Goal: Contribute content: Add original content to the website for others to see

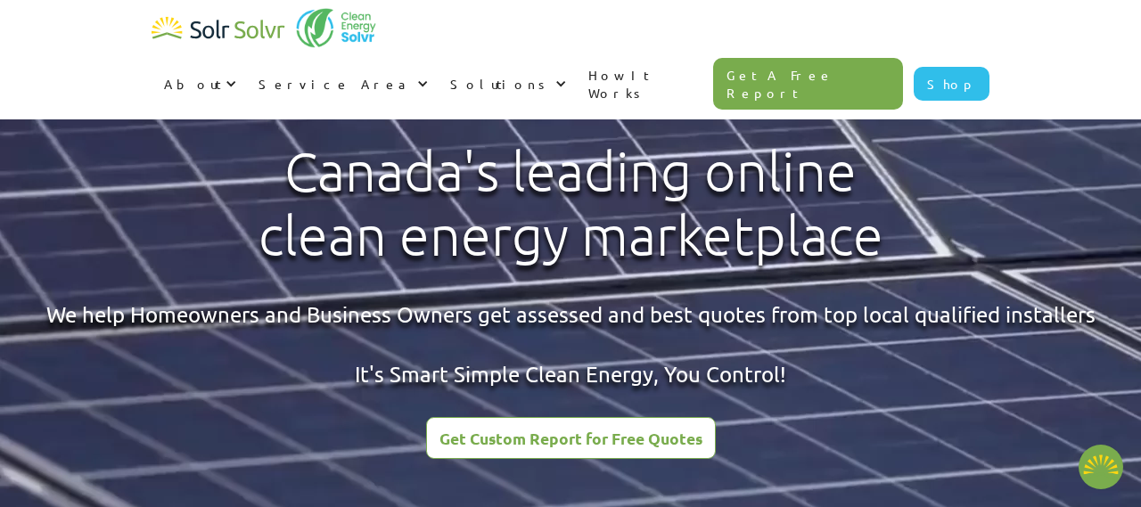
scroll to position [4730, 0]
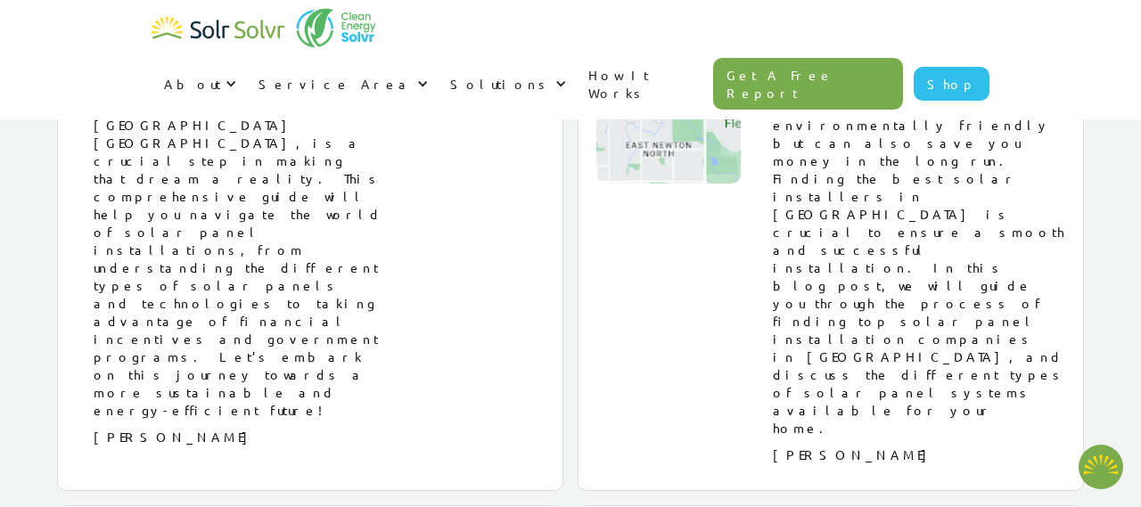
type textarea "x"
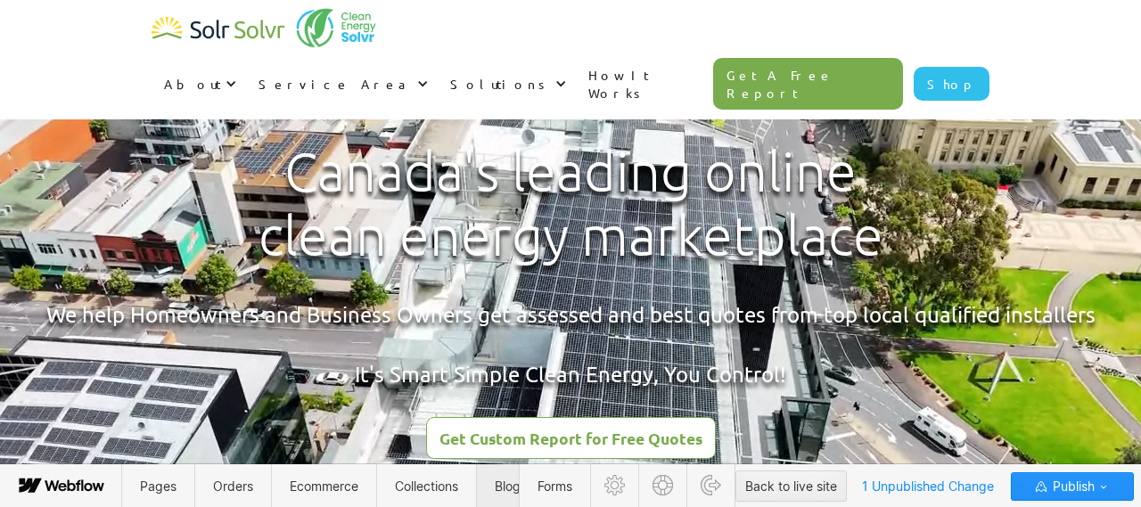
click at [506, 486] on span "Blog Categories" at bounding box center [541, 486] width 93 height 15
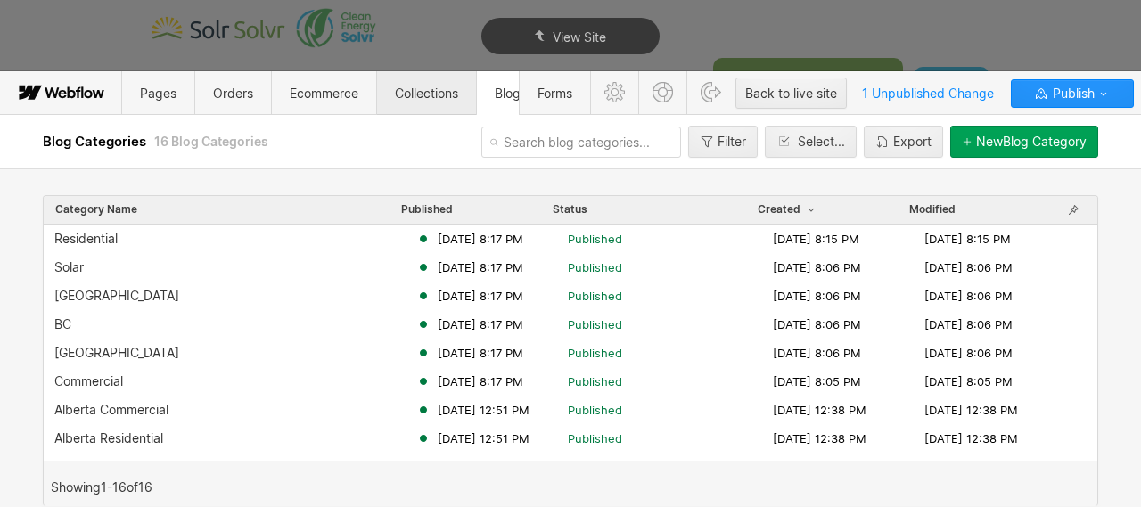
click at [433, 99] on span "Collections" at bounding box center [426, 93] width 63 height 15
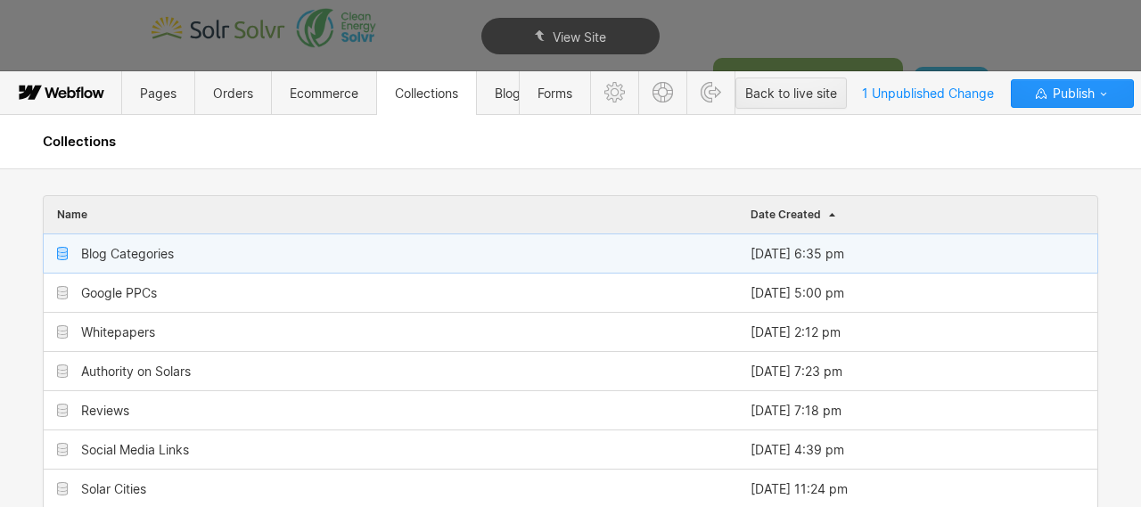
click at [135, 251] on div "Blog Categories" at bounding box center [127, 254] width 93 height 14
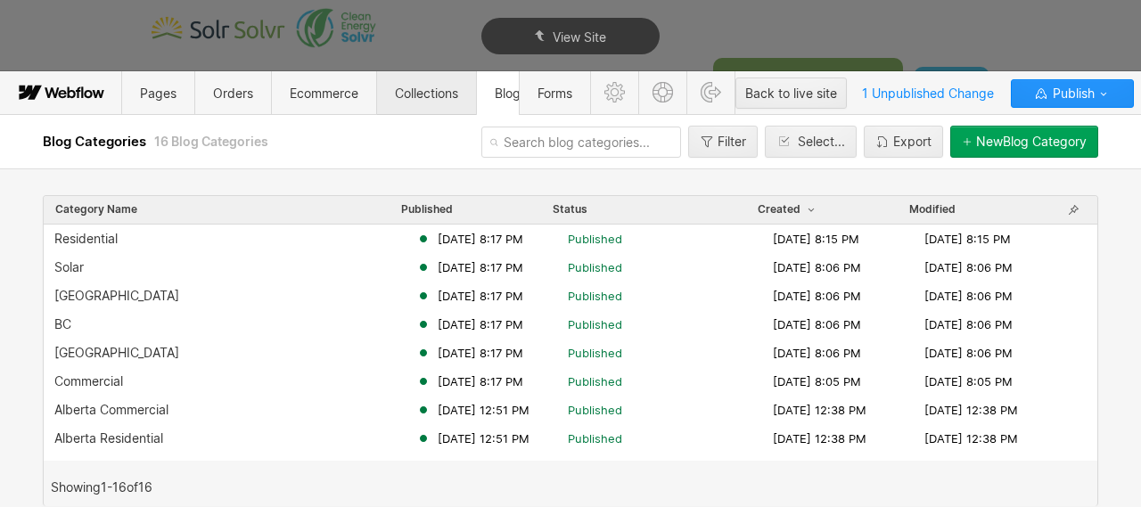
click at [428, 99] on span "Collections" at bounding box center [426, 93] width 63 height 15
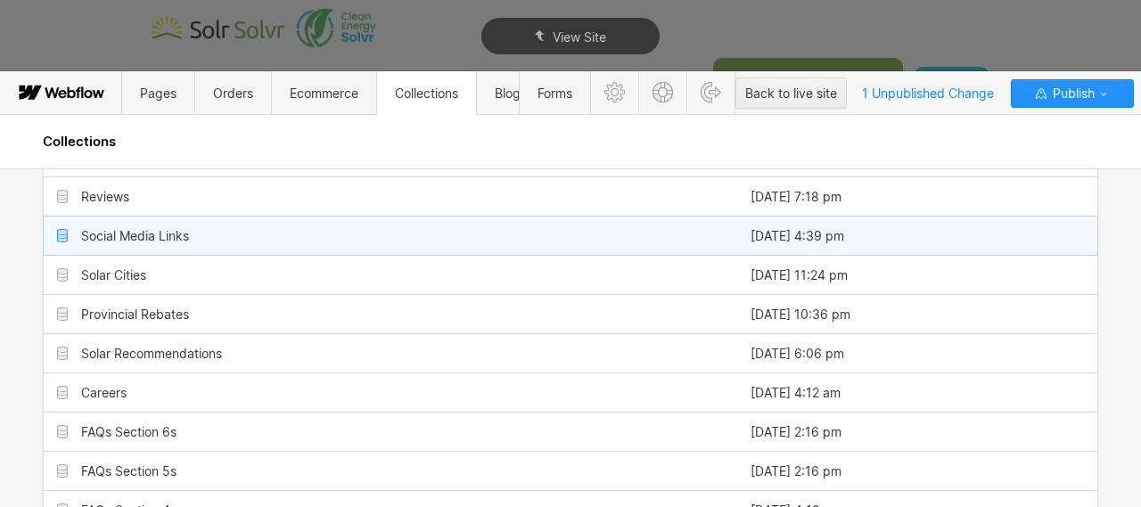
scroll to position [508, 0]
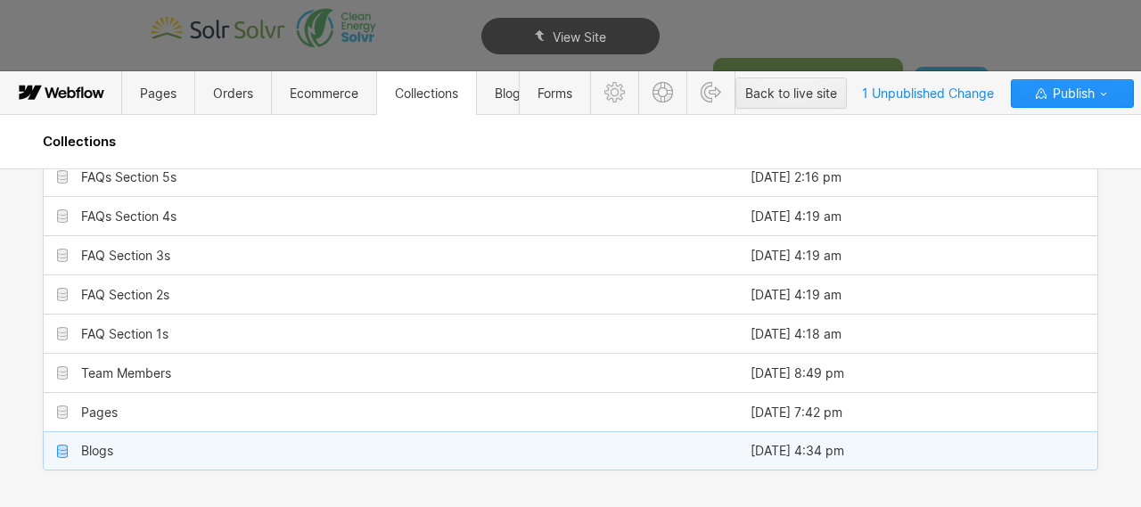
click at [413, 459] on div "Blogs" at bounding box center [390, 450] width 693 height 37
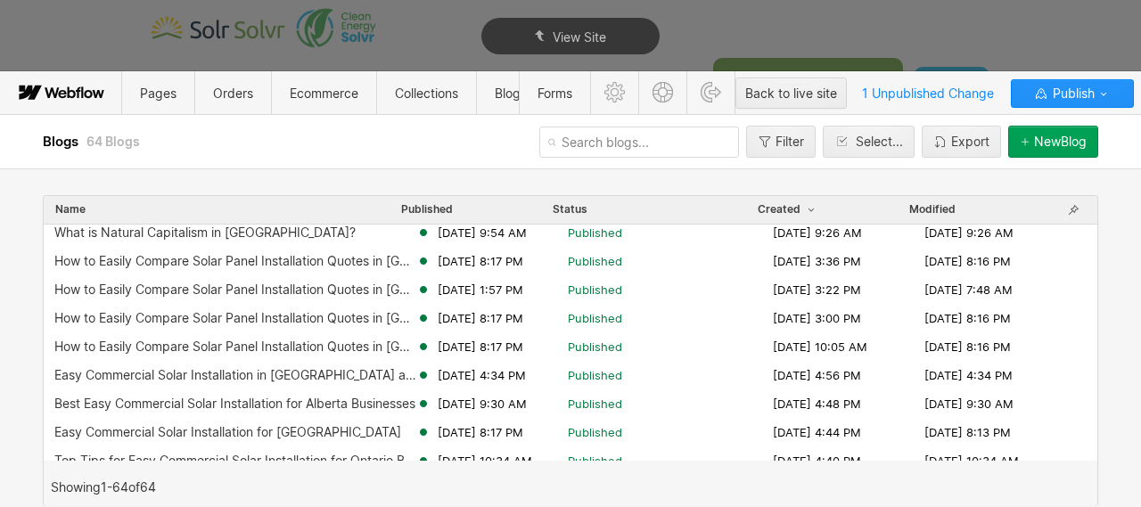
scroll to position [485, 0]
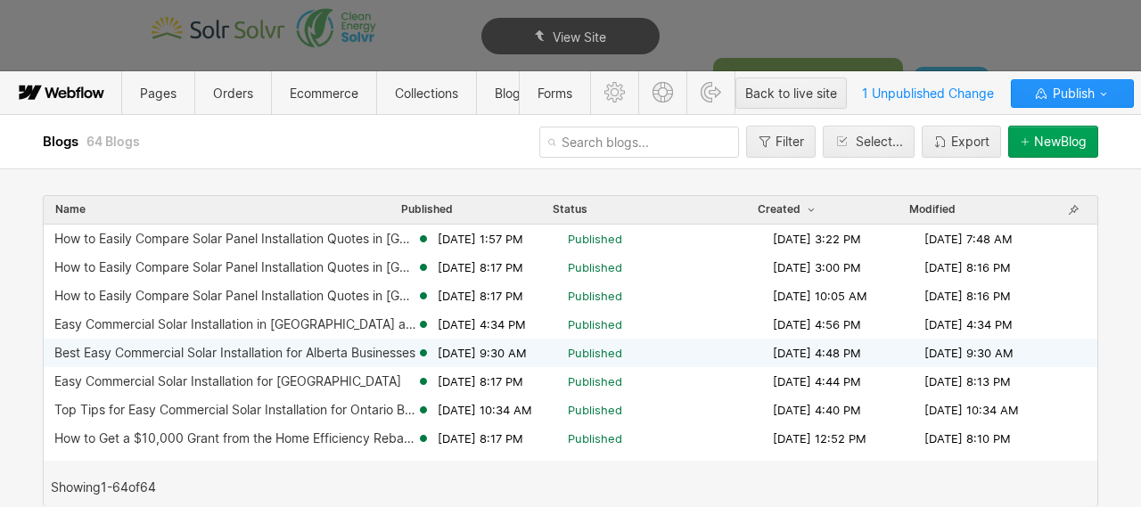
click at [271, 353] on div "Best Easy Commercial Solar Installation for Alberta Businesses" at bounding box center [234, 353] width 361 height 14
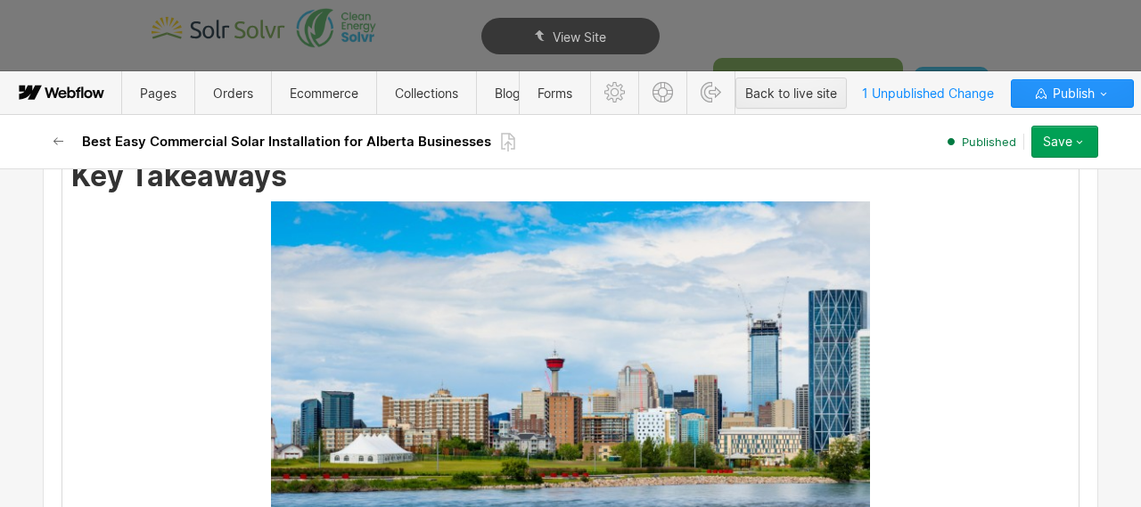
scroll to position [672, 0]
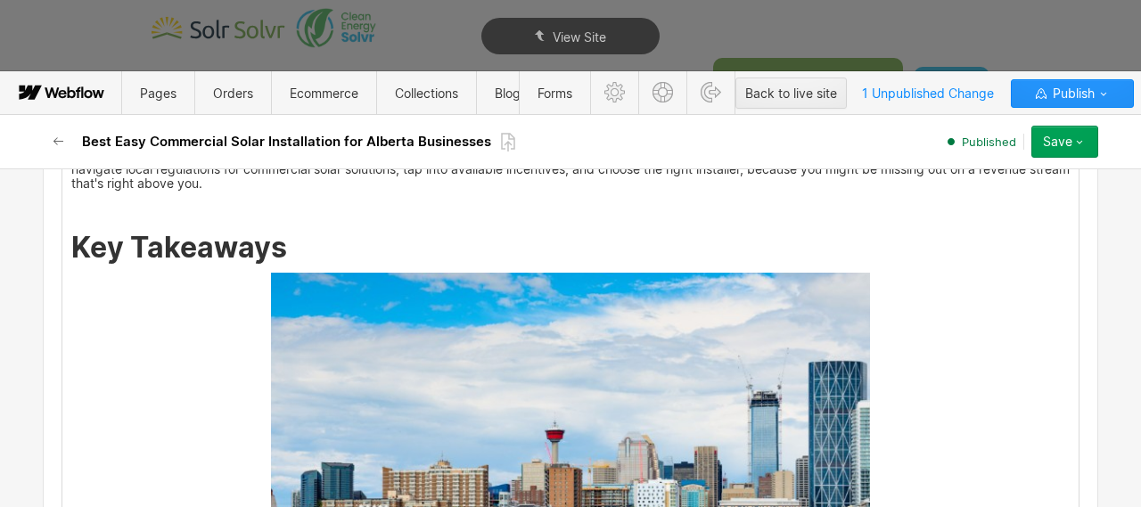
click at [299, 254] on h2 "Key Takeaways" at bounding box center [570, 248] width 998 height 32
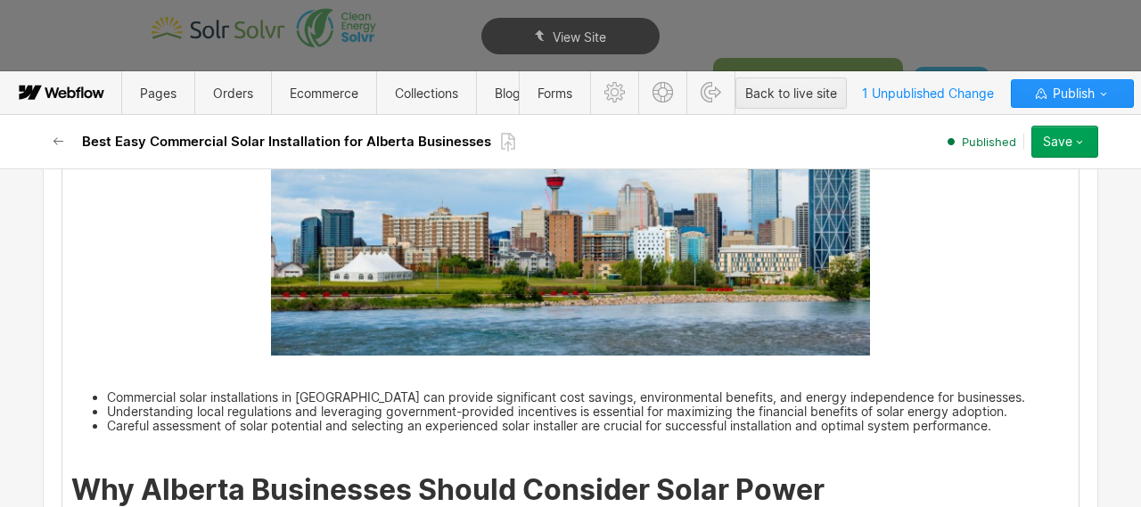
scroll to position [1180, 0]
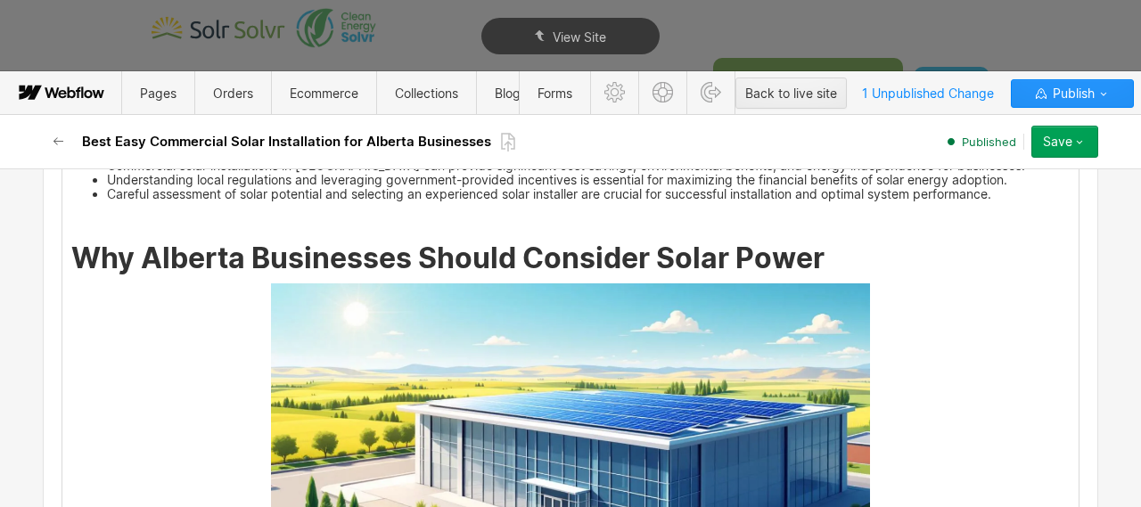
click at [843, 256] on h2 "Why Alberta Businesses Should Consider Solar Power" at bounding box center [570, 258] width 998 height 32
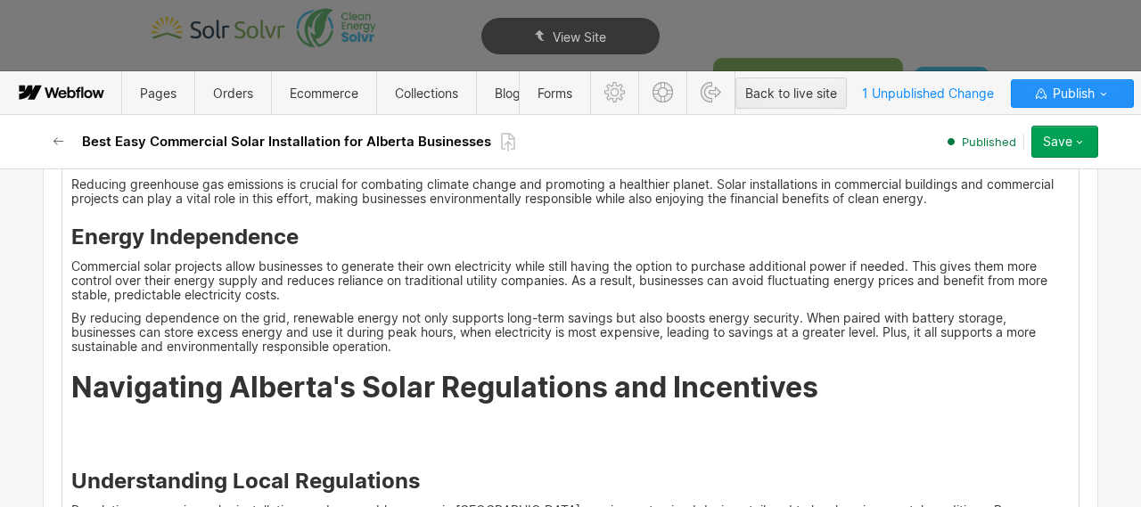
scroll to position [2186, 0]
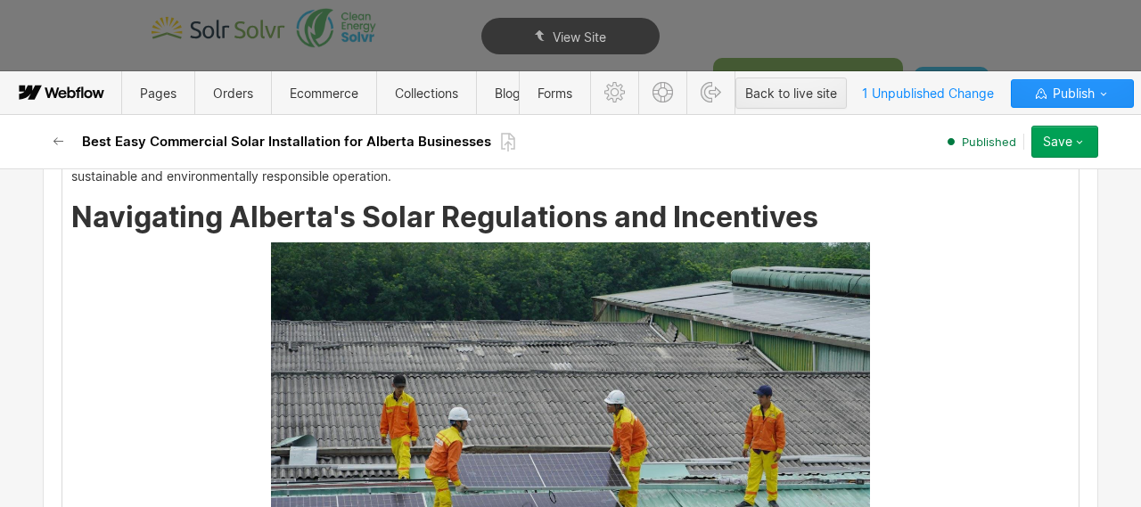
click at [807, 217] on strong "Navigating Alberta's Solar Regulations and Incentives" at bounding box center [444, 217] width 747 height 35
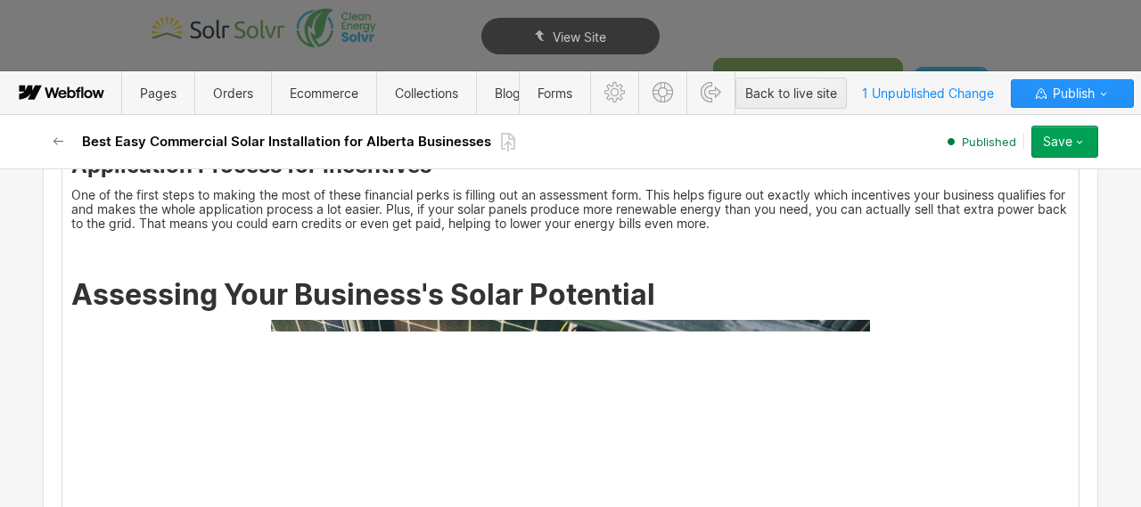
scroll to position [3046, 0]
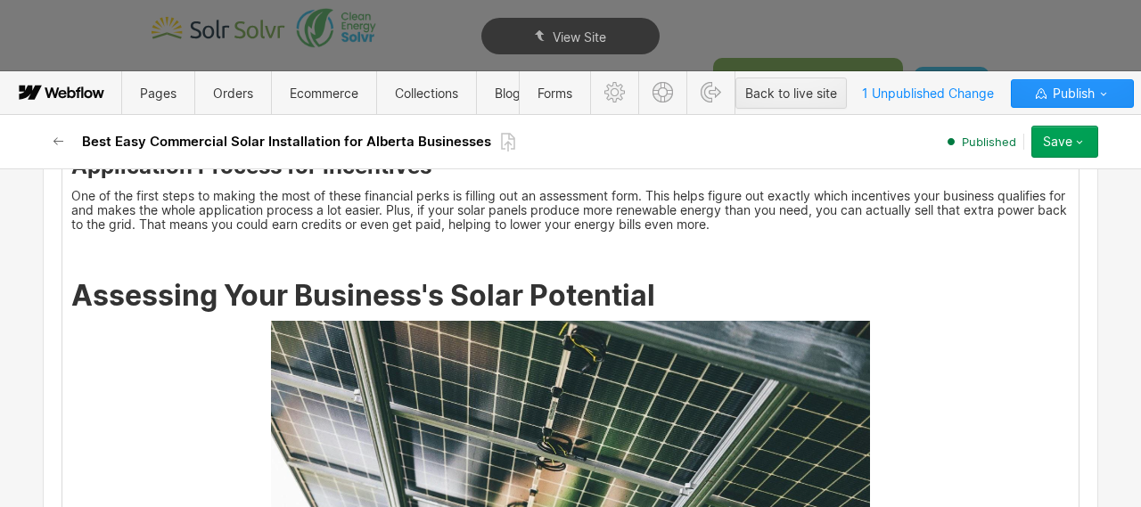
click at [662, 283] on h2 "Assessing Your Business's Solar Potential" at bounding box center [570, 296] width 998 height 32
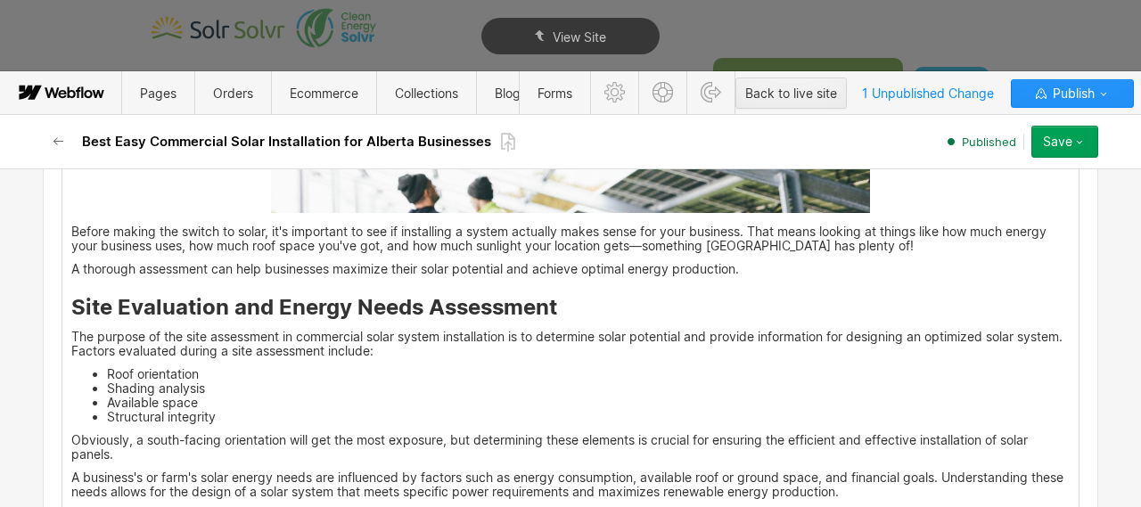
scroll to position [3575, 0]
click at [72, 231] on p "Before making the switch to solar, it's important to see if installing a system…" at bounding box center [570, 240] width 998 height 29
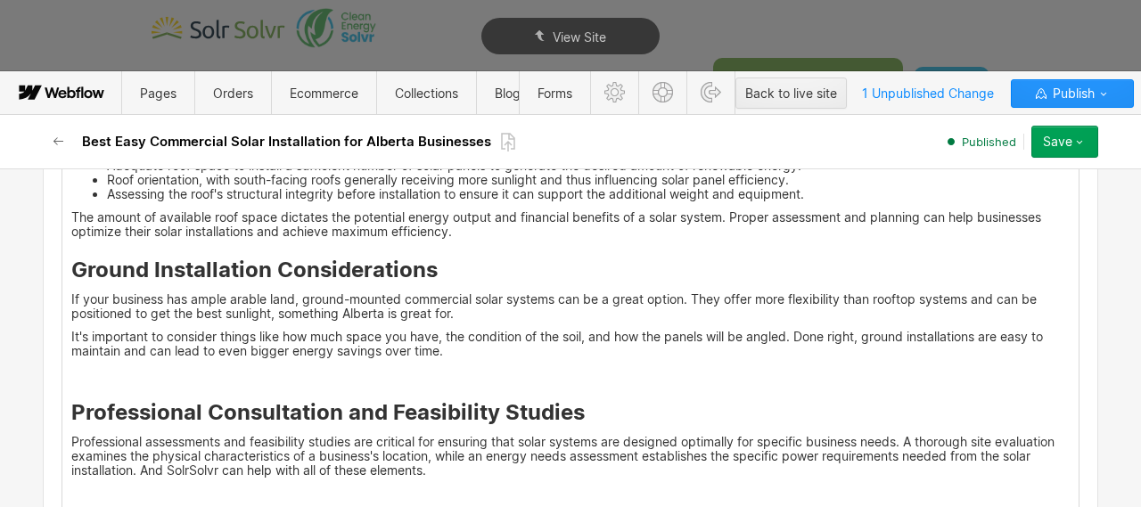
scroll to position [4019, 0]
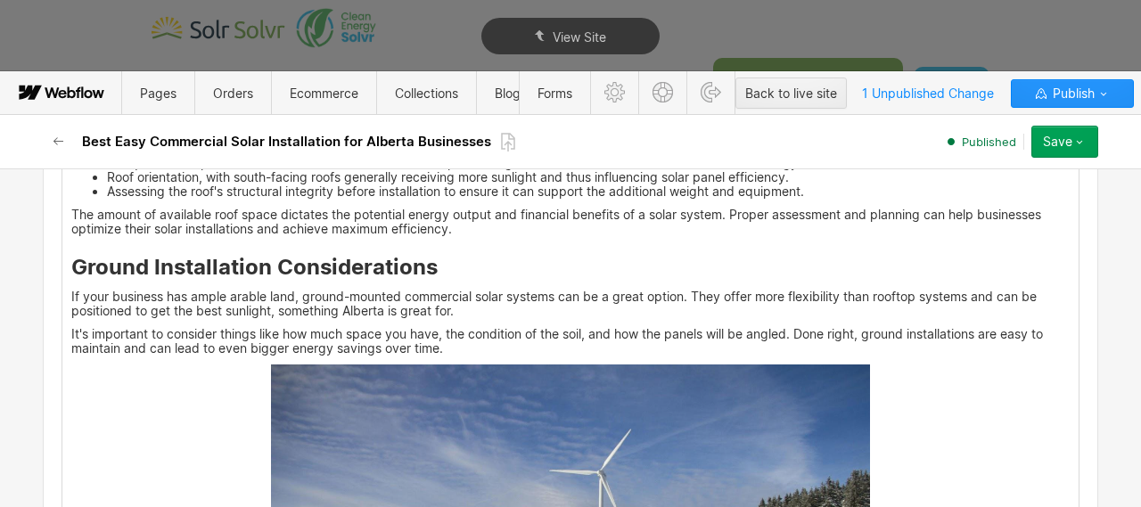
click at [506, 347] on p "It's important to consider things like how much space you have, the condition o…" at bounding box center [570, 341] width 998 height 29
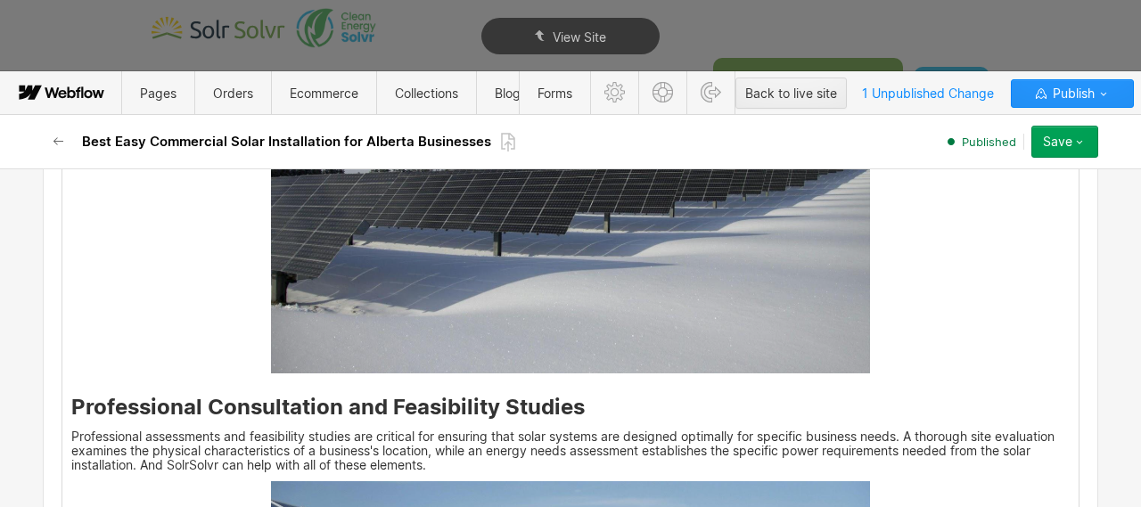
scroll to position [4432, 0]
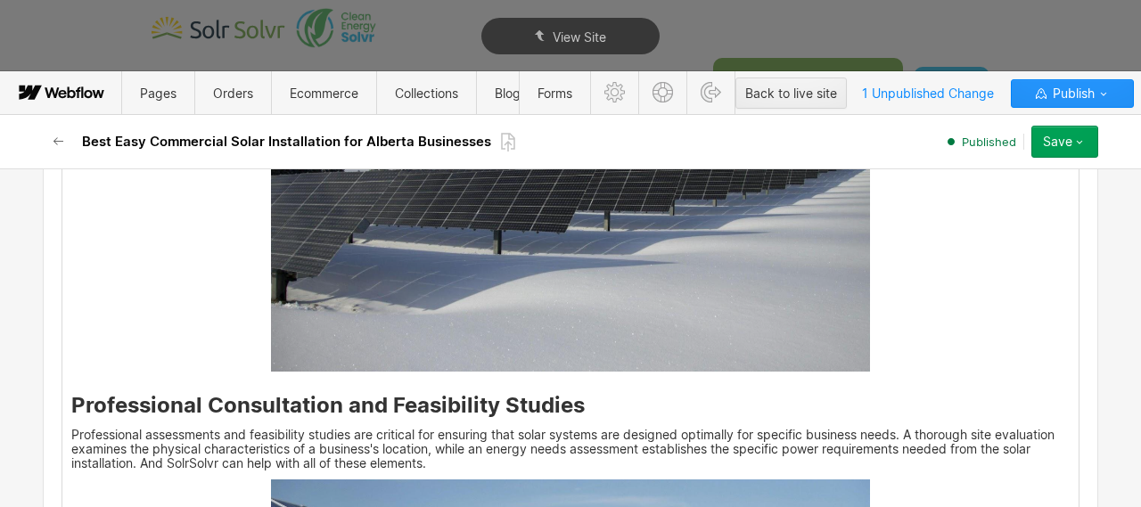
click at [554, 388] on div "Looking to install commercial solar panels for your Alberta business, without t…" at bounding box center [570, 93] width 1016 height 7471
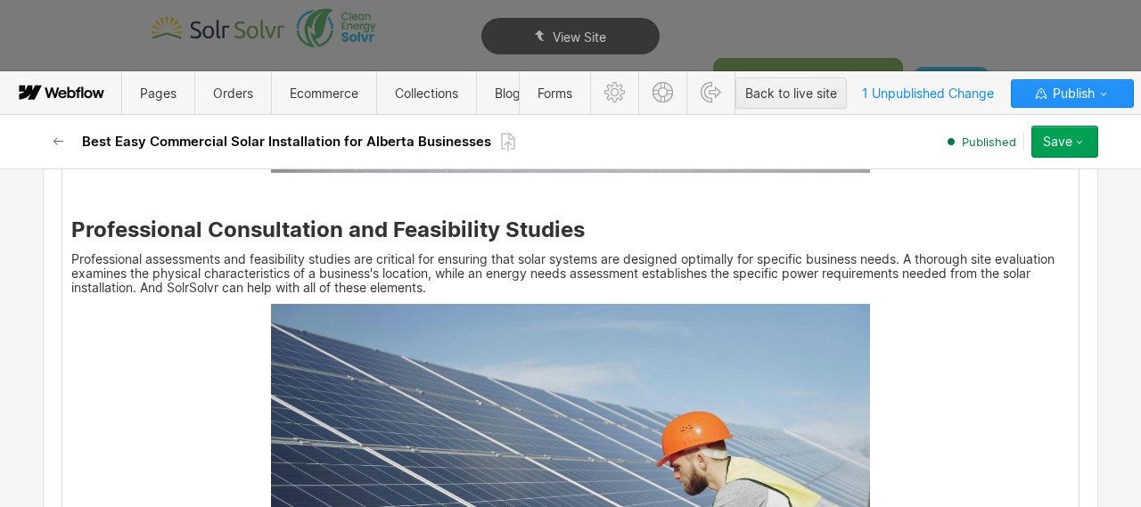
scroll to position [4632, 0]
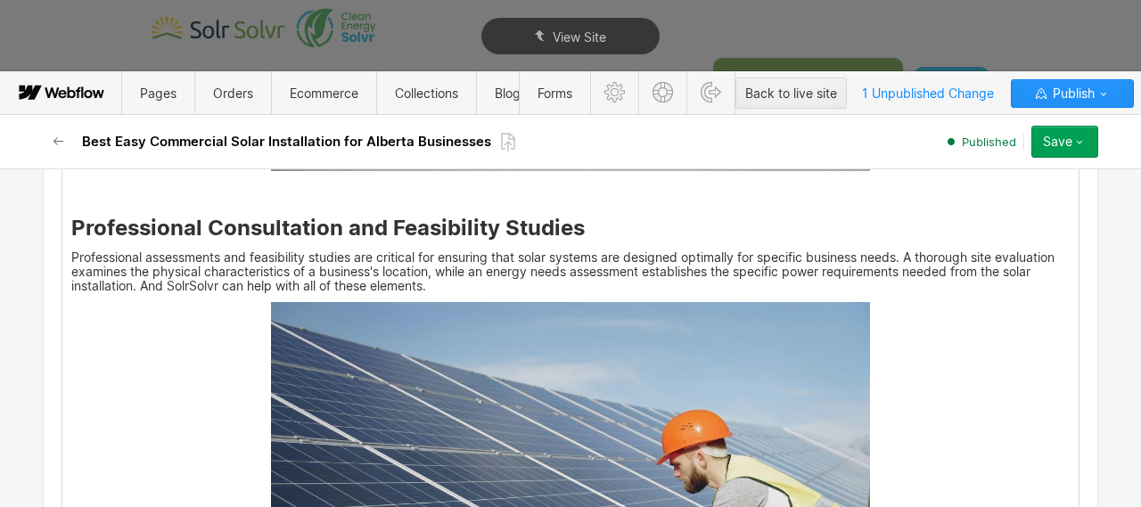
click at [448, 287] on p "Professional assessments and feasibility studies are critical for ensuring that…" at bounding box center [570, 271] width 998 height 43
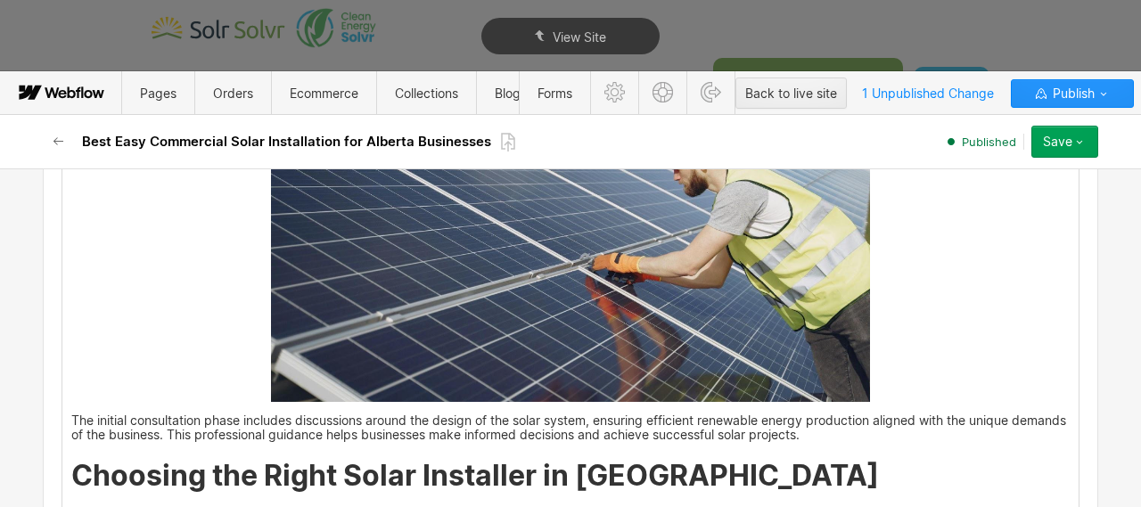
scroll to position [5091, 0]
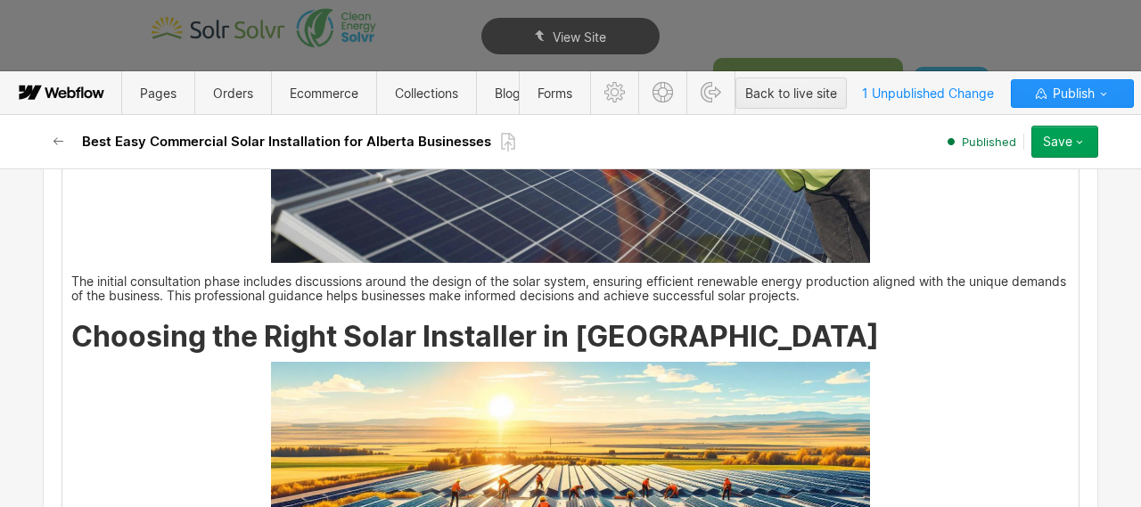
click at [72, 277] on p "The initial consultation phase includes discussions around the design of the so…" at bounding box center [570, 289] width 998 height 29
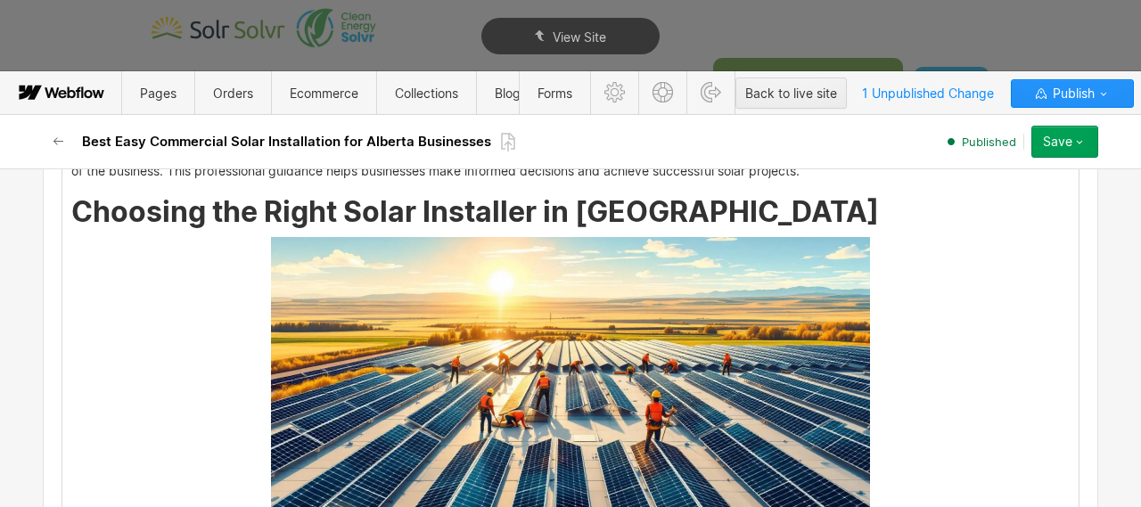
scroll to position [5241, 0]
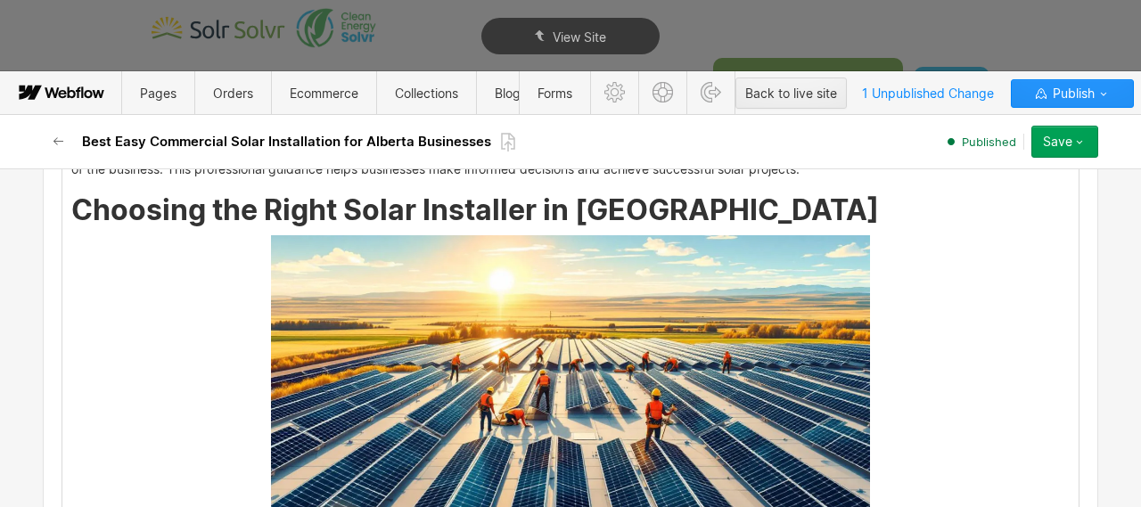
click at [677, 211] on strong "Choosing the Right Solar Installer in Alberta" at bounding box center [475, 210] width 808 height 35
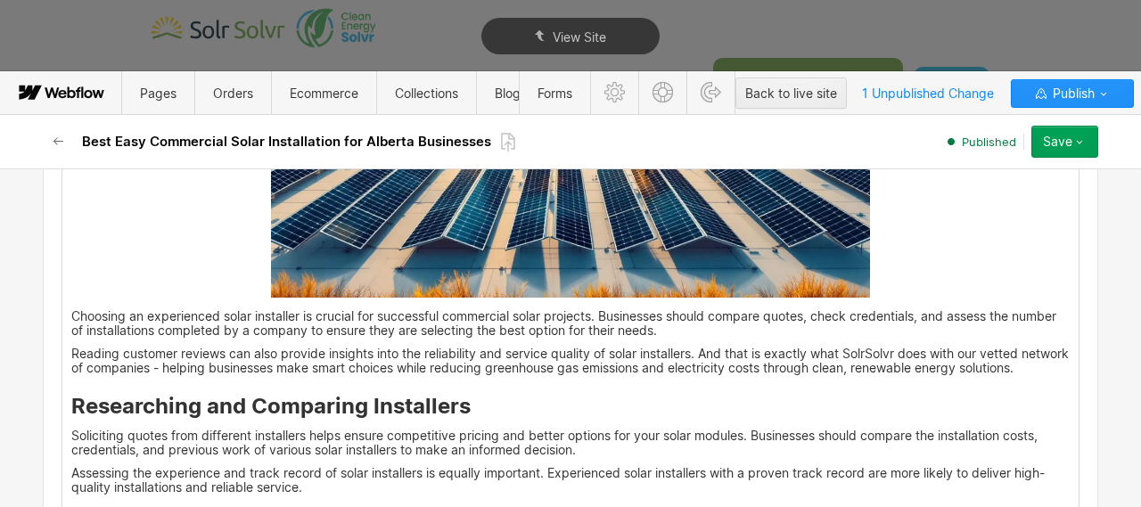
scroll to position [5565, 0]
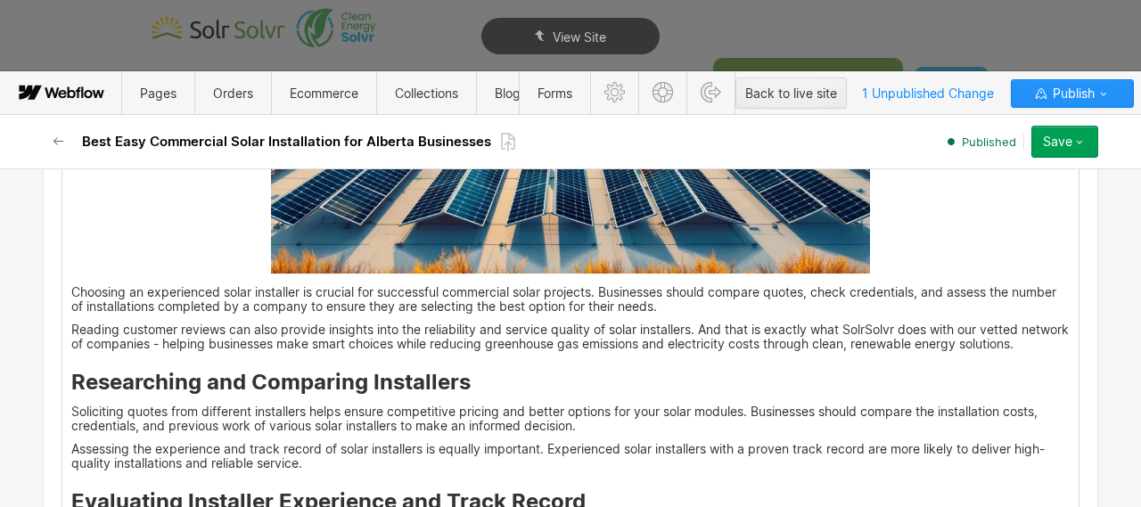
click at [73, 292] on p "Choosing an experienced solar installer is crucial for successful commercial so…" at bounding box center [570, 299] width 998 height 29
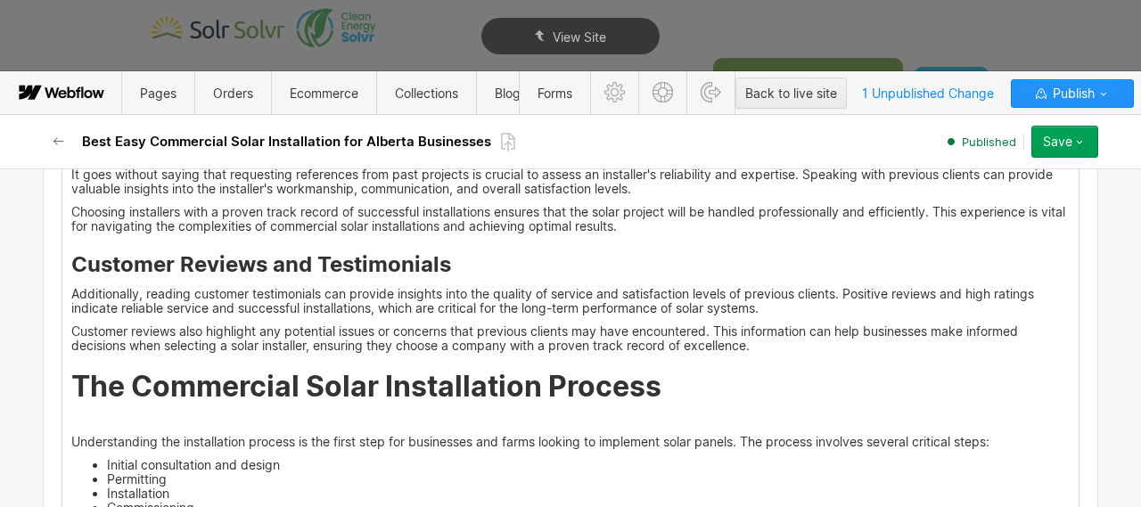
scroll to position [6001, 0]
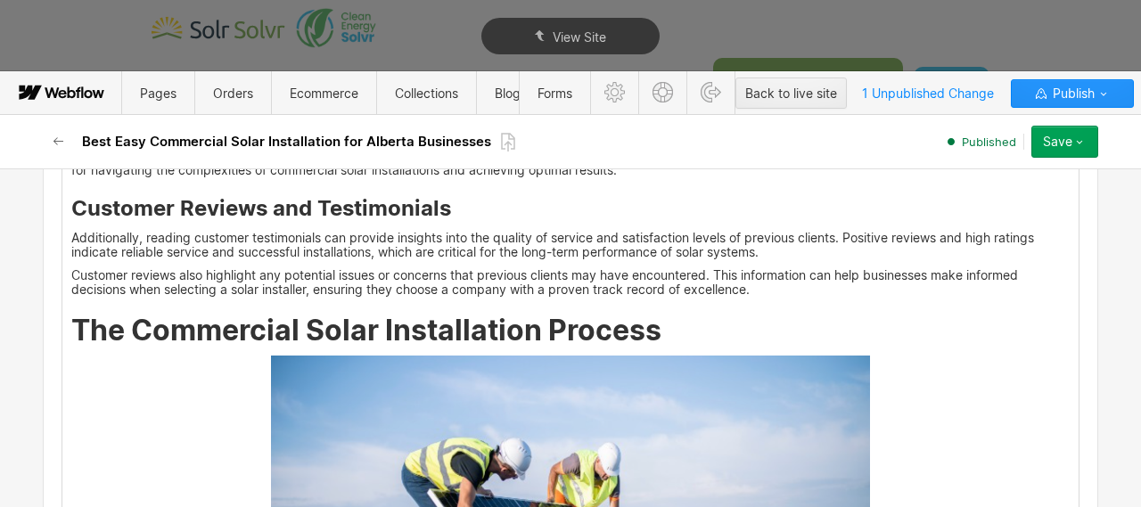
click at [729, 341] on h2 "The Commercial Solar Installation Process" at bounding box center [570, 331] width 998 height 32
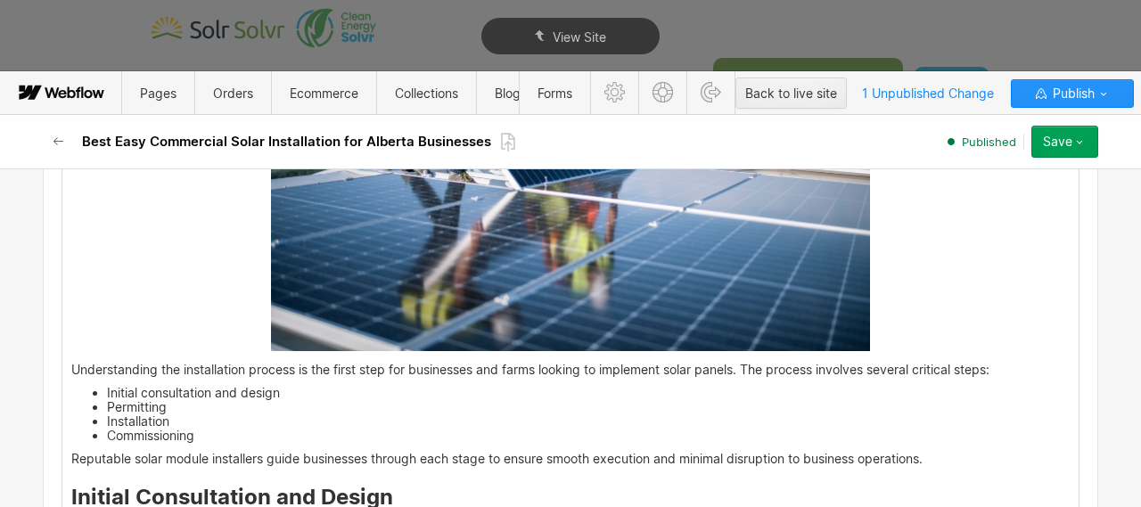
scroll to position [6454, 0]
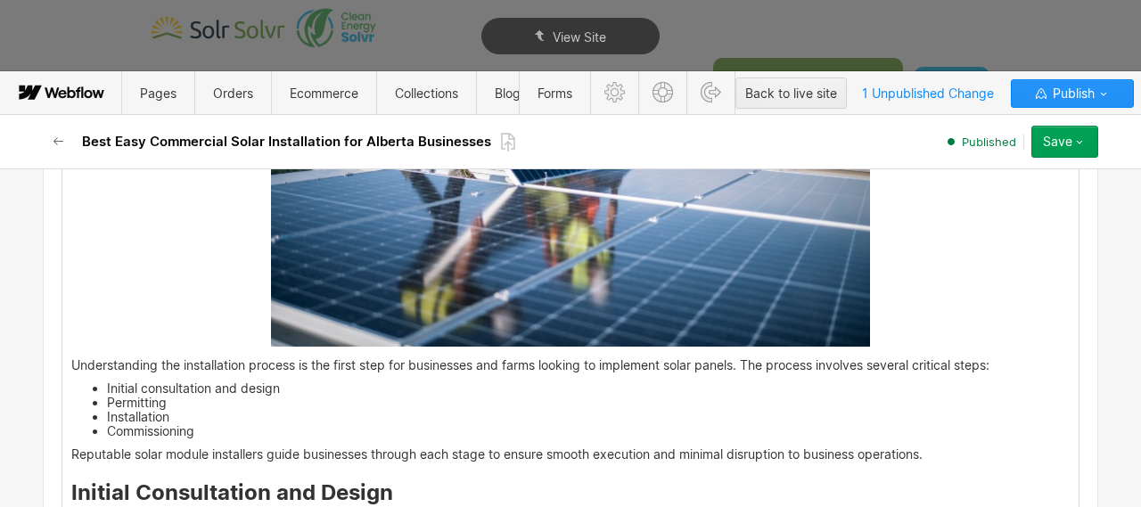
click at [74, 373] on p "Understanding the installation process is the first step for businesses and far…" at bounding box center [570, 365] width 998 height 14
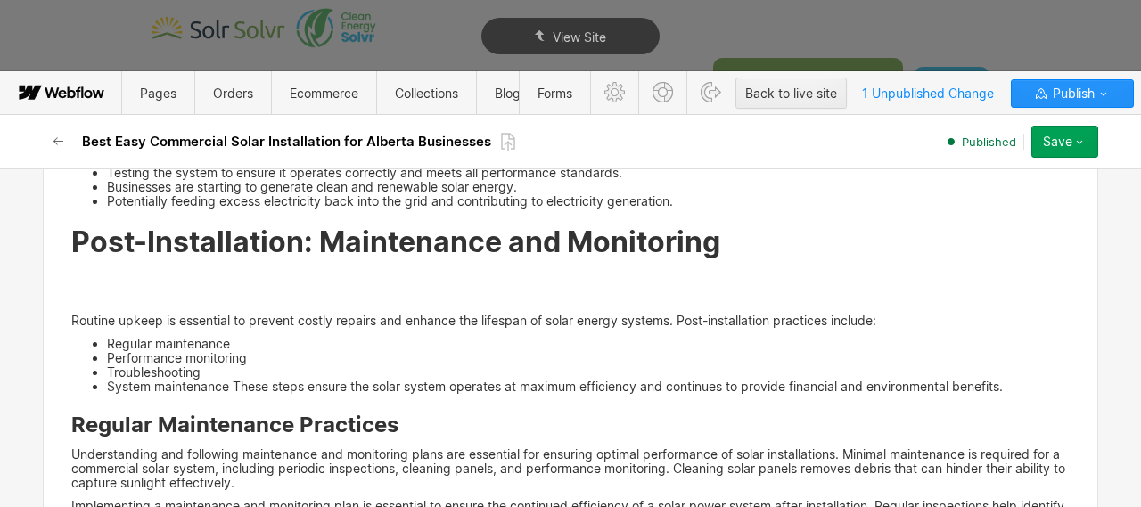
scroll to position [7407, 0]
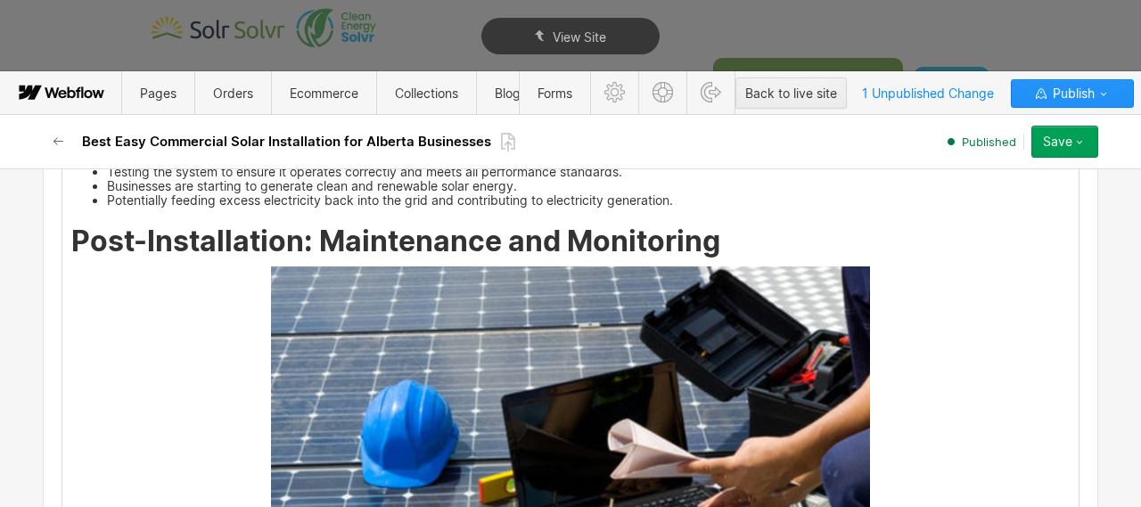
click at [765, 258] on h2 "Post-Installation: Maintenance and Monitoring" at bounding box center [570, 242] width 998 height 32
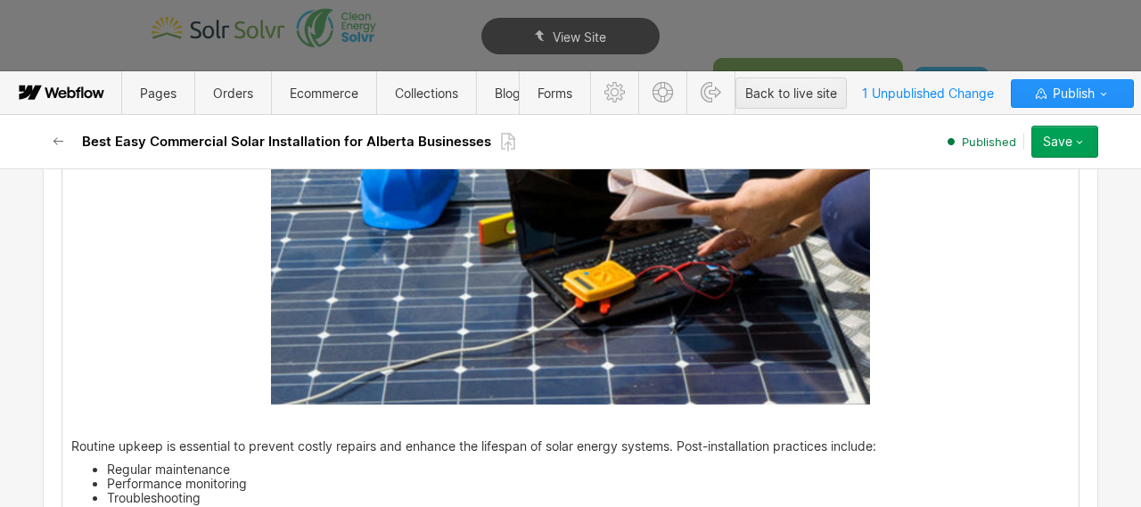
scroll to position [7806, 0]
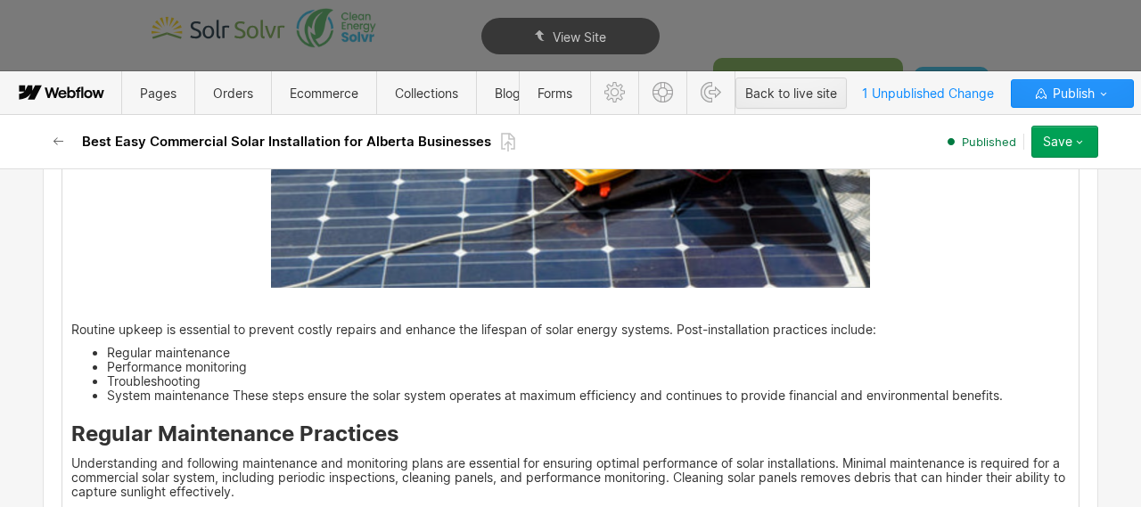
click at [373, 314] on p "‍" at bounding box center [570, 306] width 998 height 14
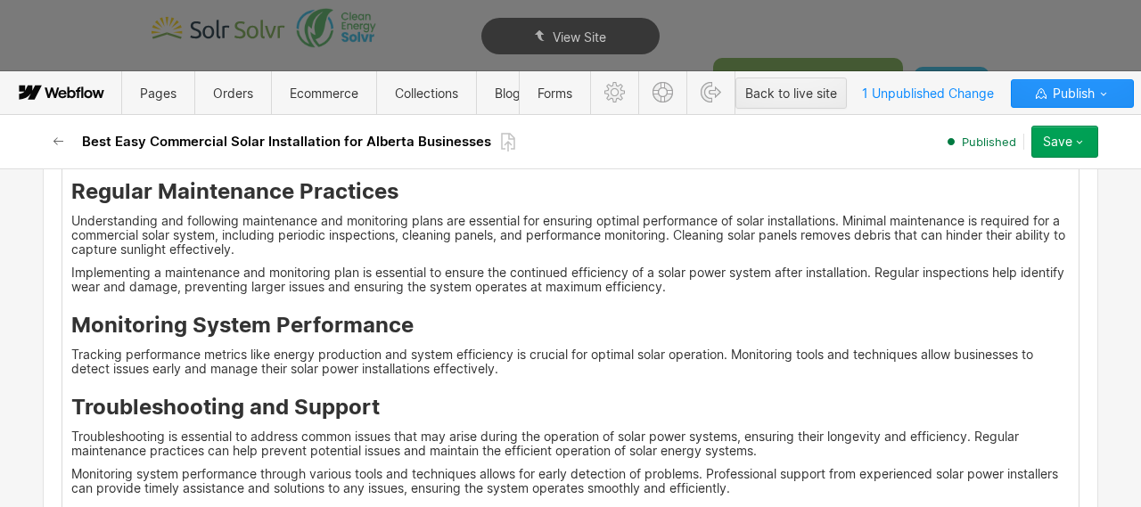
scroll to position [8230, 0]
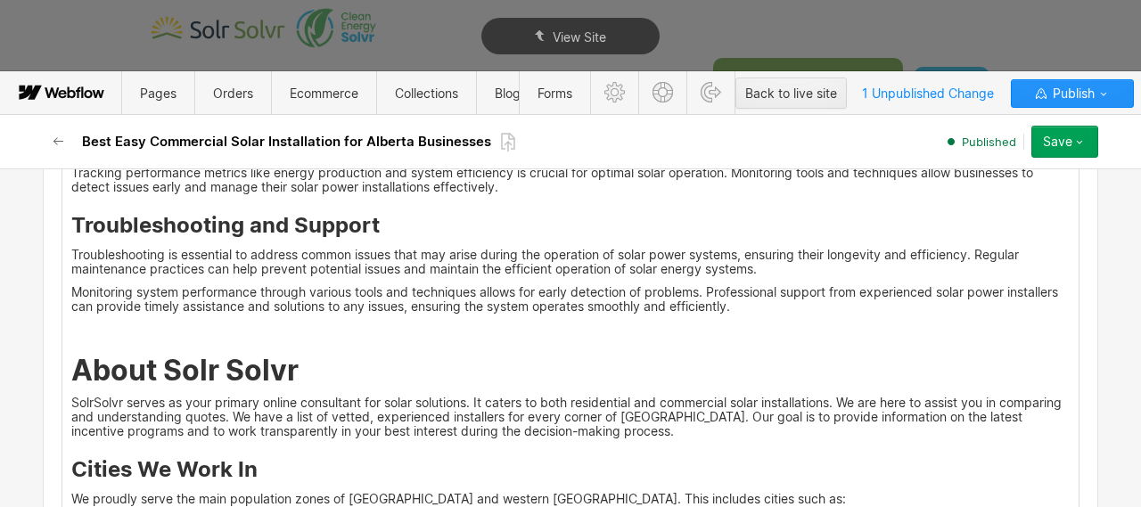
click at [144, 337] on p "‍" at bounding box center [570, 330] width 998 height 14
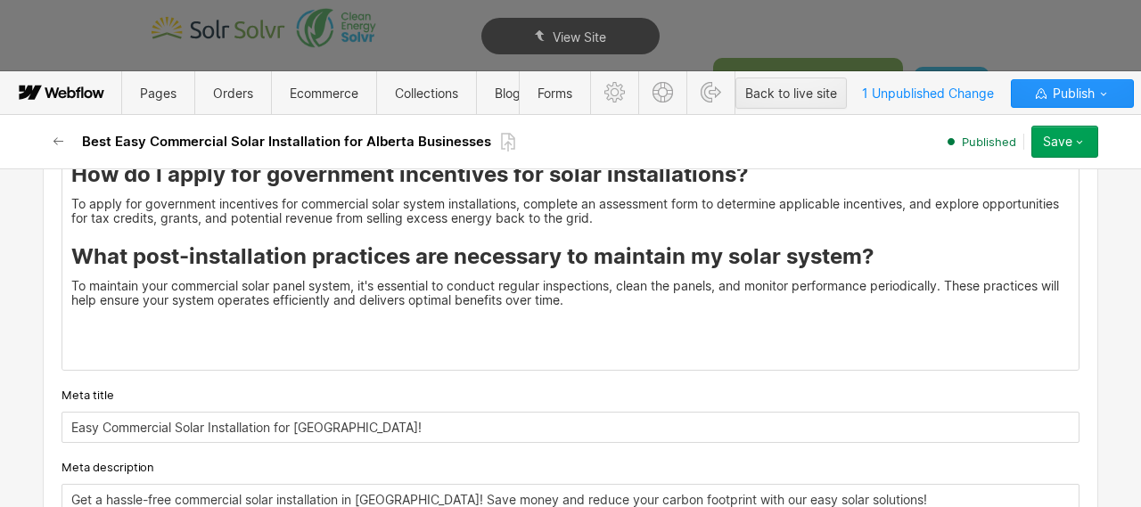
scroll to position [9283, 0]
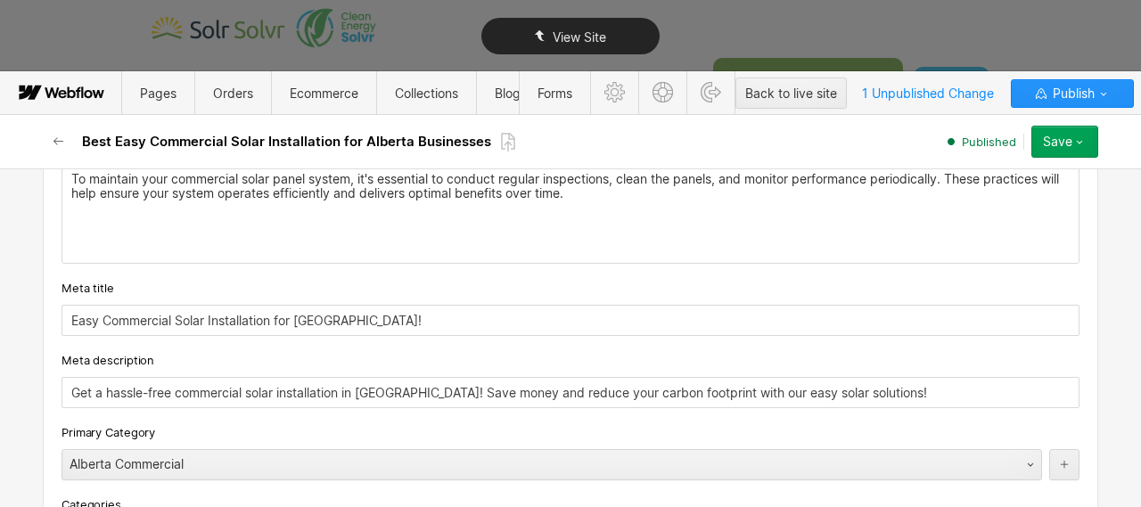
type textarea "x"
click at [209, 377] on input "Get a hassle-free commercial solar installation in Alberta! Save money and redu…" at bounding box center [571, 392] width 1018 height 31
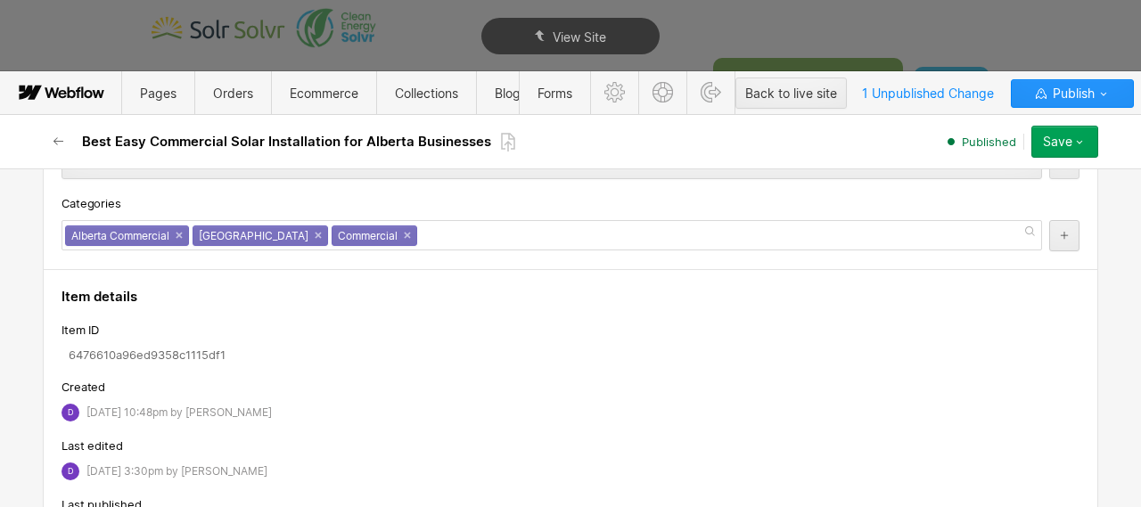
click at [251, 107] on input "Get a hassle-free commercial solar installation in Alberta! Save money and redu…" at bounding box center [571, 91] width 1018 height 31
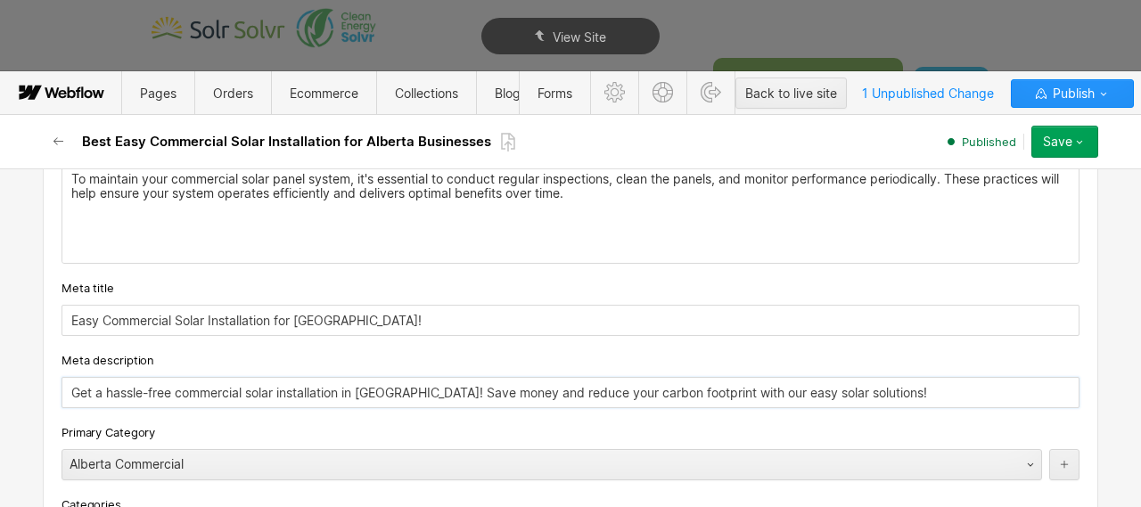
click at [251, 377] on input "Get a hassle-free commercial solar installation in Alberta! Save money and redu…" at bounding box center [571, 392] width 1018 height 31
paste input "Discover practical steps for hassle-free commercial solar installation in Alber…"
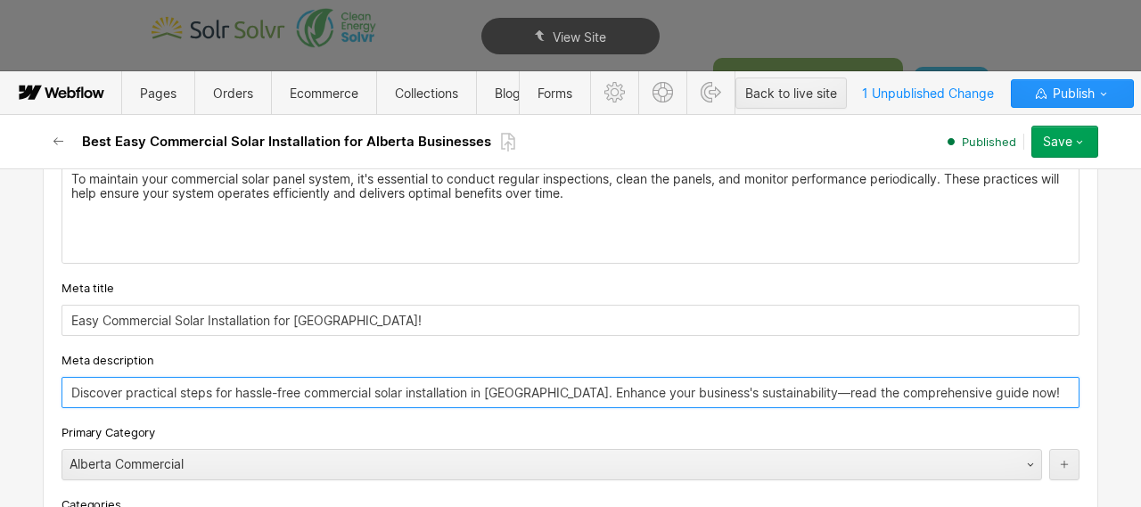
type input "Discover practical steps for hassle-free commercial solar installation in Alber…"
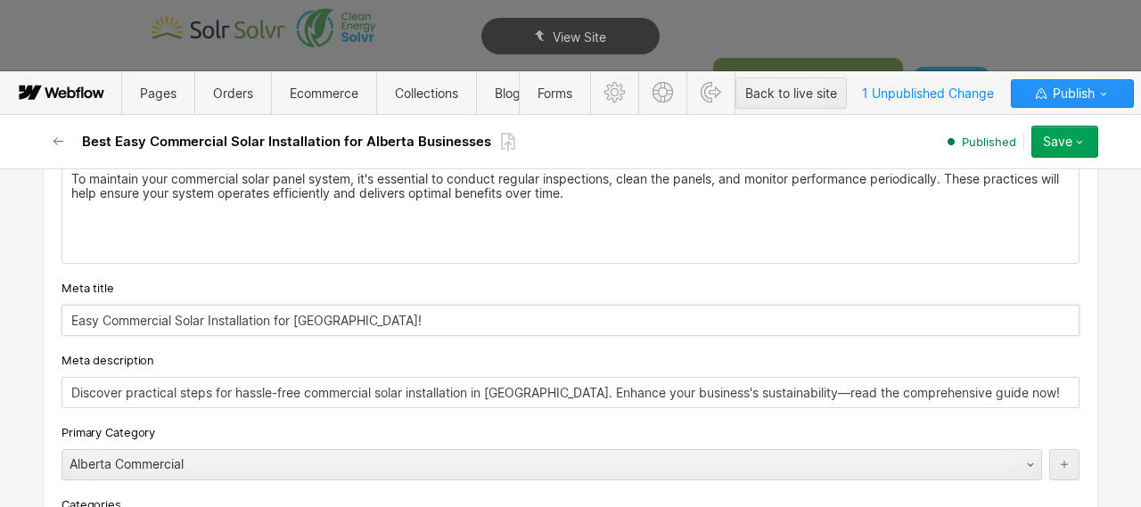
click at [253, 305] on input "Easy Commercial Solar Installation for Alberta!" at bounding box center [571, 320] width 1018 height 31
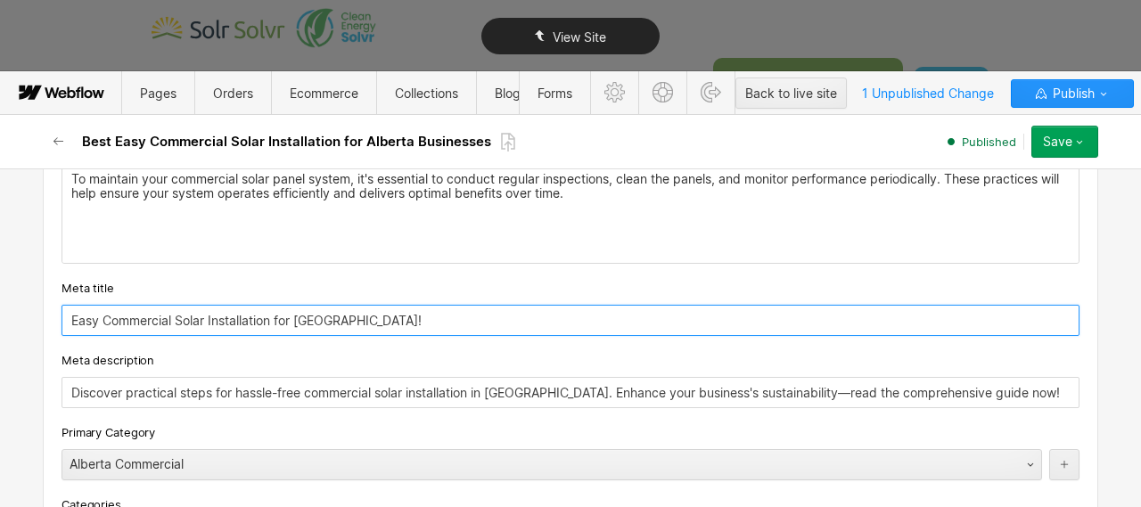
type textarea "x"
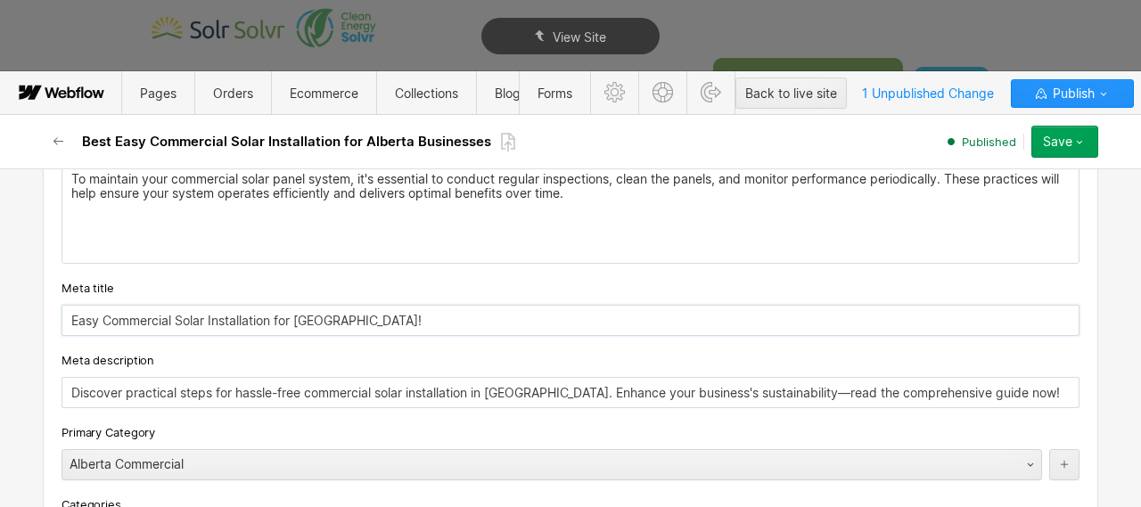
click at [182, 305] on input "Easy Commercial Solar Installation for Alberta!" at bounding box center [571, 320] width 1018 height 31
paste input "1. Best Easy Commercial Solar Installation for Alberta Businesses"
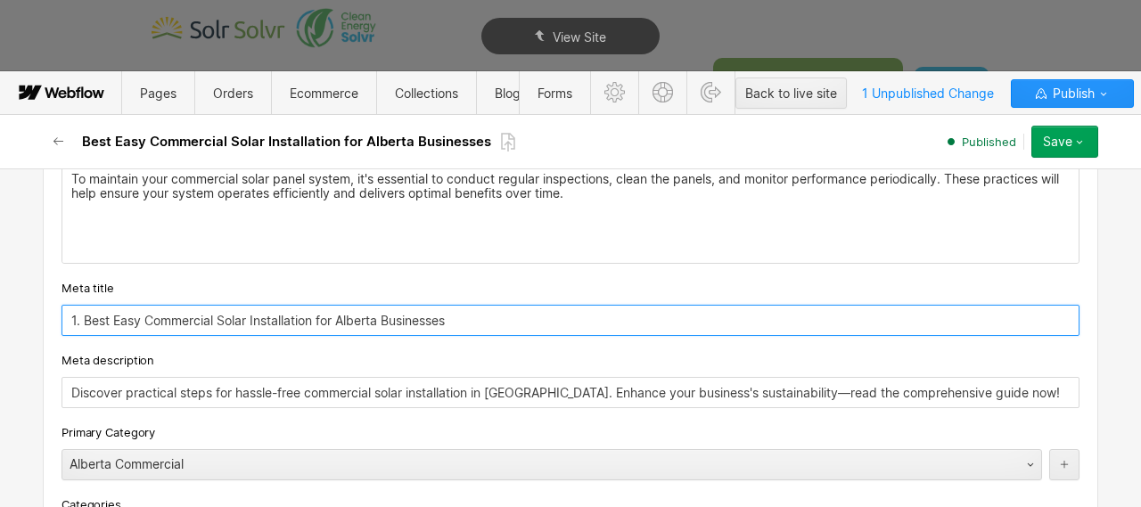
drag, startPoint x: 86, startPoint y: 279, endPoint x: 39, endPoint y: 267, distance: 48.0
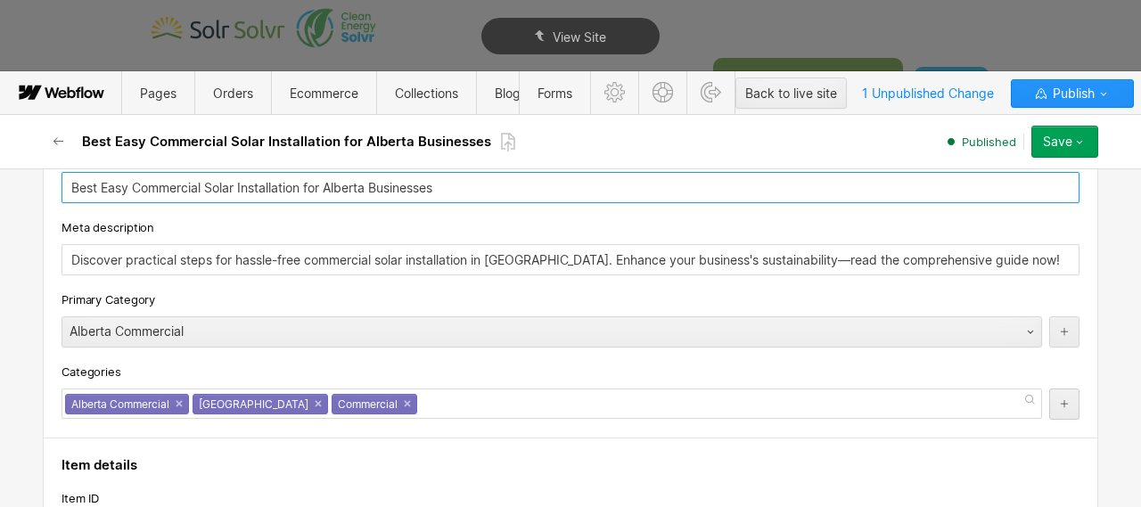
scroll to position [9414, 0]
type input "Best Easy Commercial Solar Installation for Alberta Businesses"
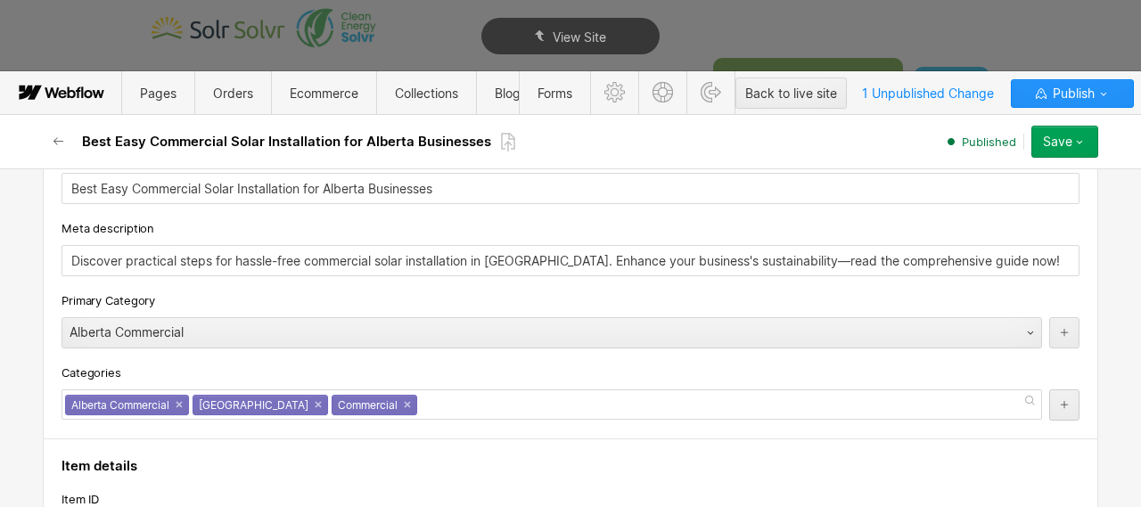
click at [1066, 141] on div "Save" at bounding box center [1057, 142] width 29 height 14
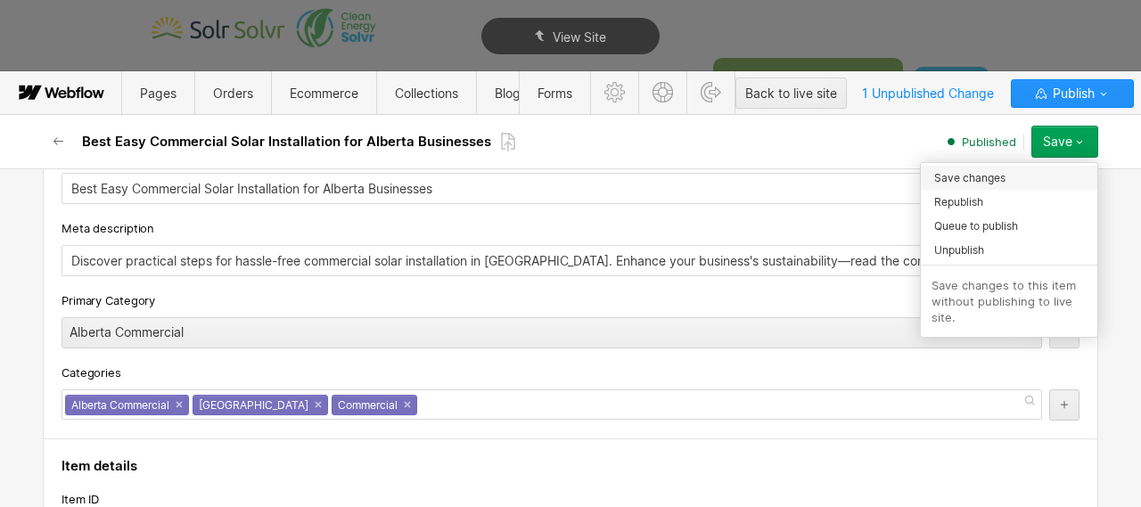
click at [996, 176] on span "Save changes" at bounding box center [969, 177] width 71 height 17
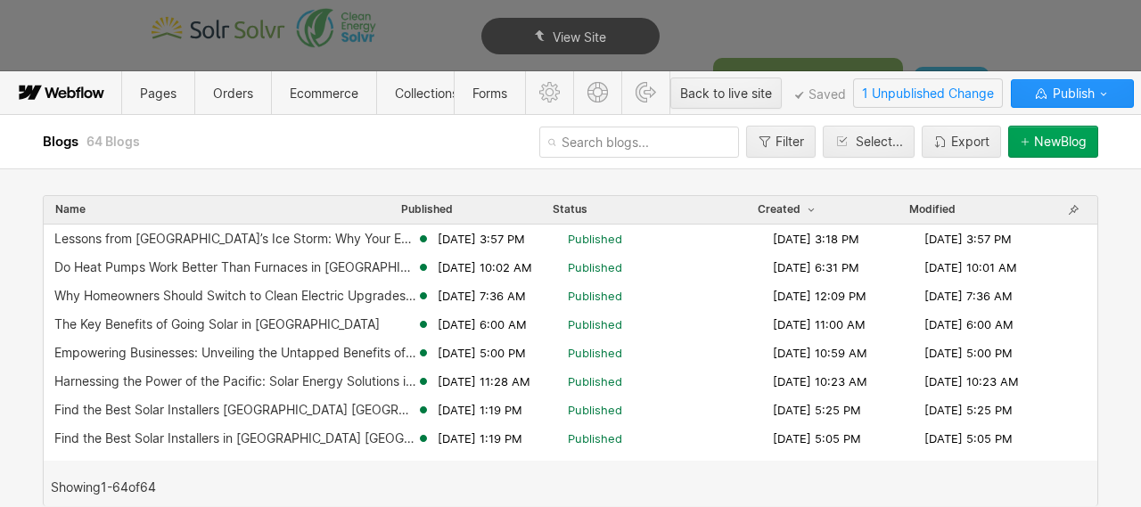
click at [910, 95] on span "1 Unpublished Change" at bounding box center [928, 93] width 148 height 28
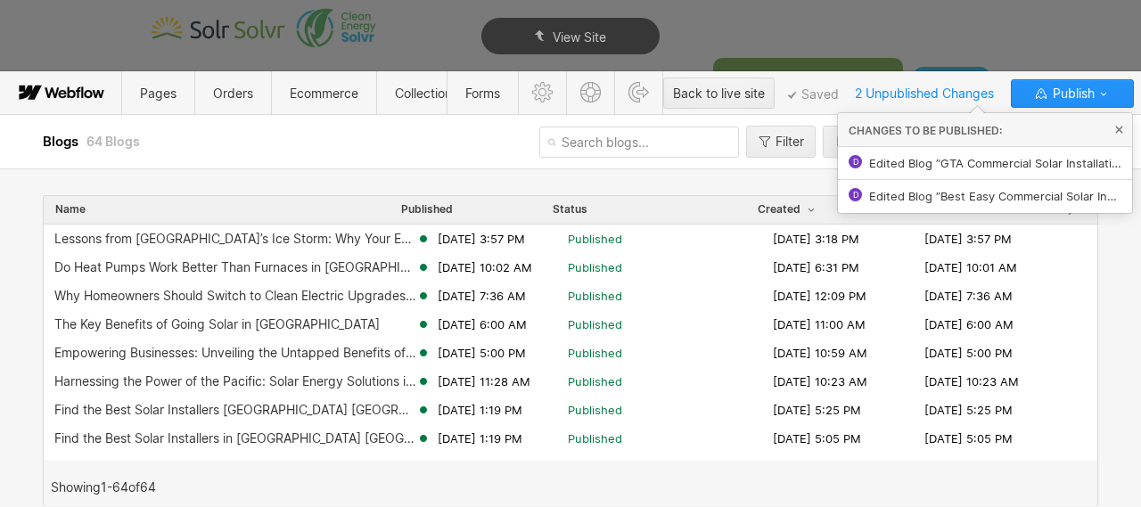
click at [907, 192] on span "Edited Blog ”Best Easy Commercial Solar Installation for Alberta Businesses “" at bounding box center [995, 196] width 252 height 14
click at [1093, 95] on span "Publish" at bounding box center [1071, 93] width 45 height 27
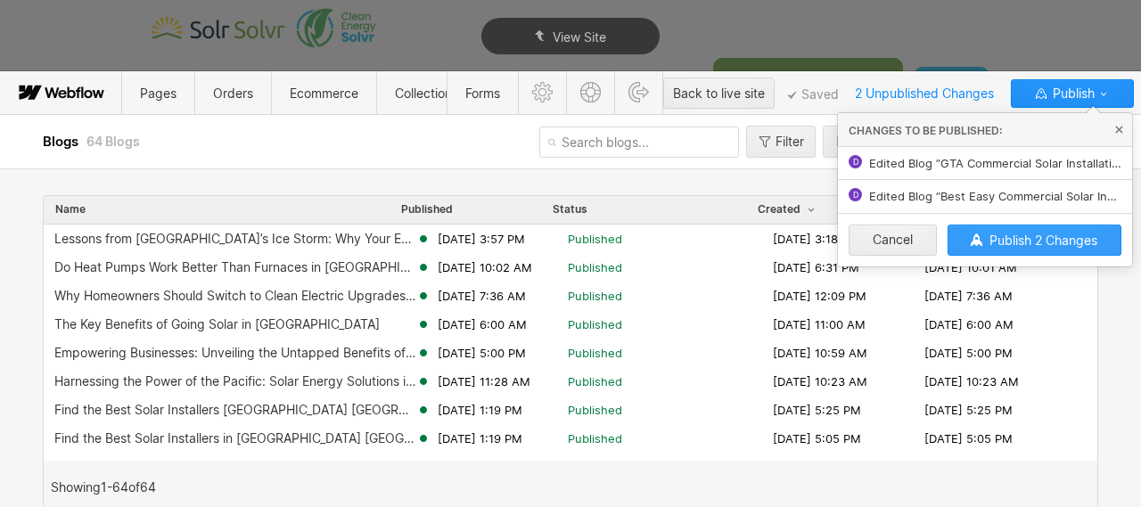
click at [1041, 246] on span "Publish 2 Changes" at bounding box center [1043, 240] width 108 height 15
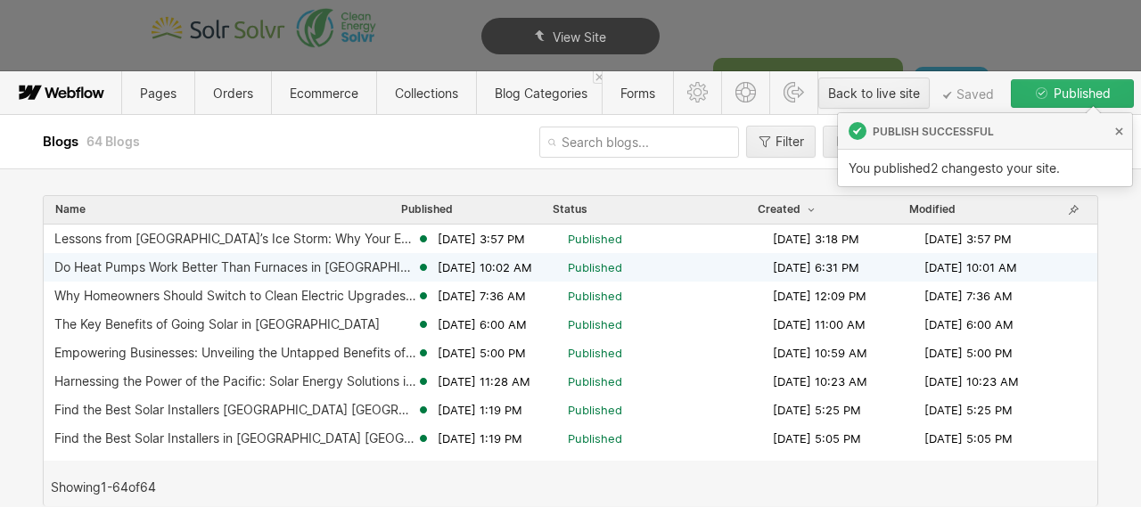
click at [259, 272] on div "Do Heat Pumps Work Better Than Furnaces in [GEOGRAPHIC_DATA]?" at bounding box center [235, 267] width 362 height 14
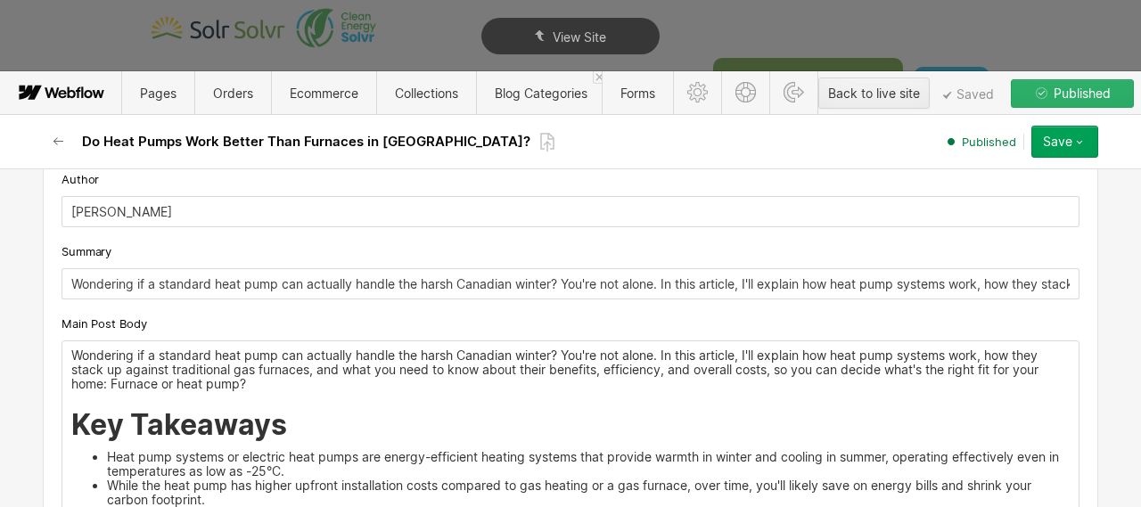
scroll to position [565, 0]
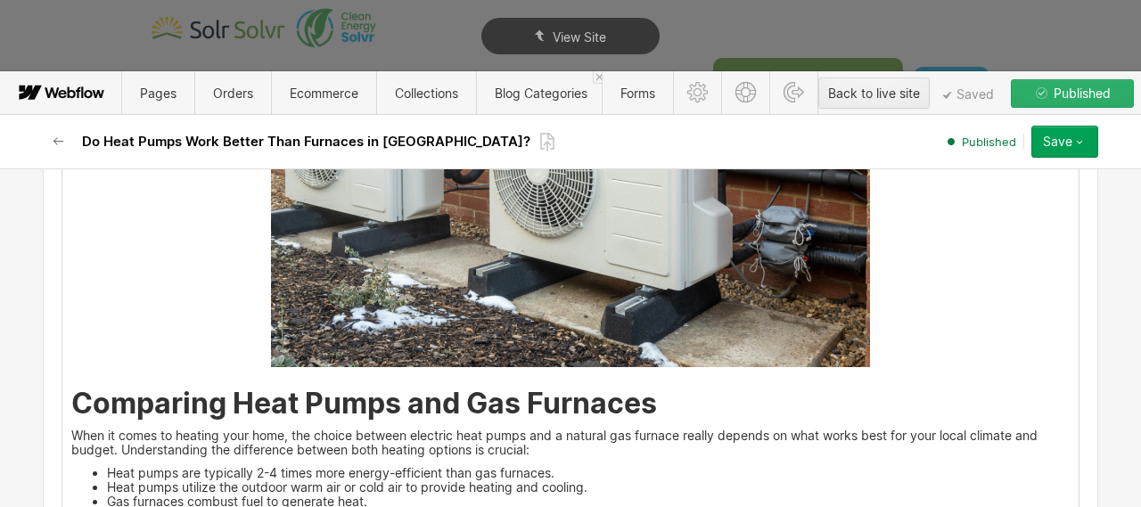
scroll to position [1212, 0]
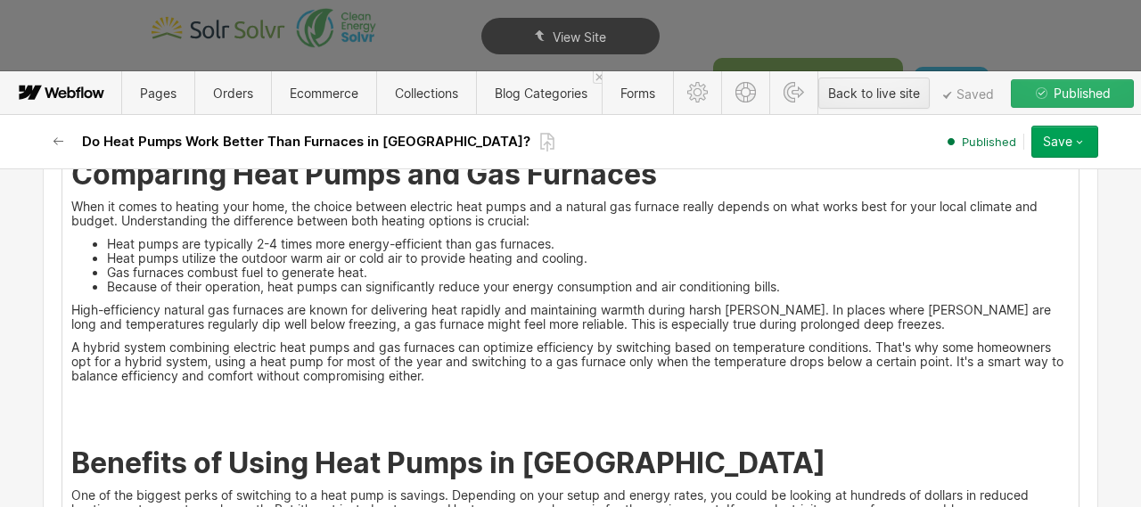
scroll to position [1437, 0]
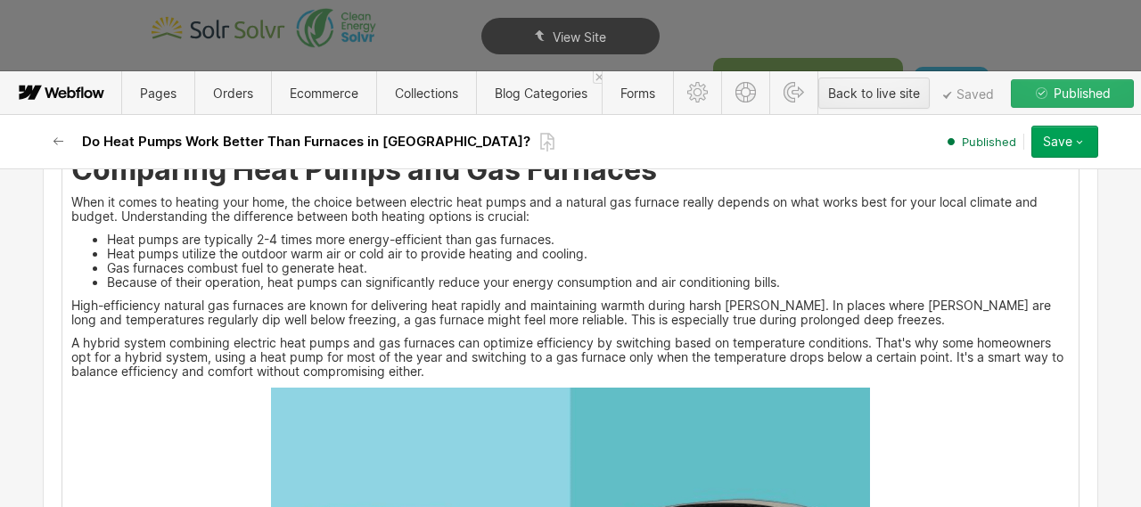
click at [459, 373] on p "A hybrid system combining electric heat pumps and gas furnaces can optimize eff…" at bounding box center [570, 357] width 998 height 43
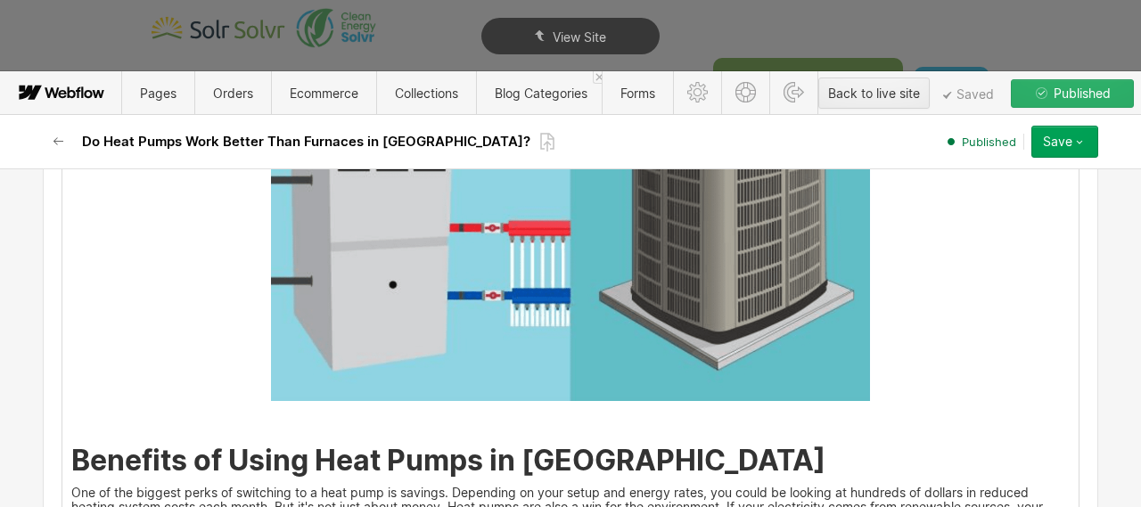
scroll to position [1843, 0]
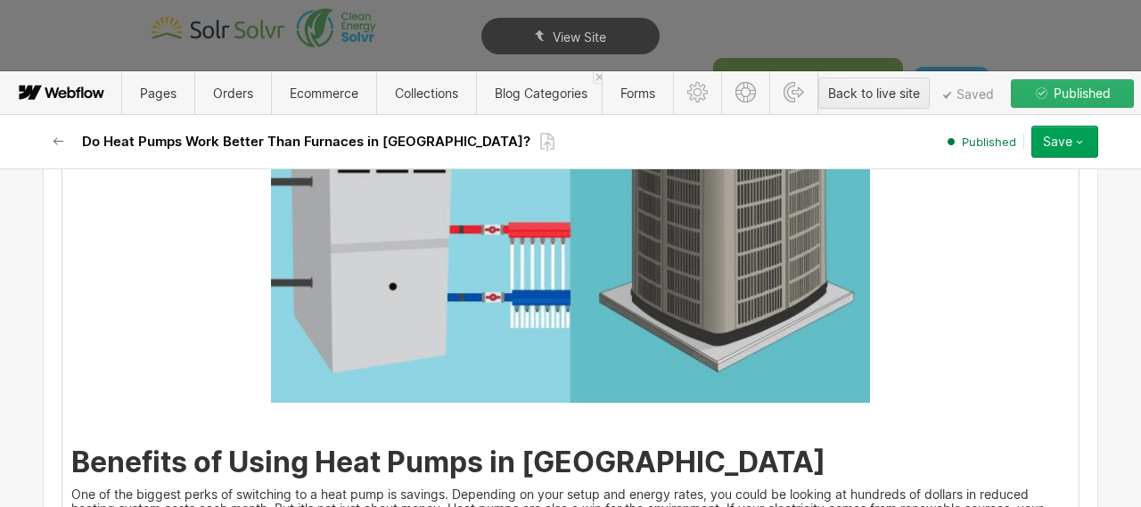
click at [444, 423] on p "‍" at bounding box center [570, 421] width 998 height 14
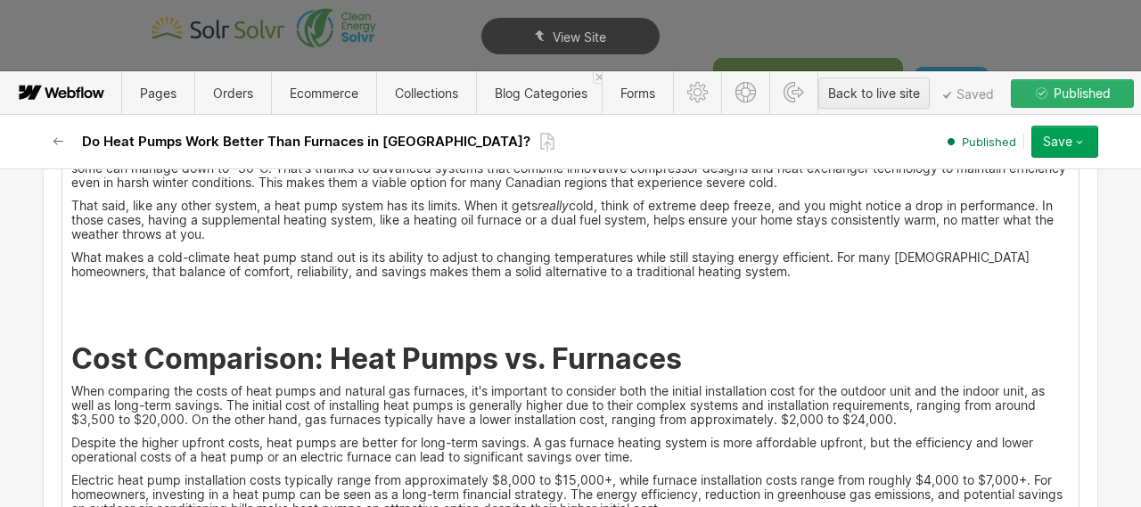
scroll to position [2347, 0]
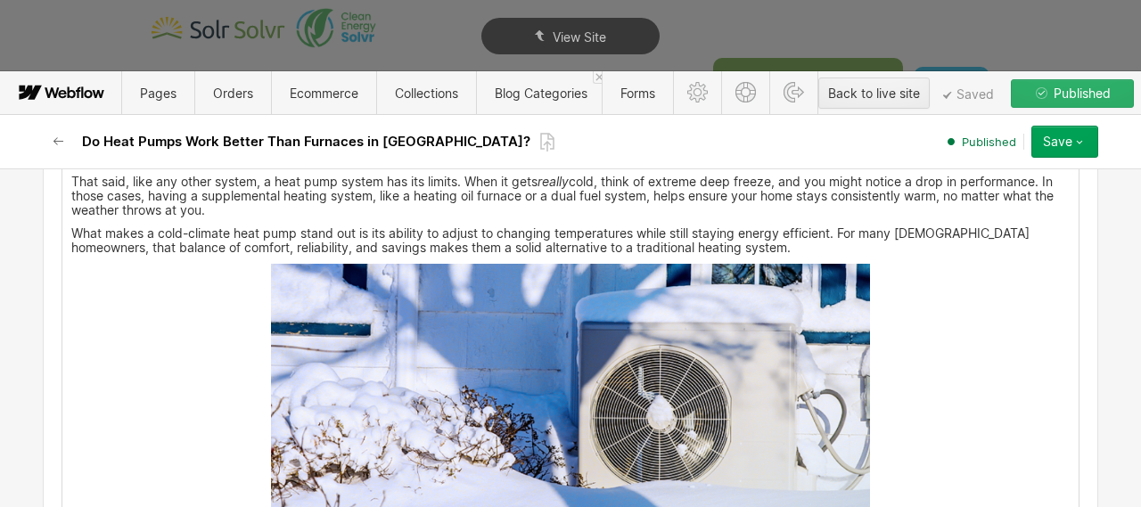
click at [704, 252] on p "What makes a cold-climate heat pump stand out is its ability to adjust to chang…" at bounding box center [570, 240] width 998 height 29
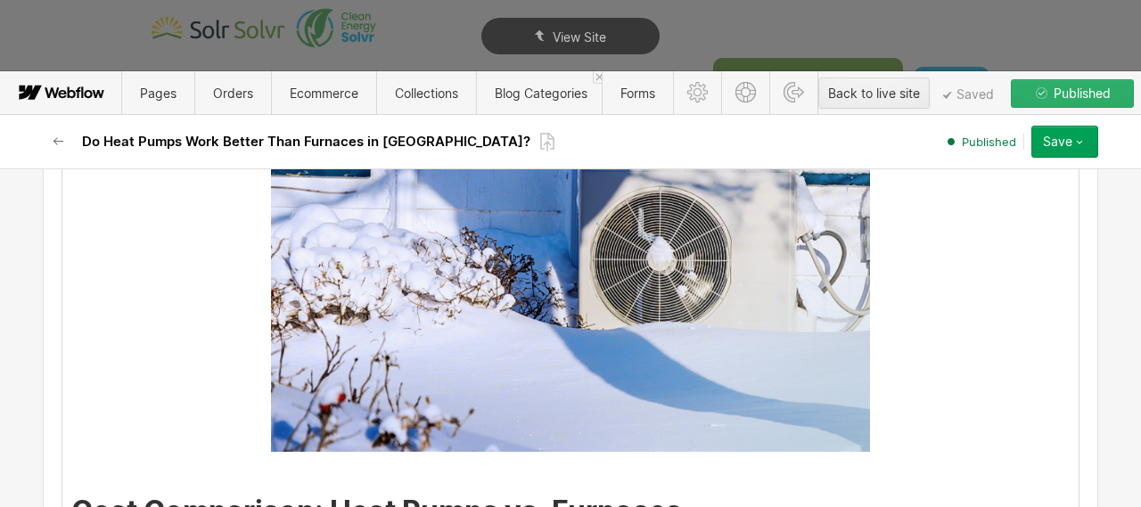
scroll to position [2621, 0]
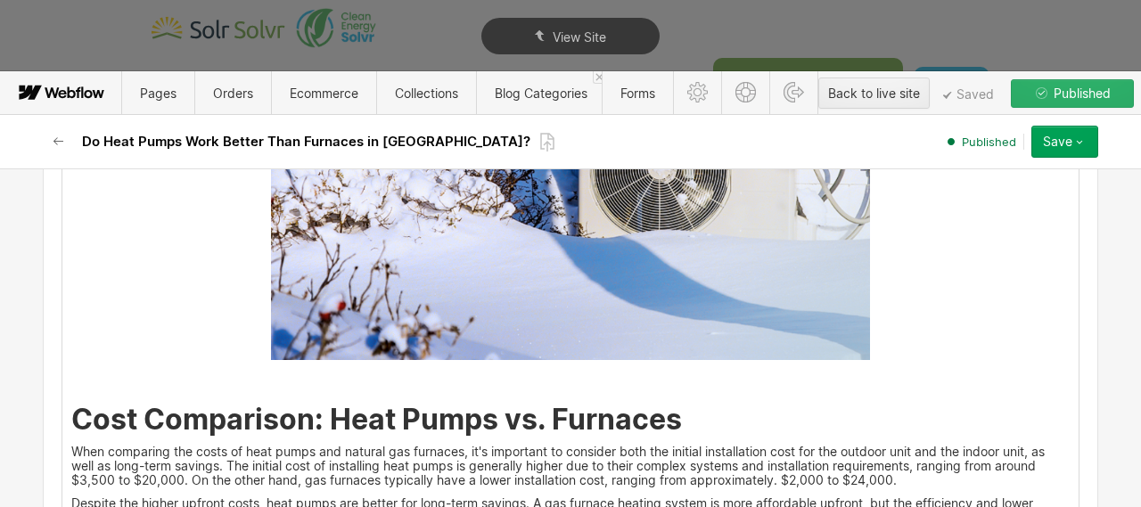
click at [549, 379] on p "‍" at bounding box center [570, 379] width 998 height 14
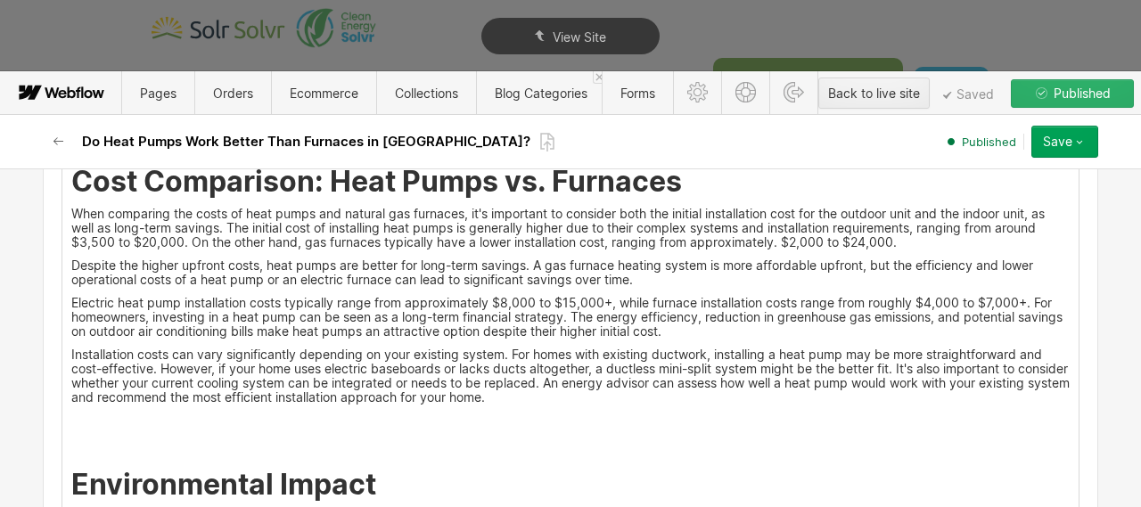
scroll to position [2957, 0]
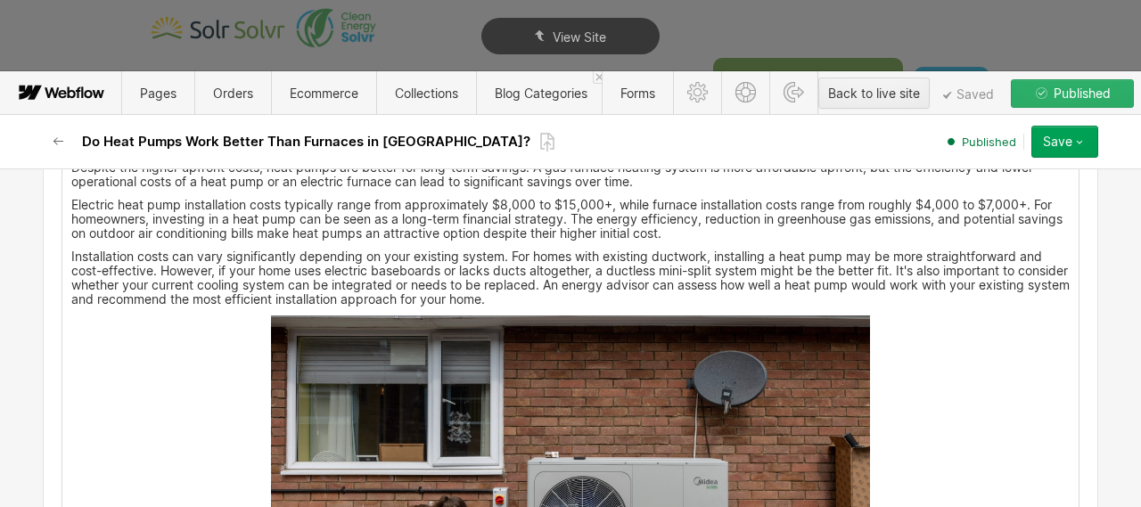
click at [619, 300] on p "Installation costs can vary significantly depending on your existing system. Fo…" at bounding box center [570, 278] width 998 height 57
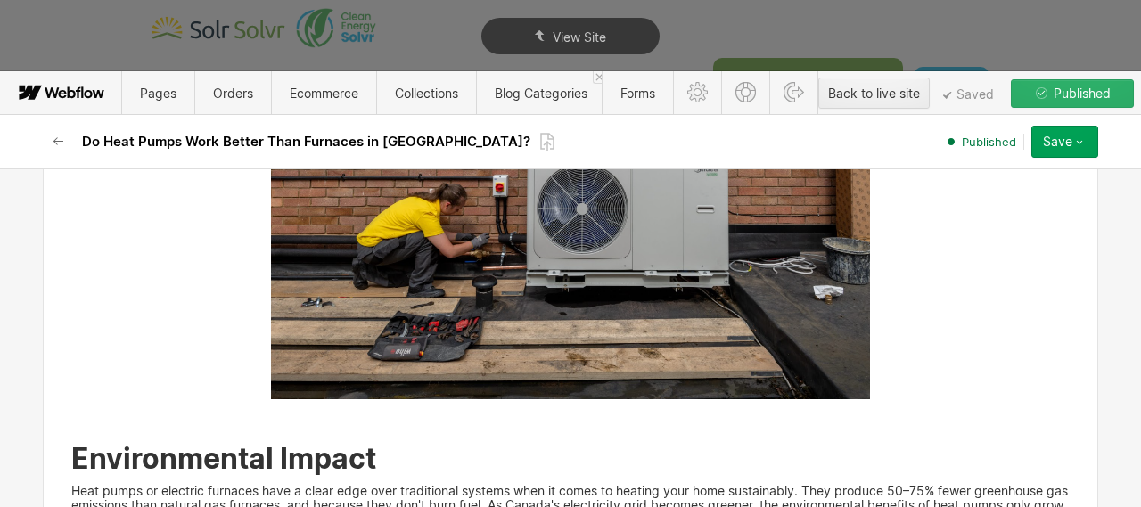
scroll to position [3396, 0]
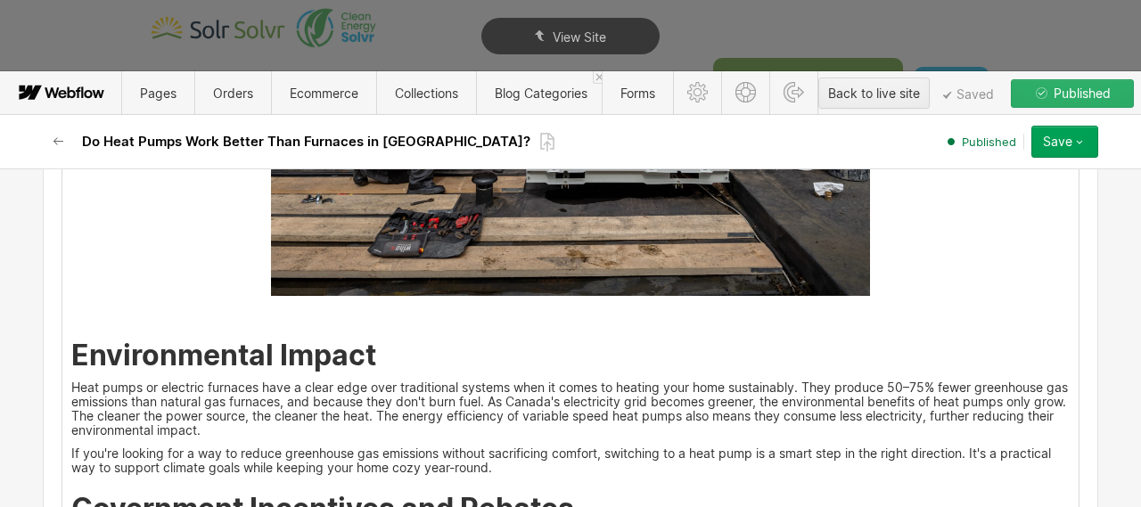
click at [463, 315] on p "‍" at bounding box center [570, 315] width 998 height 14
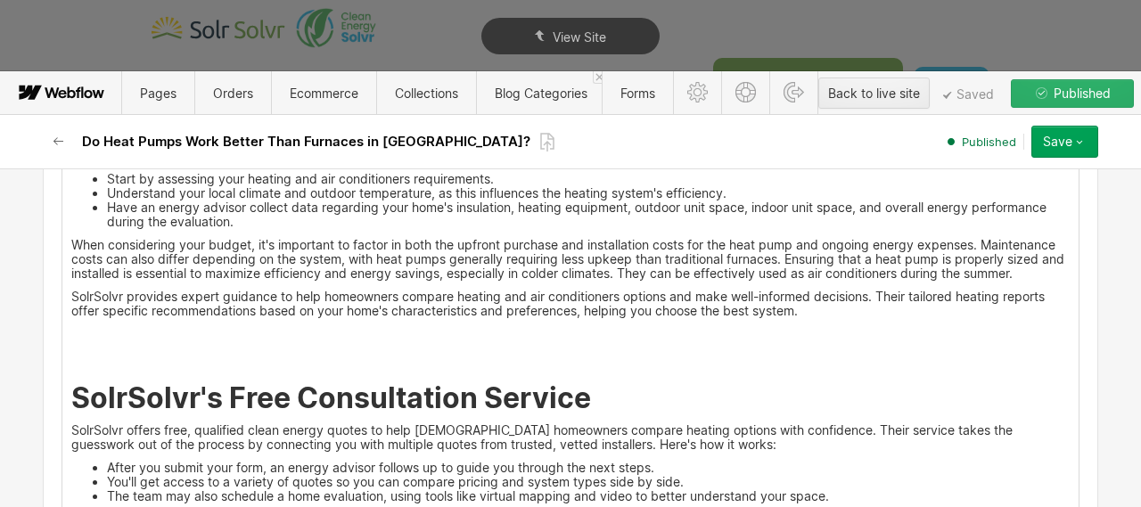
scroll to position [3976, 0]
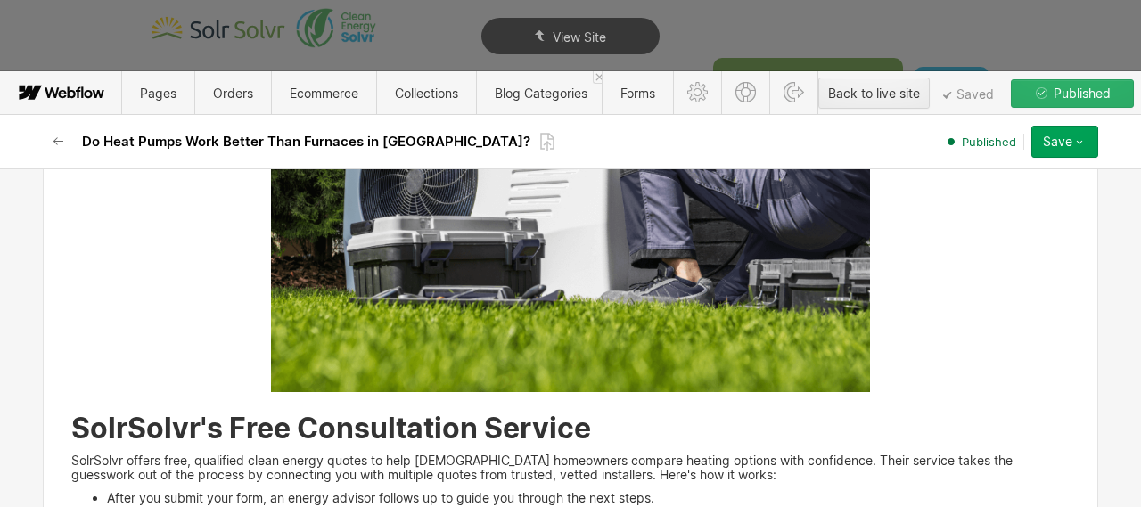
scroll to position [4435, 0]
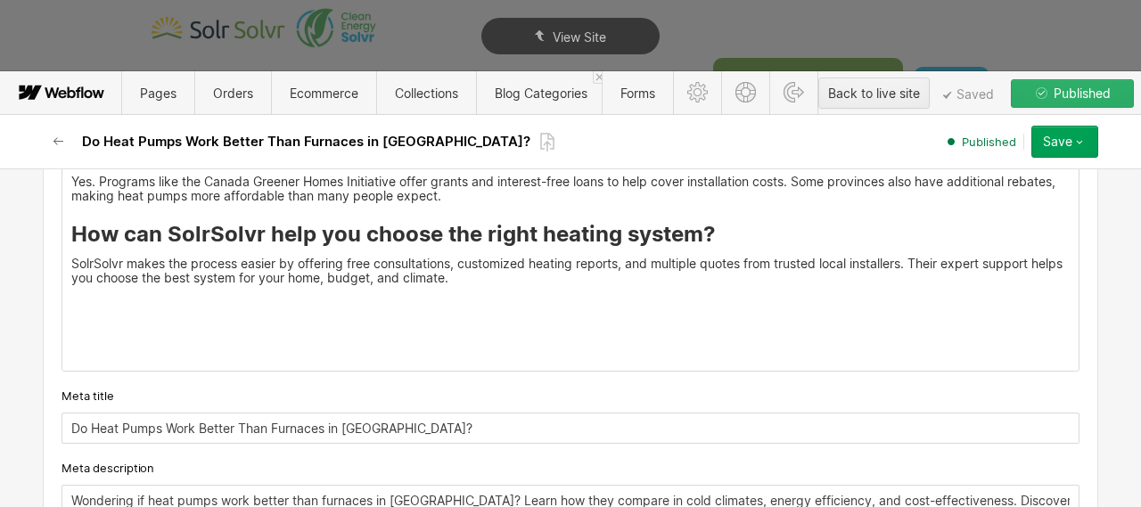
scroll to position [5555, 0]
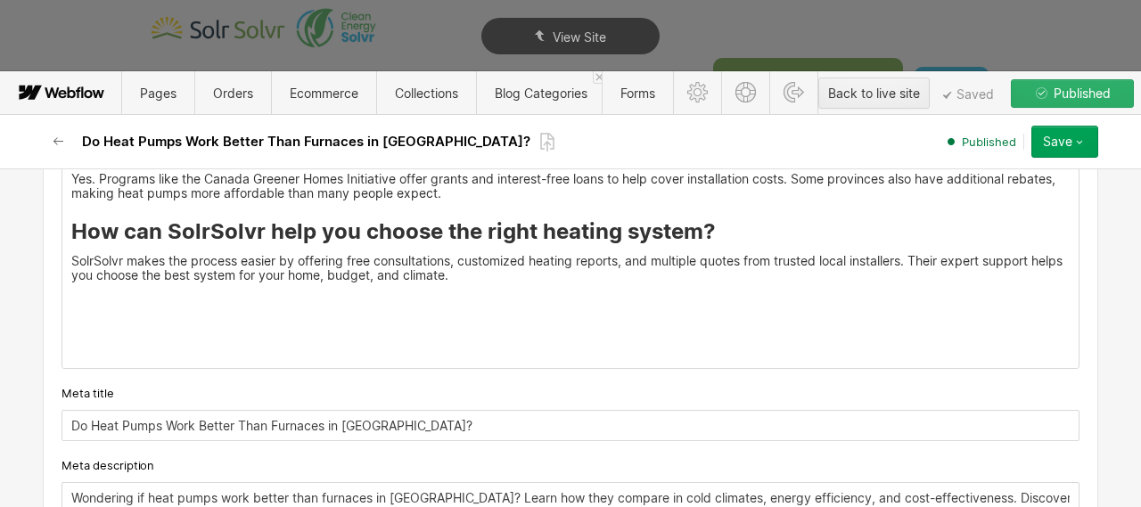
click at [484, 351] on p "‍" at bounding box center [570, 345] width 998 height 14
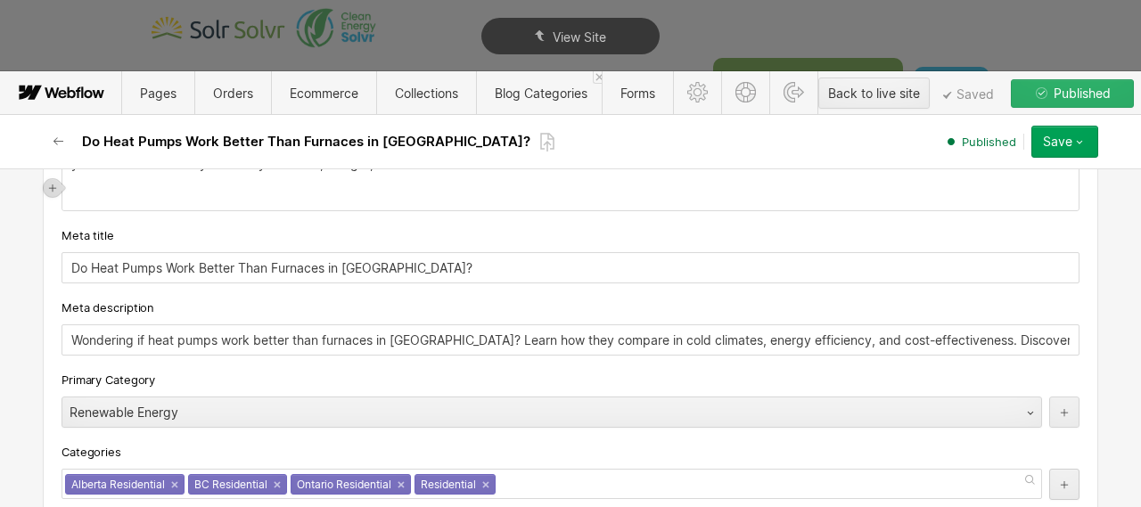
scroll to position [5680, 0]
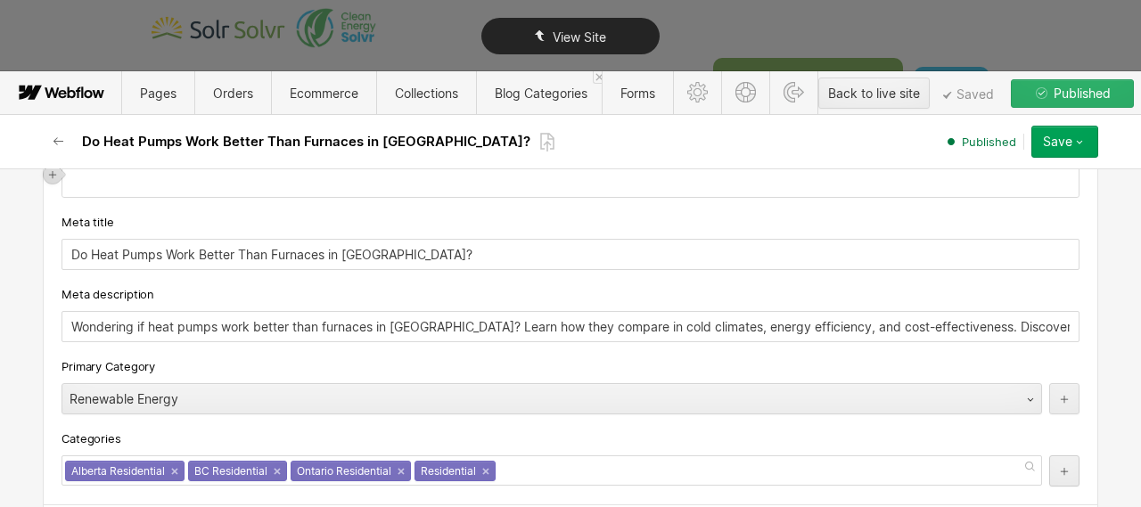
type textarea "x"
click at [170, 332] on div "Meta description Wondering if heat pumps work better than furnaces in Canada? L…" at bounding box center [571, 313] width 1018 height 58
click at [170, 304] on div "Meta description" at bounding box center [571, 294] width 1018 height 20
click at [170, 332] on div "Meta description Wondering if heat pumps work better than furnaces in Canada? L…" at bounding box center [571, 313] width 1018 height 58
click at [183, 315] on input "Wondering if heat pumps work better than furnaces in Canada? Learn how they com…" at bounding box center [571, 326] width 1018 height 31
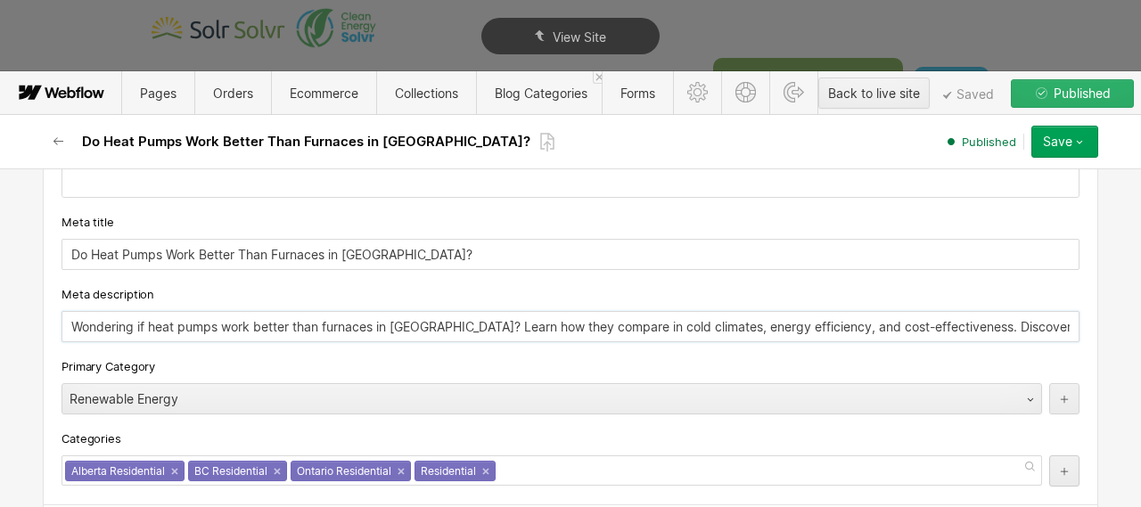
click at [183, 316] on input "Wondering if heat pumps work better than furnaces in Canada? Learn how they com…" at bounding box center [571, 326] width 1018 height 31
paste input "Curious if a heat pump or furnace is better for Canada? Save energy, cut costs,…"
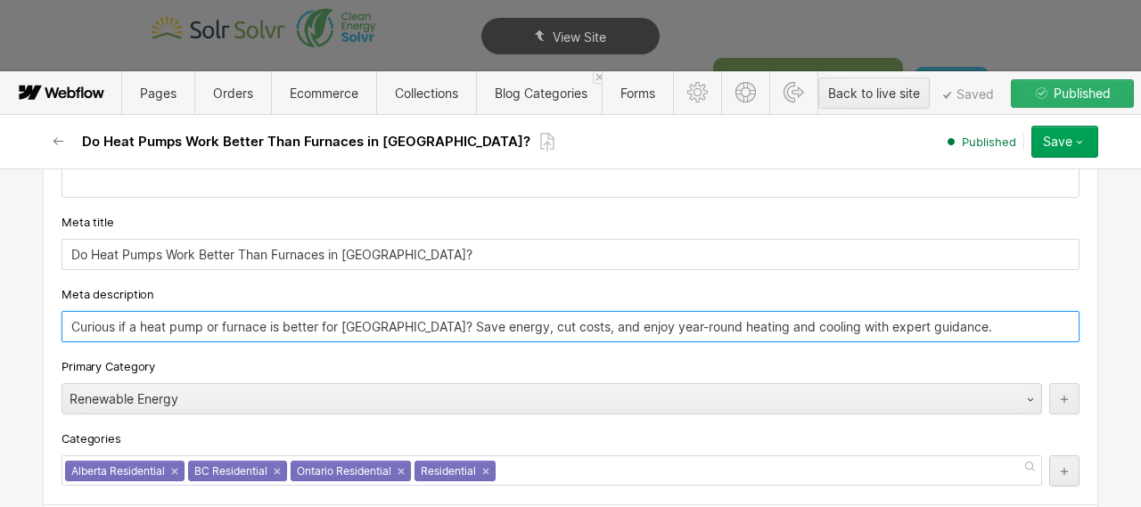
type input "Curious if a heat pump or furnace is better for Canada? Save energy, cut costs,…"
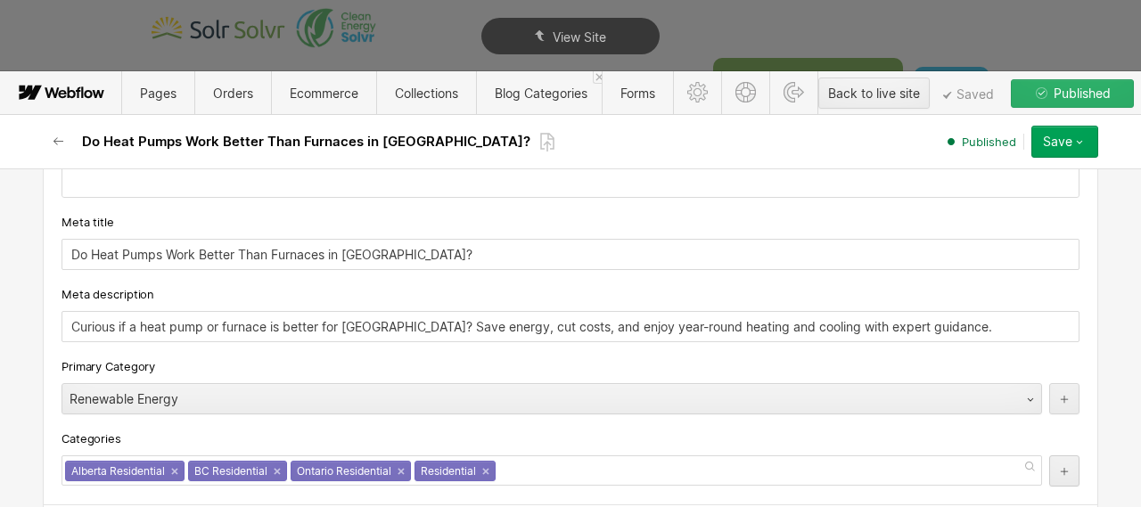
click at [376, 360] on div "Primary Category" at bounding box center [571, 367] width 1018 height 20
click at [1060, 141] on div "Save" at bounding box center [1057, 142] width 29 height 14
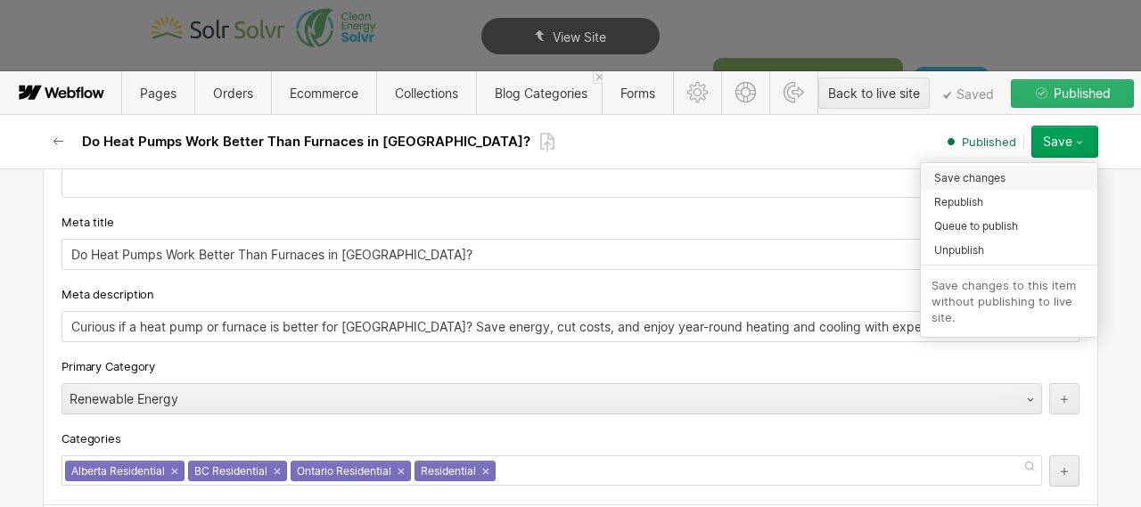
click at [997, 180] on span "Save changes" at bounding box center [969, 177] width 71 height 17
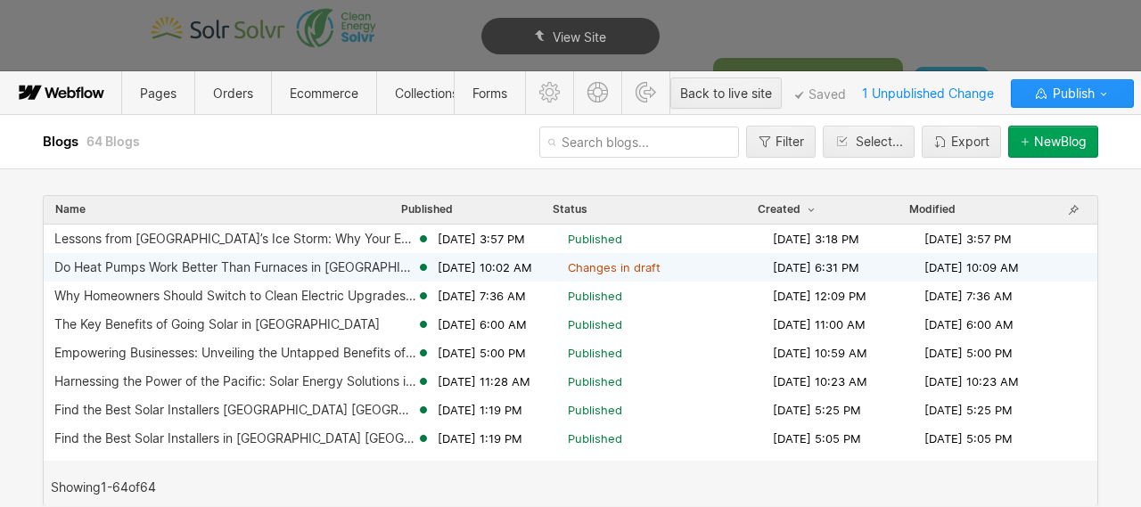
click at [238, 266] on div "Do Heat Pumps Work Better Than Furnaces in [GEOGRAPHIC_DATA]?" at bounding box center [235, 267] width 362 height 14
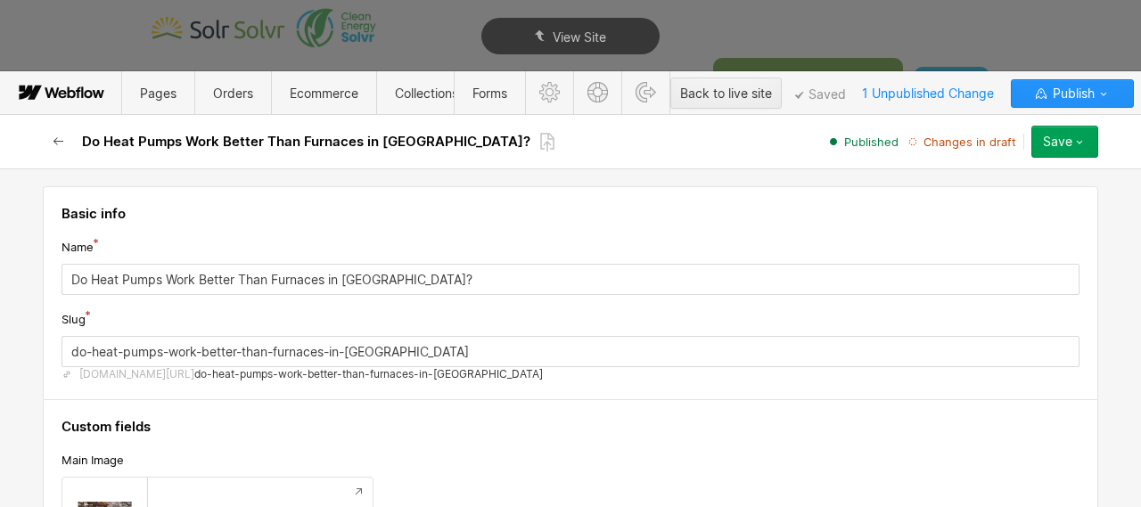
click at [62, 138] on icon "button" at bounding box center [59, 142] width 14 height 14
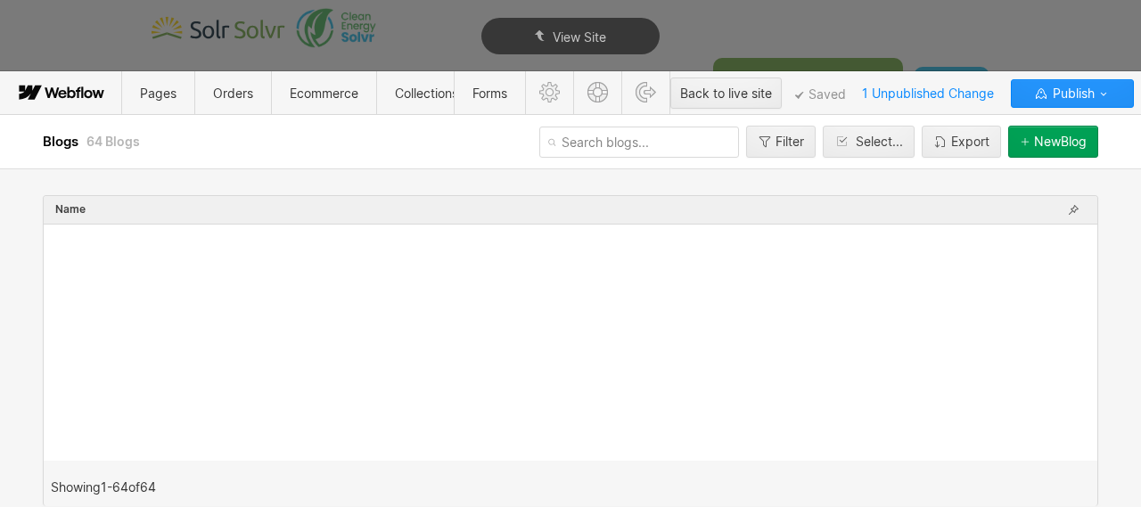
scroll to position [0, 0]
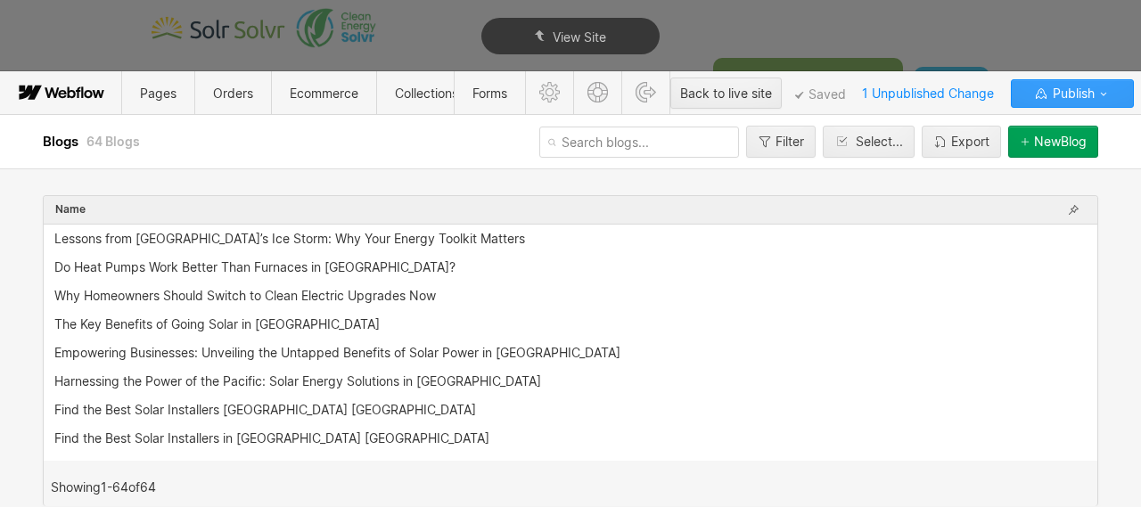
click at [1088, 98] on span "Publish" at bounding box center [1071, 93] width 45 height 27
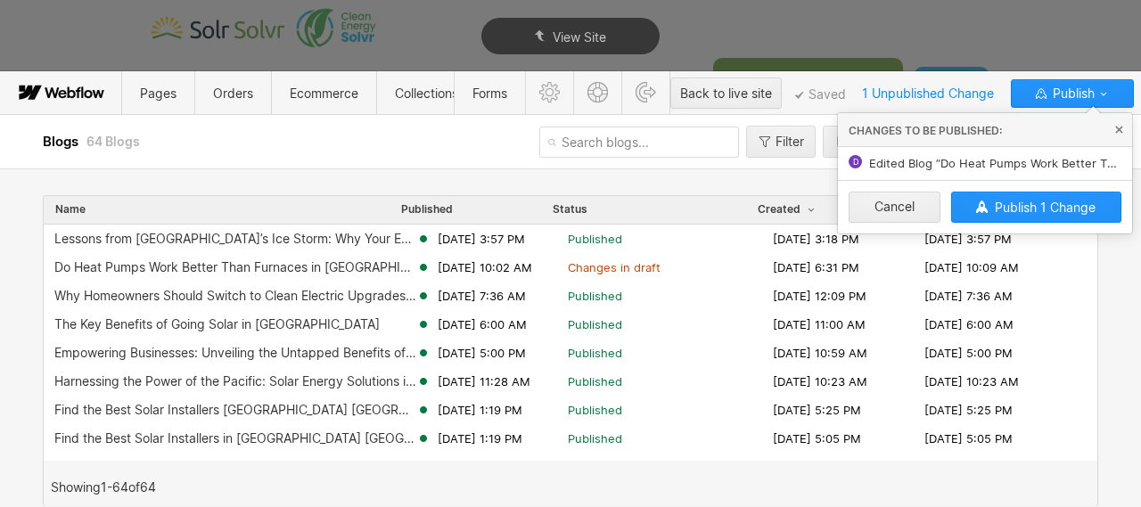
click at [440, 133] on h2 "Blogs 64 Blogs" at bounding box center [275, 142] width 464 height 18
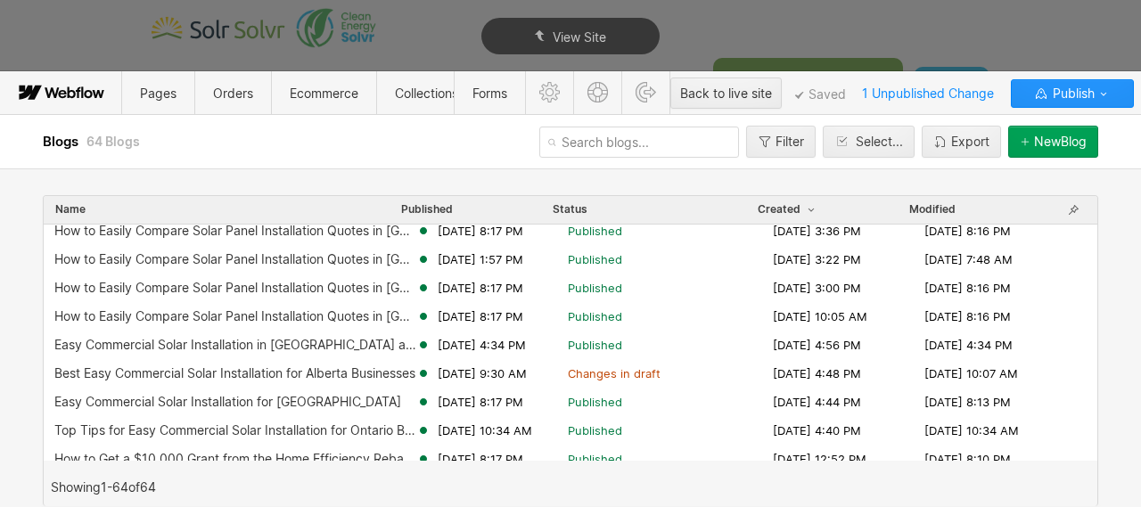
scroll to position [469, 0]
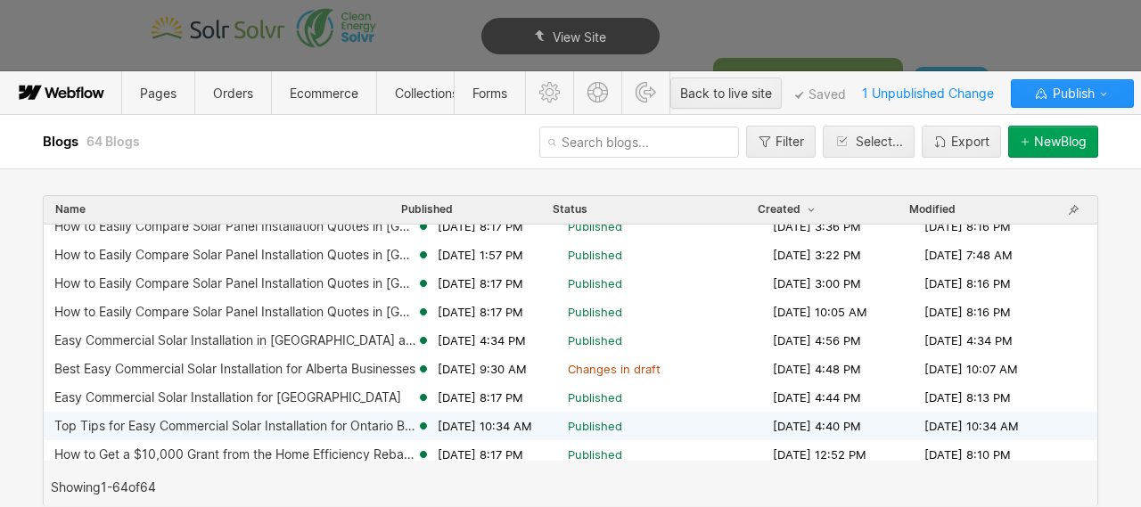
click at [251, 425] on div "Top Tips for Easy Commercial Solar Installation for Ontario Businesses" at bounding box center [235, 426] width 362 height 14
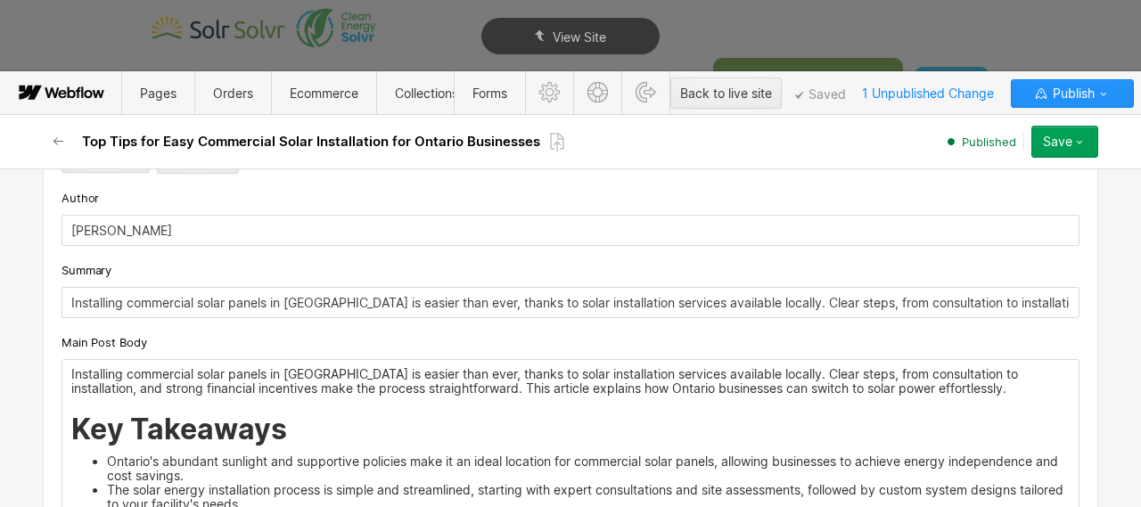
scroll to position [496, 0]
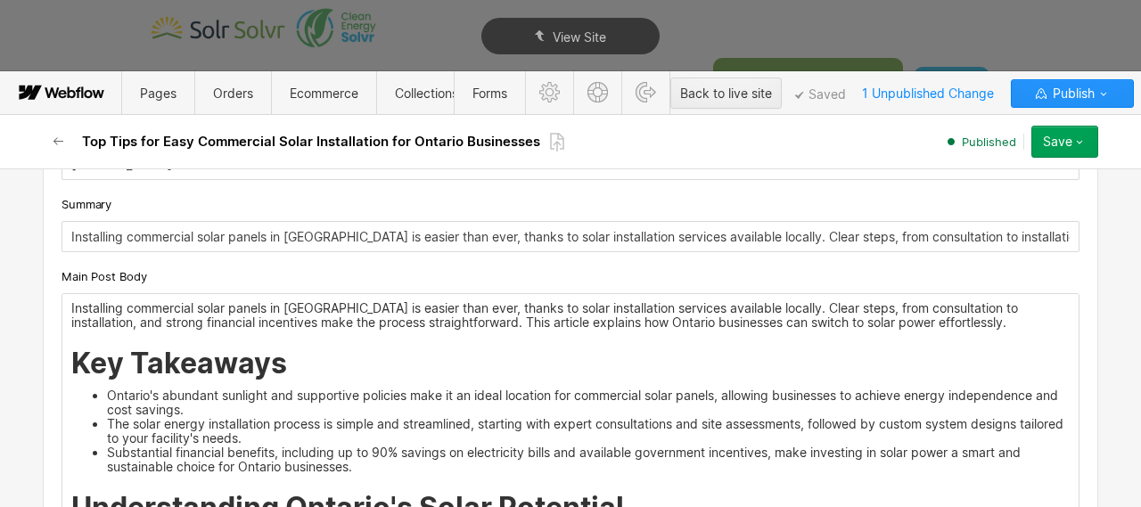
click at [360, 313] on p "Installing commercial solar panels in [GEOGRAPHIC_DATA] is easier than ever, th…" at bounding box center [570, 315] width 998 height 29
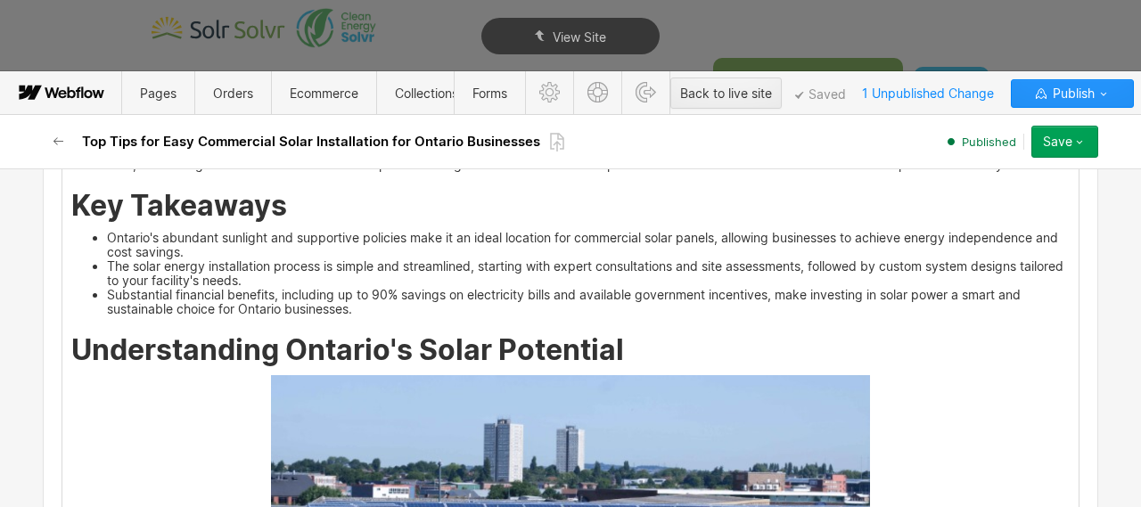
scroll to position [734, 0]
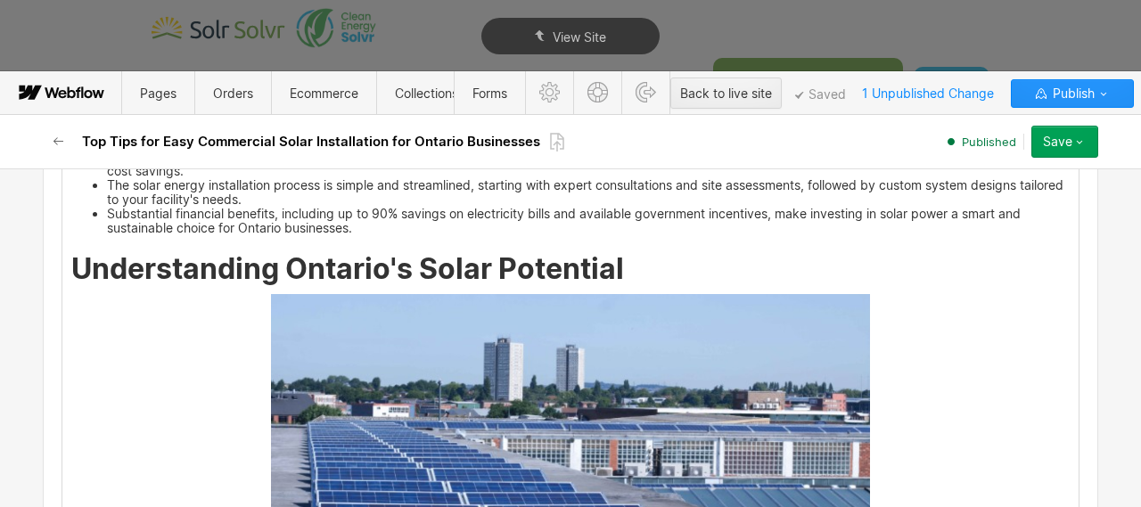
click at [656, 284] on h2 "Understanding Ontario's Solar Potential" at bounding box center [570, 269] width 998 height 32
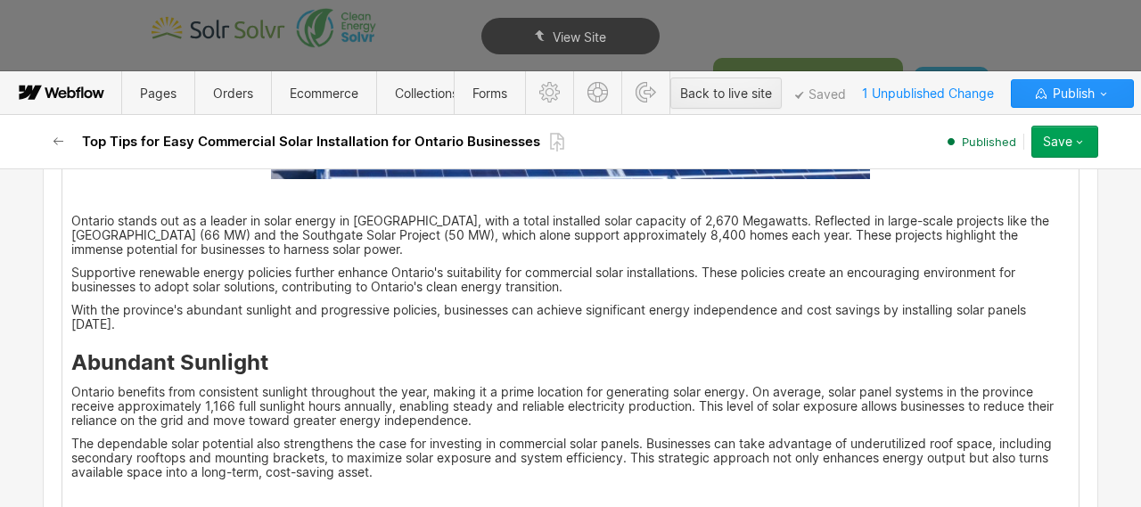
scroll to position [1402, 0]
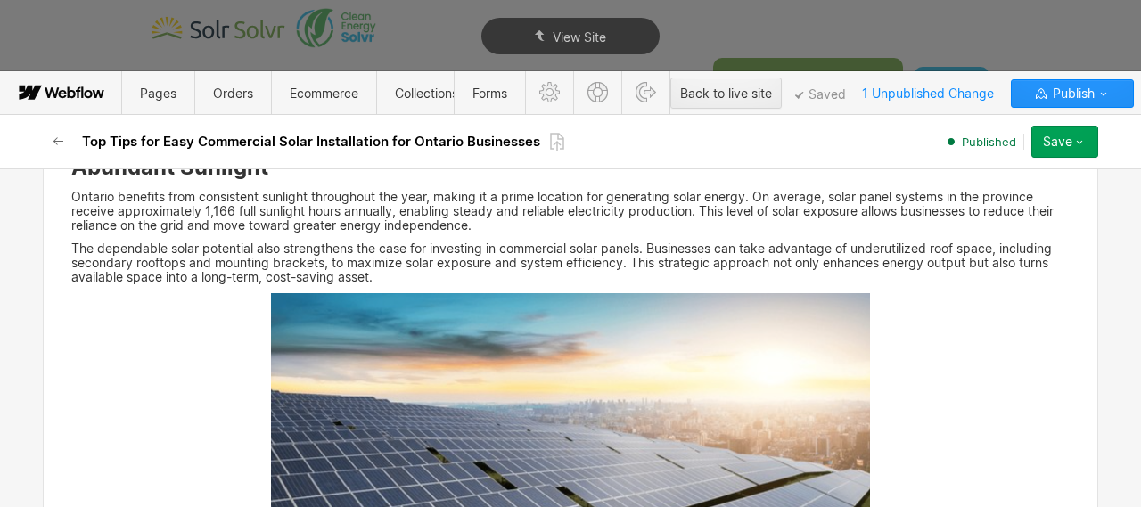
click at [537, 283] on p "The dependable solar potential also strengthens the case for investing in comme…" at bounding box center [570, 263] width 998 height 43
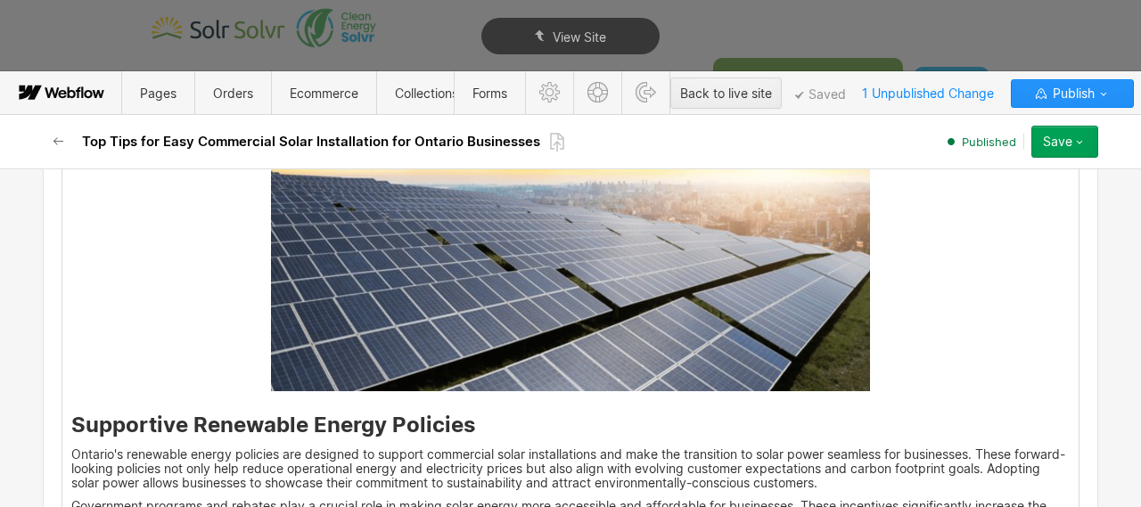
scroll to position [1650, 0]
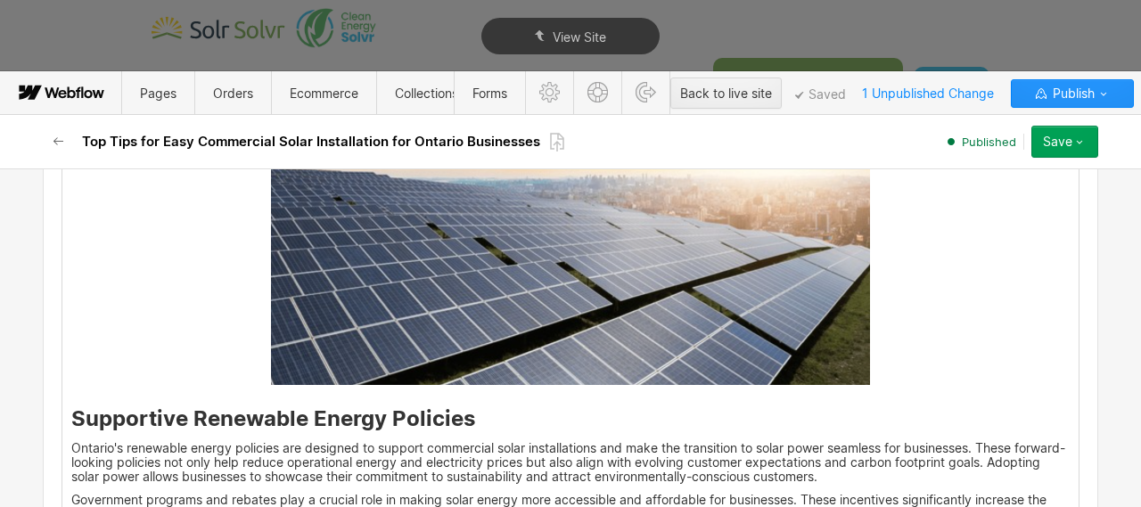
click at [72, 423] on strong "Supportive Renewable Energy Policies" at bounding box center [273, 419] width 404 height 26
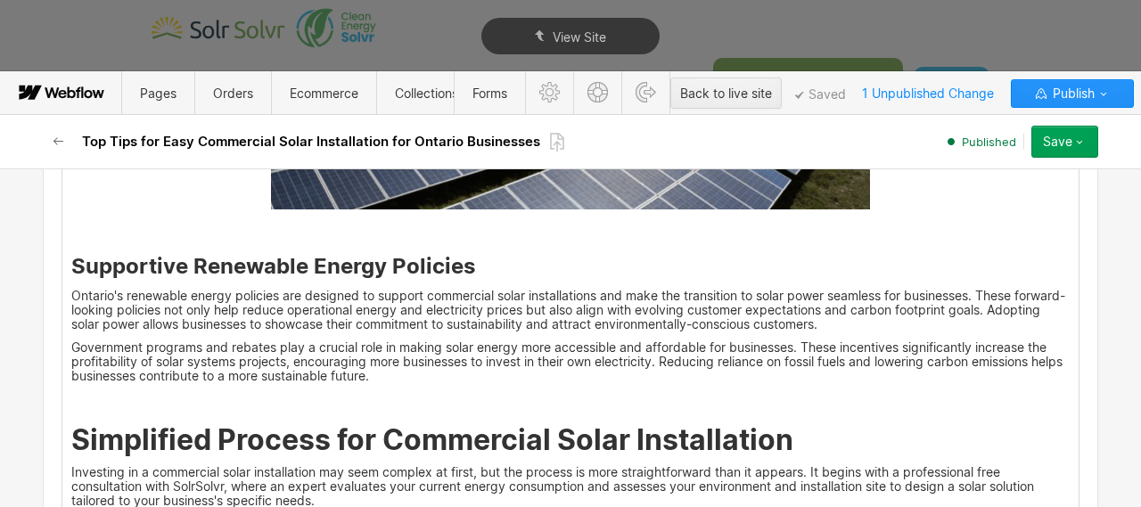
scroll to position [1888, 0]
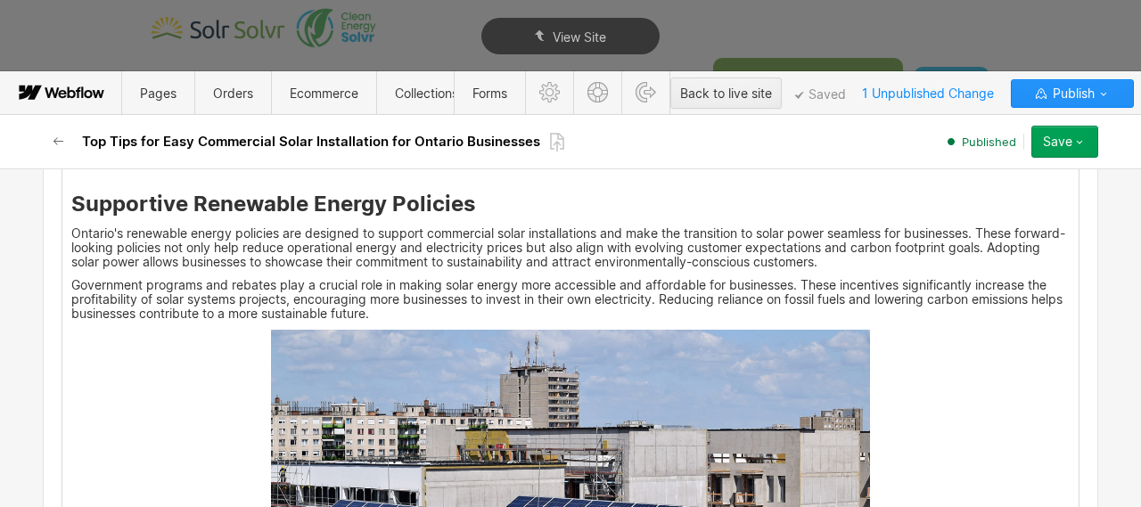
click at [433, 320] on p "Government programs and rebates play a crucial role in making solar energy more…" at bounding box center [570, 299] width 998 height 43
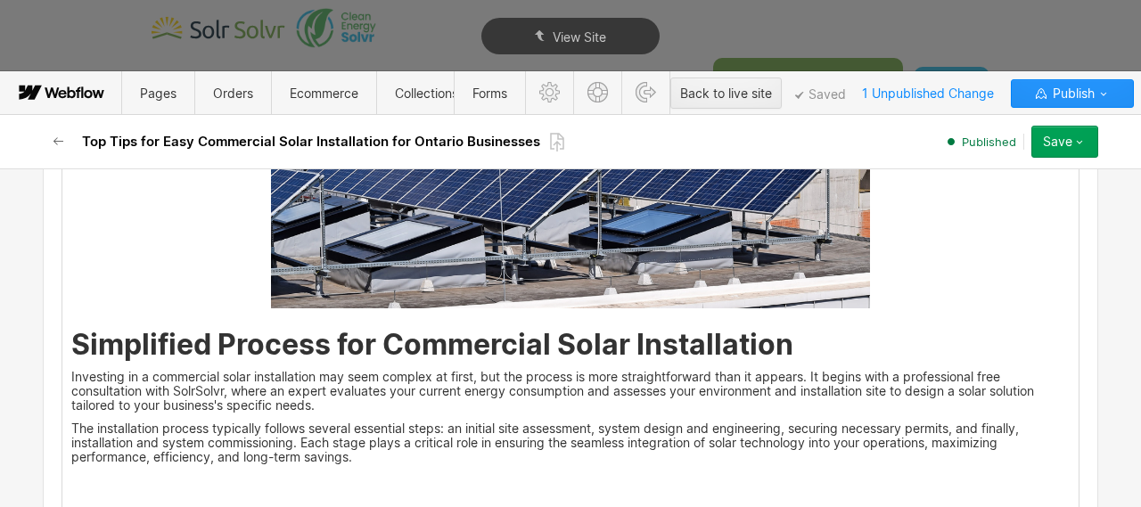
scroll to position [2275, 0]
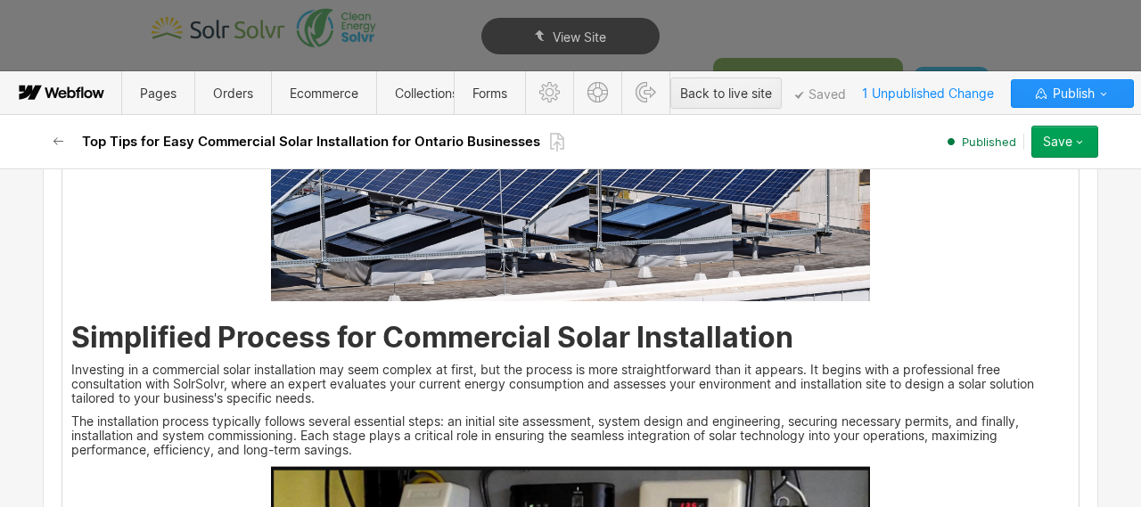
click at [72, 349] on strong "Simplified Process for Commercial Solar Installation" at bounding box center [432, 337] width 722 height 35
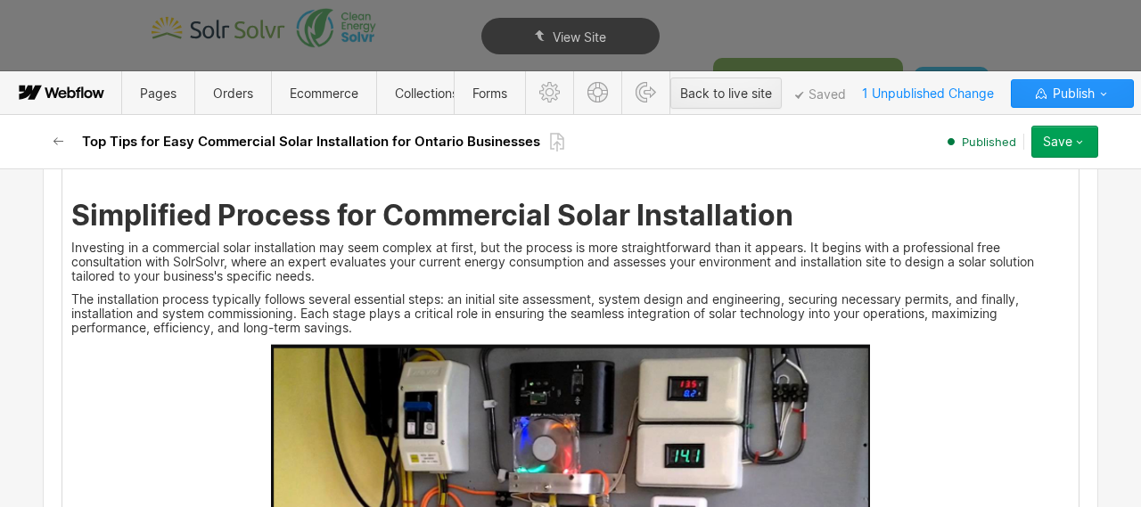
scroll to position [2423, 0]
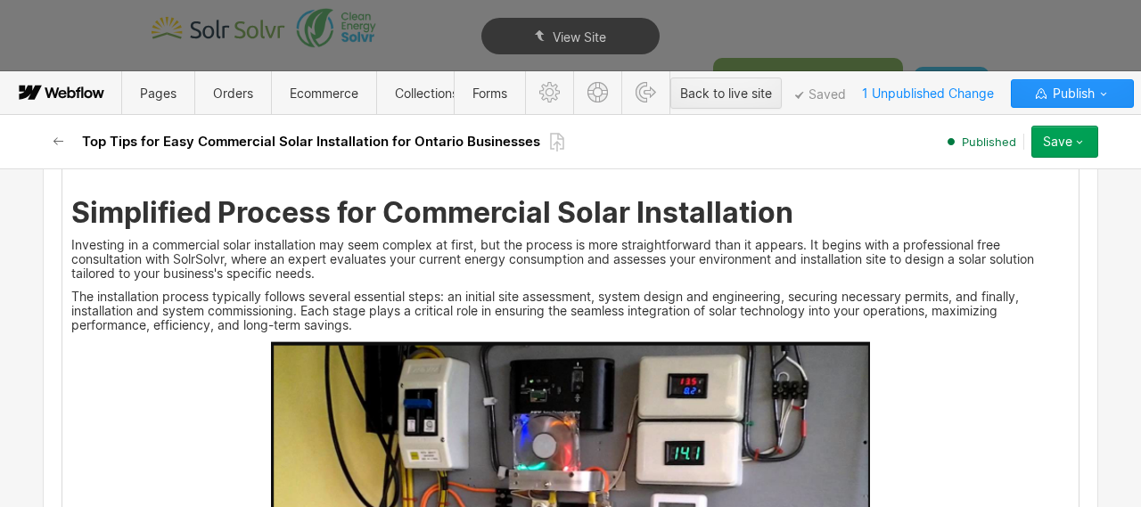
click at [383, 329] on p "The installation process typically follows several essential steps: an initial …" at bounding box center [570, 311] width 998 height 43
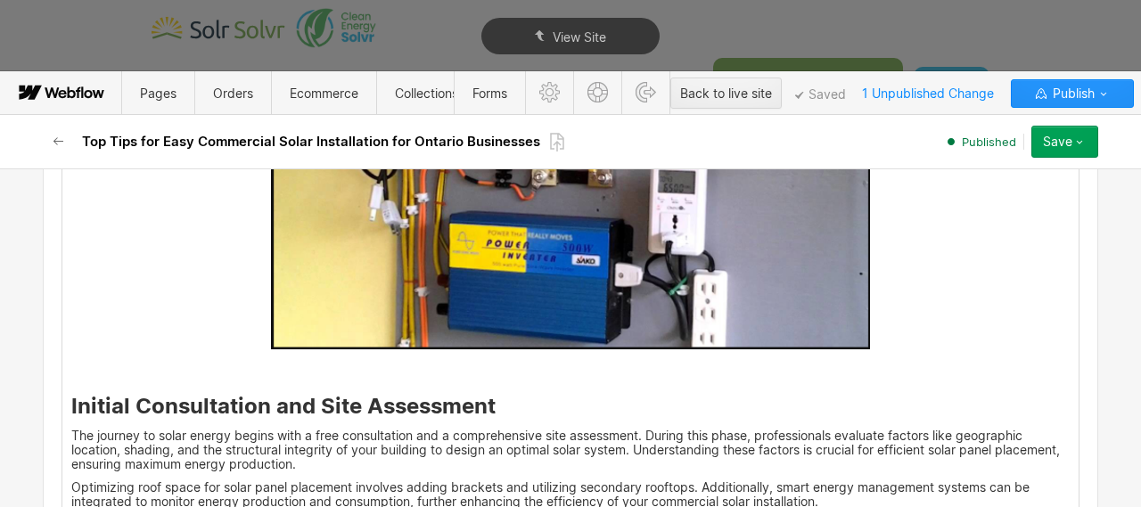
scroll to position [2777, 0]
click at [454, 375] on p "‍" at bounding box center [570, 369] width 998 height 14
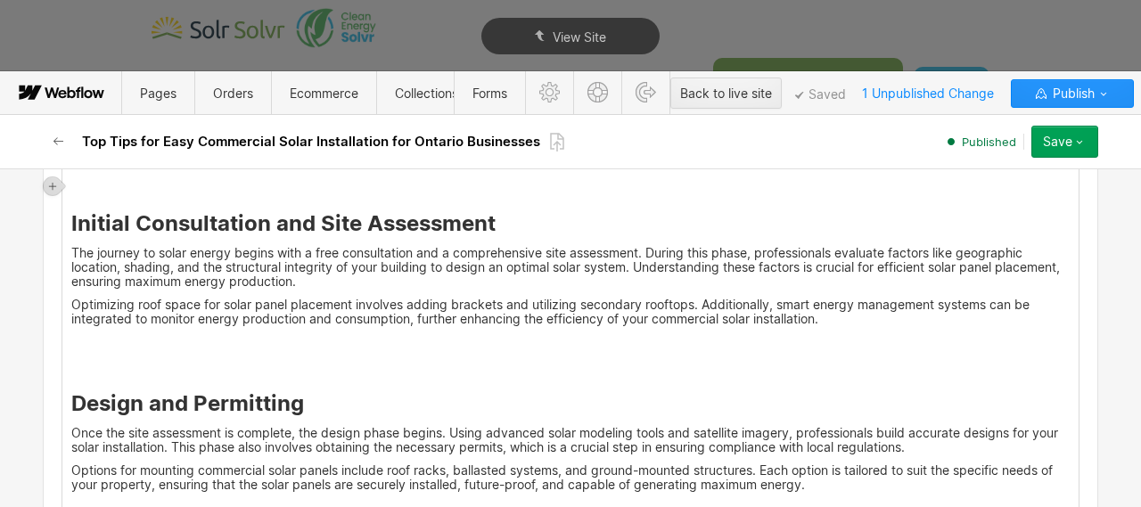
scroll to position [2959, 0]
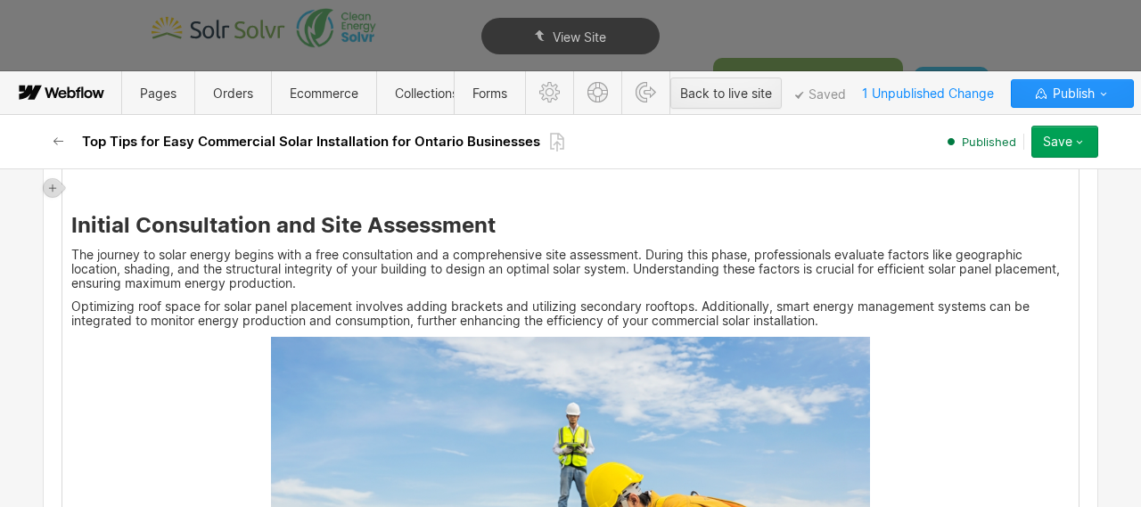
click at [854, 323] on p "Optimizing roof space for solar panel placement involves adding brackets and ut…" at bounding box center [570, 313] width 998 height 29
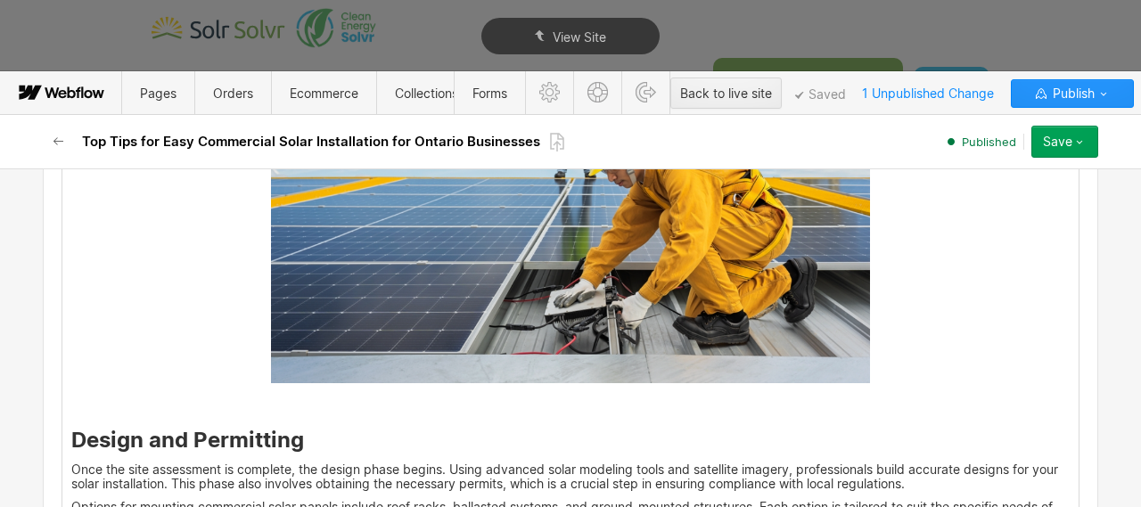
scroll to position [3332, 0]
click at [479, 402] on p "‍" at bounding box center [570, 401] width 998 height 14
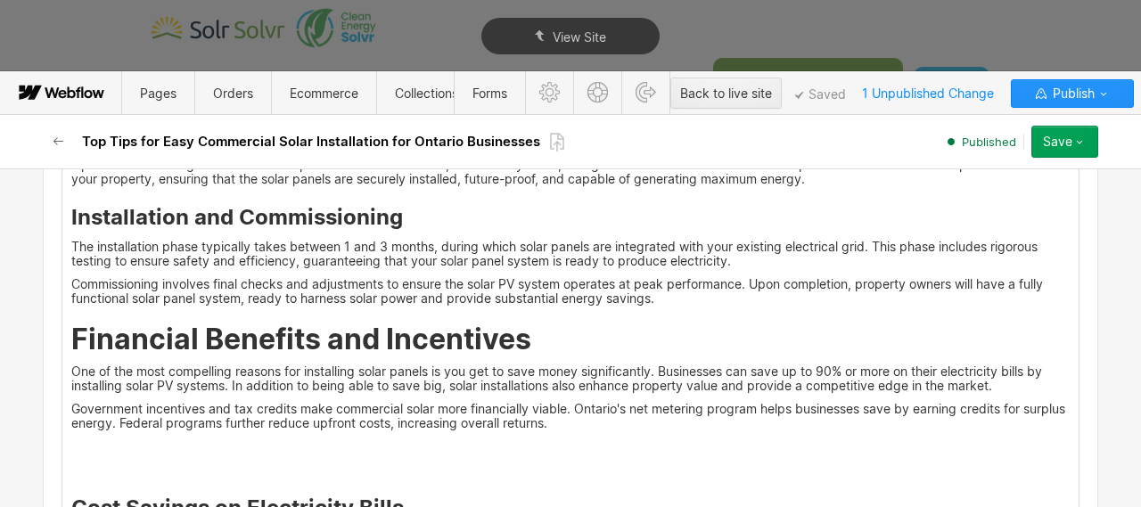
scroll to position [3718, 0]
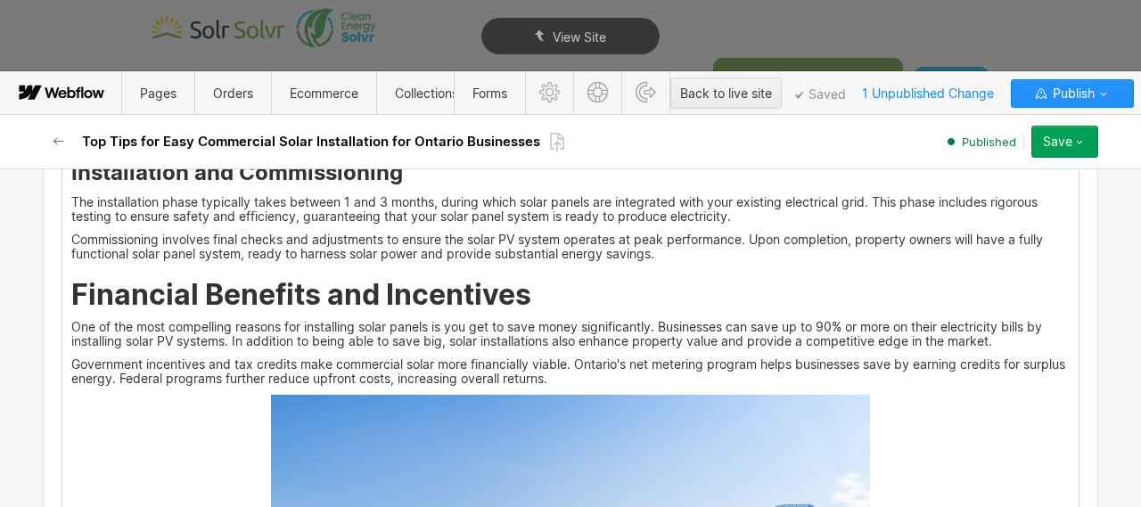
click at [625, 375] on p "Government incentives and tax credits make commercial solar more financially vi…" at bounding box center [570, 371] width 998 height 29
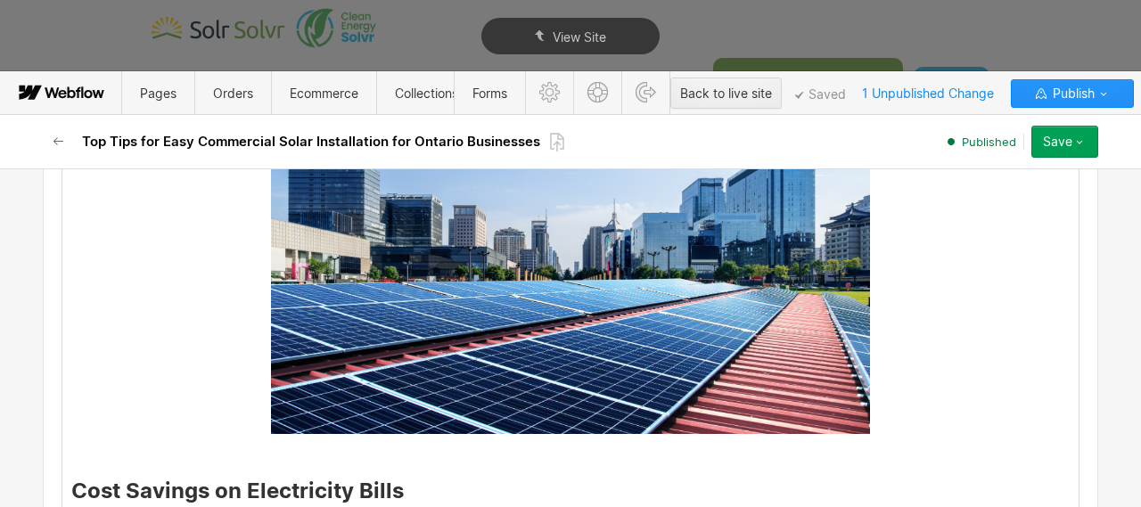
scroll to position [4101, 0]
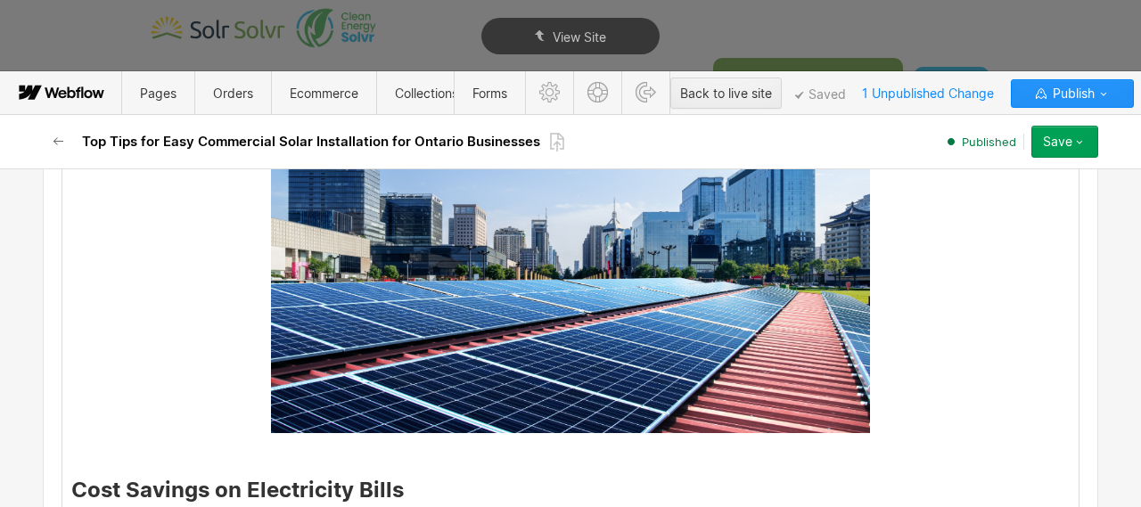
click at [563, 447] on p "‍" at bounding box center [570, 452] width 998 height 14
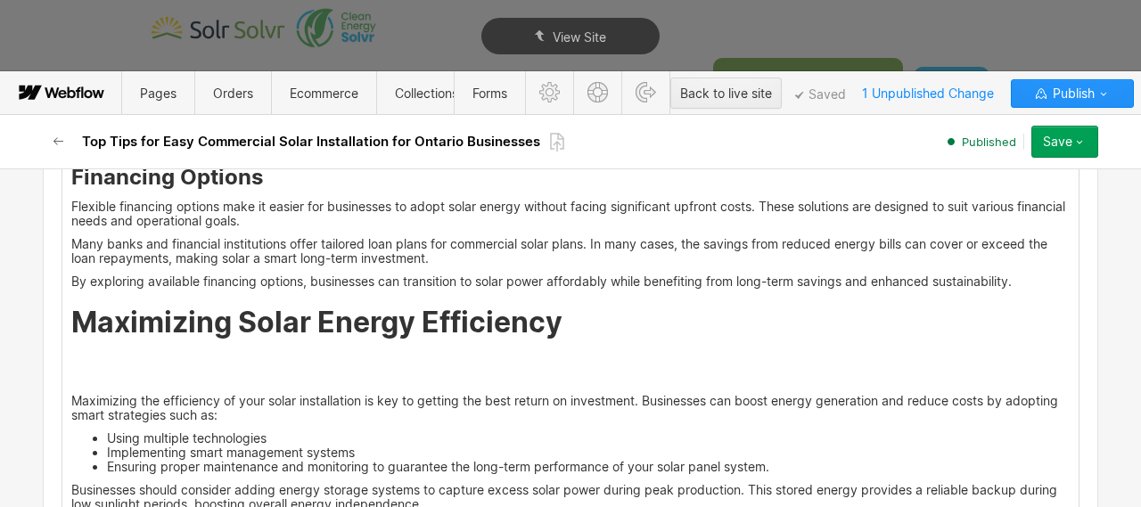
scroll to position [4680, 0]
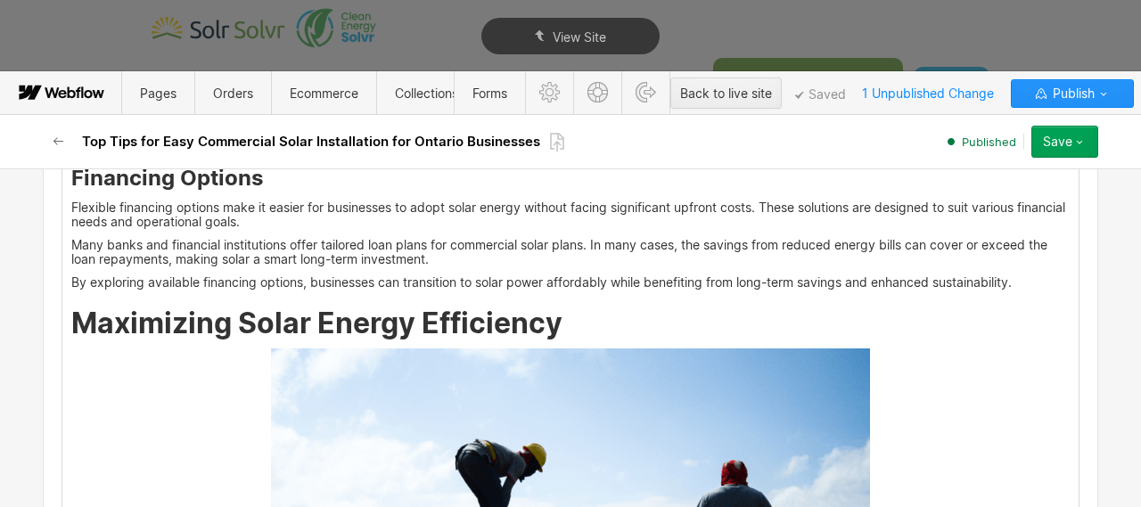
click at [595, 327] on h2 "Maximizing Solar Energy Efficiency" at bounding box center [570, 324] width 998 height 32
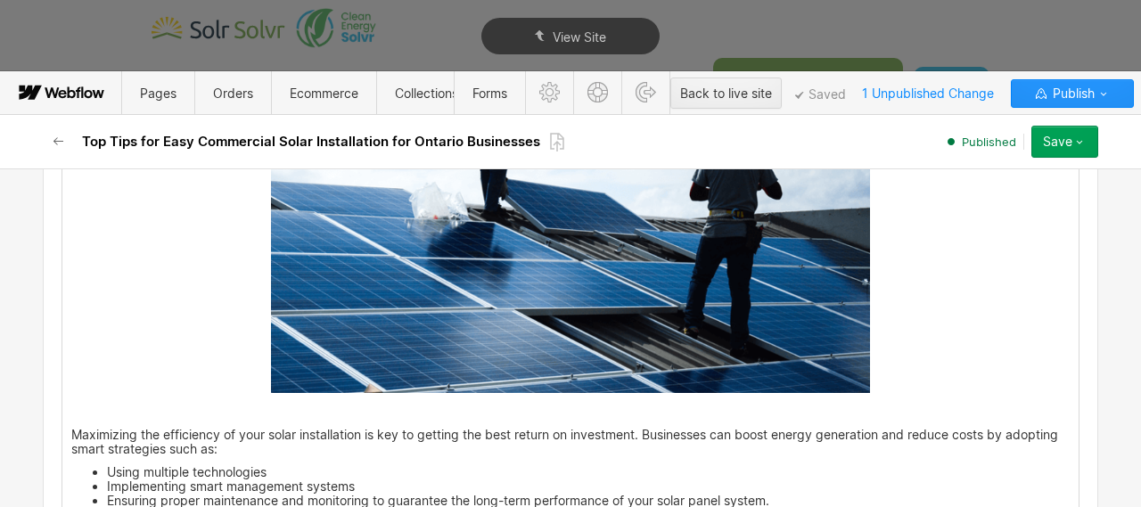
scroll to position [5130, 0]
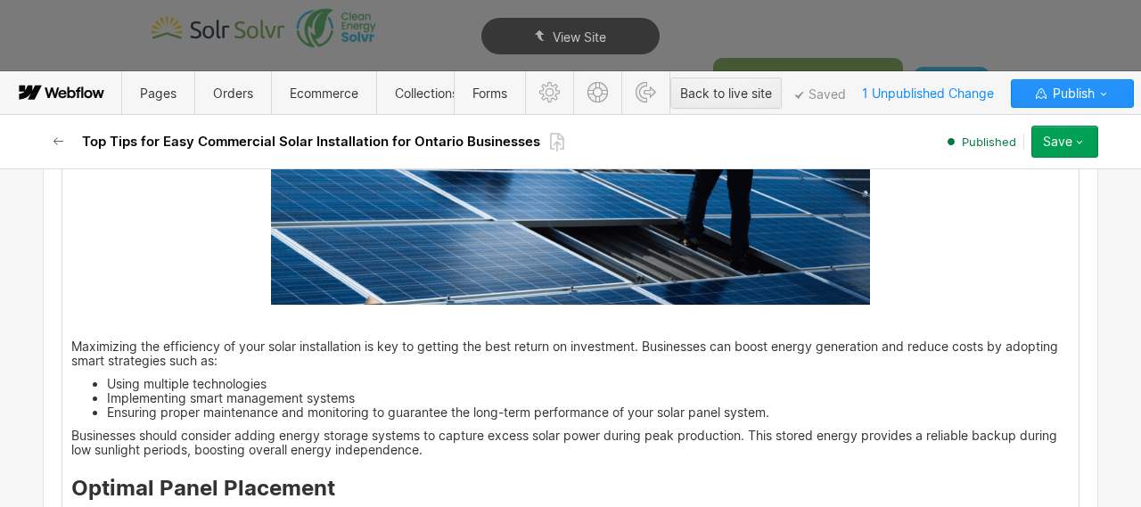
click at [520, 318] on p "‍" at bounding box center [570, 323] width 998 height 14
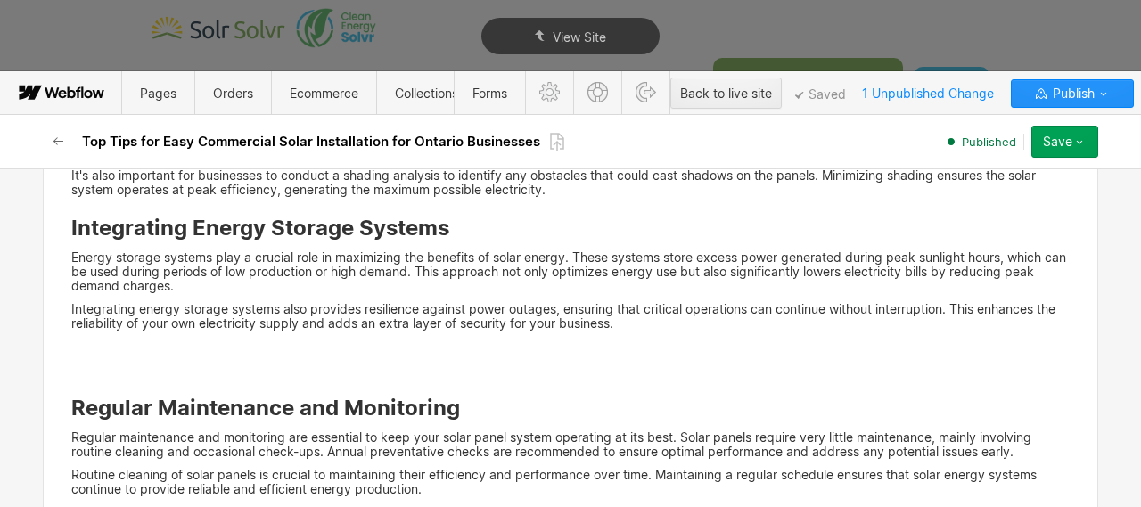
scroll to position [5513, 0]
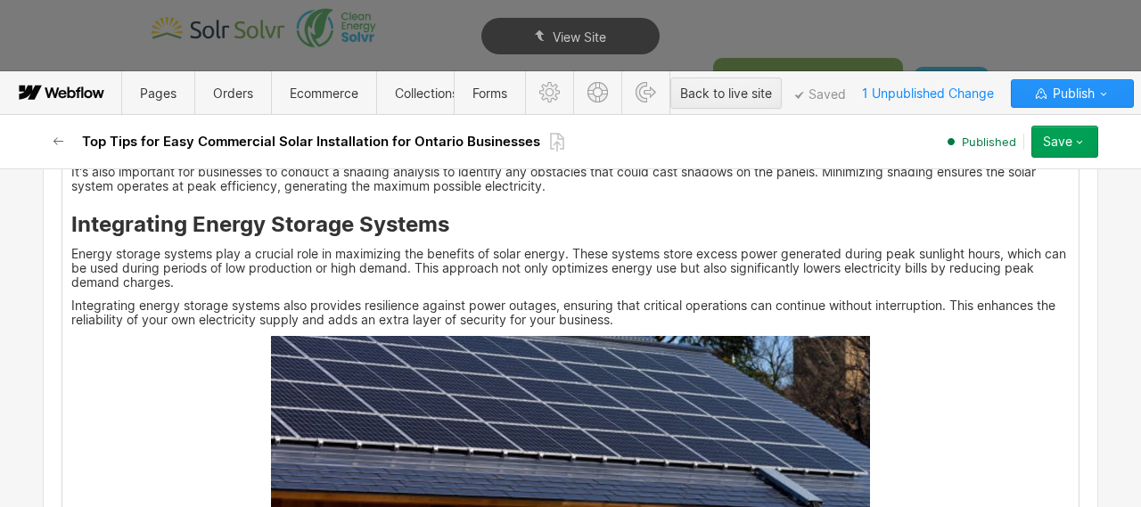
click at [672, 322] on p "Integrating energy storage systems also provides resilience against power outag…" at bounding box center [570, 313] width 998 height 29
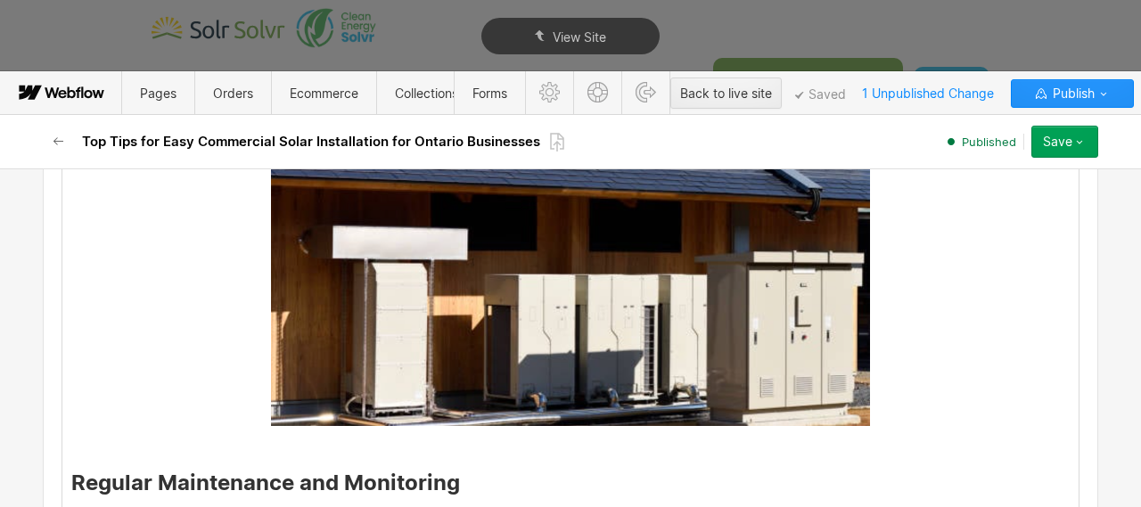
scroll to position [5889, 0]
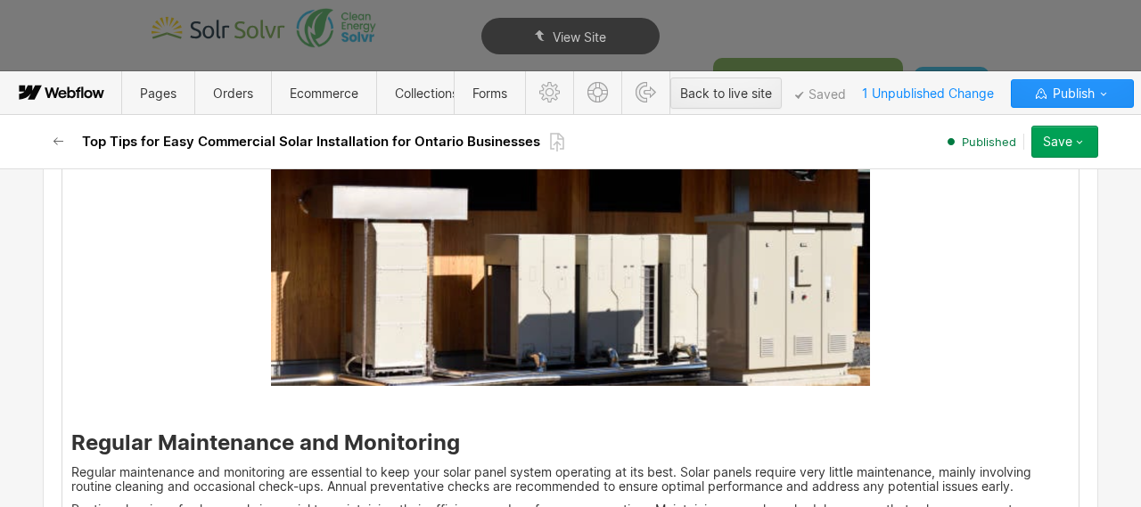
click at [550, 400] on p "‍" at bounding box center [570, 405] width 998 height 14
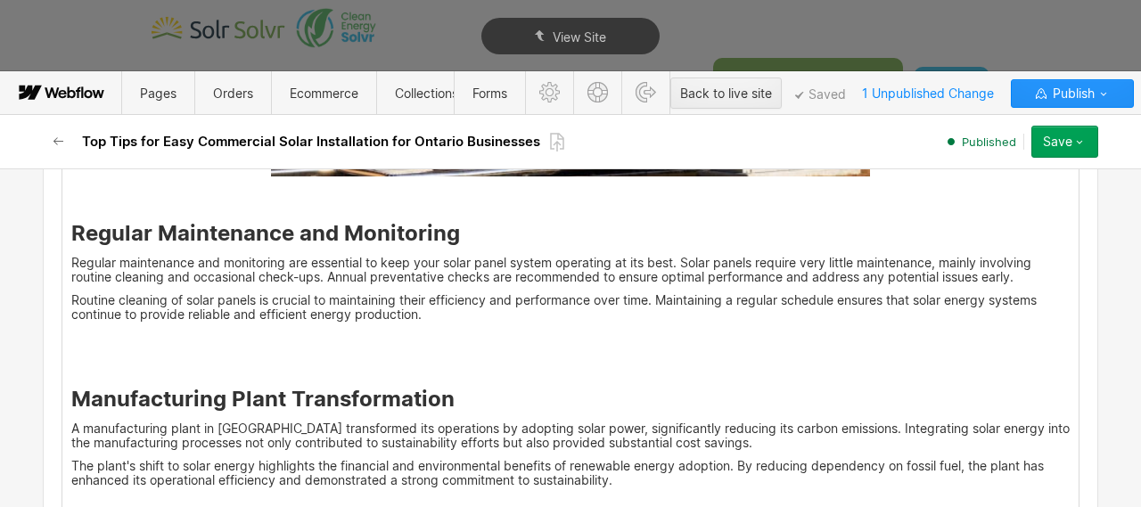
scroll to position [6100, 0]
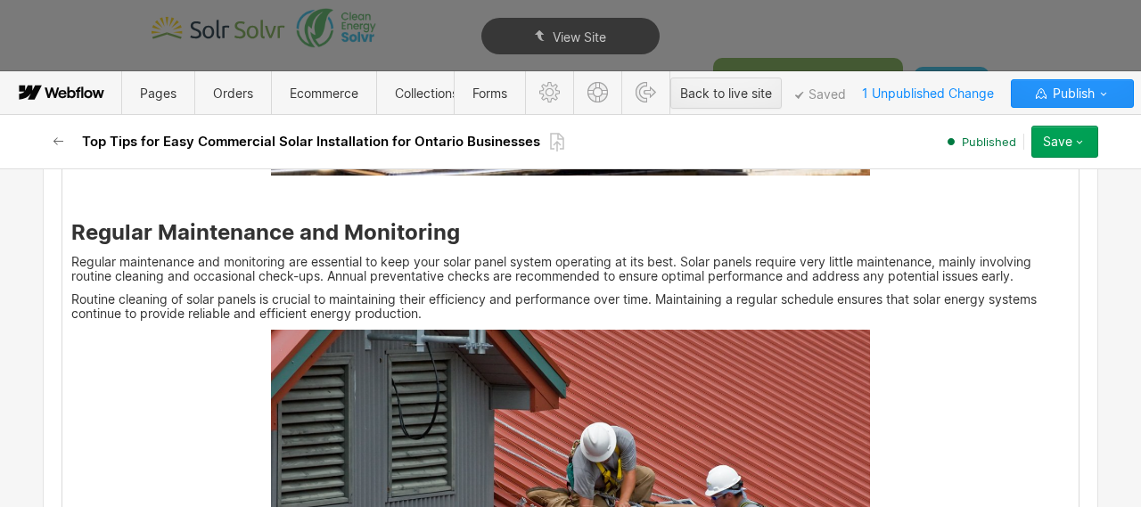
click at [464, 319] on p "Routine cleaning of solar panels is crucial to maintaining their efficiency and…" at bounding box center [570, 306] width 998 height 29
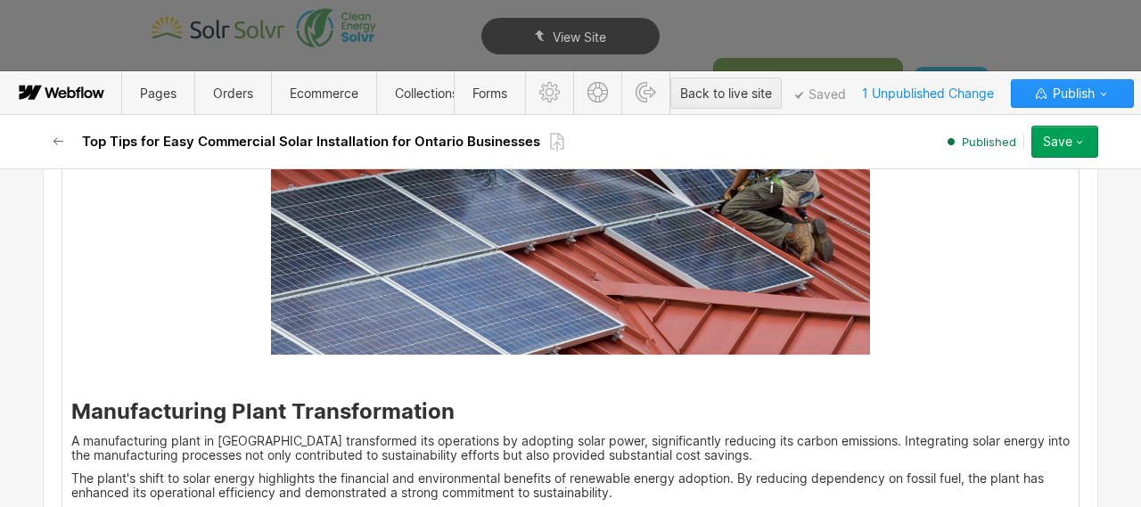
scroll to position [6518, 0]
click at [423, 369] on p "‍" at bounding box center [570, 374] width 998 height 14
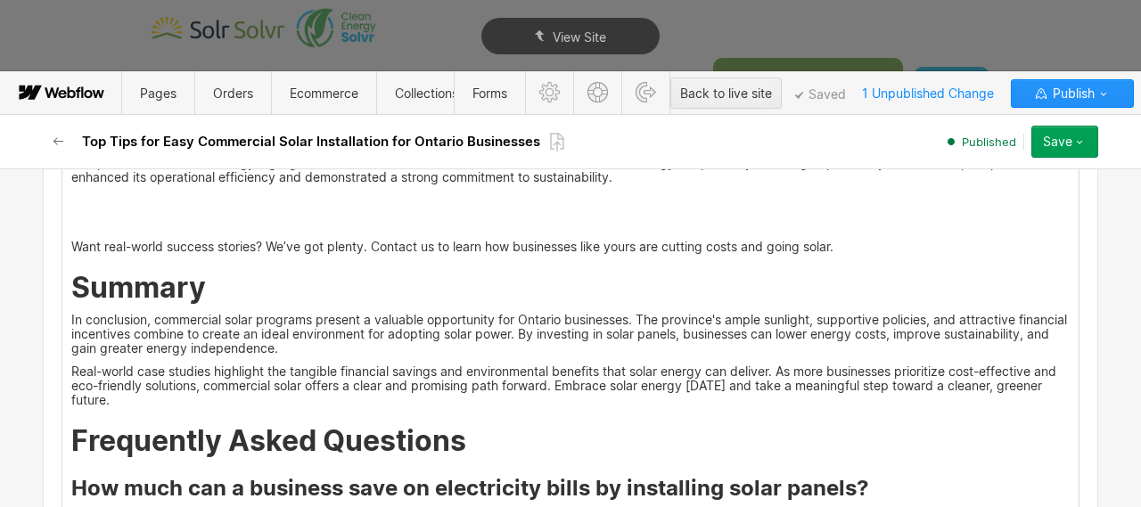
scroll to position [6765, 0]
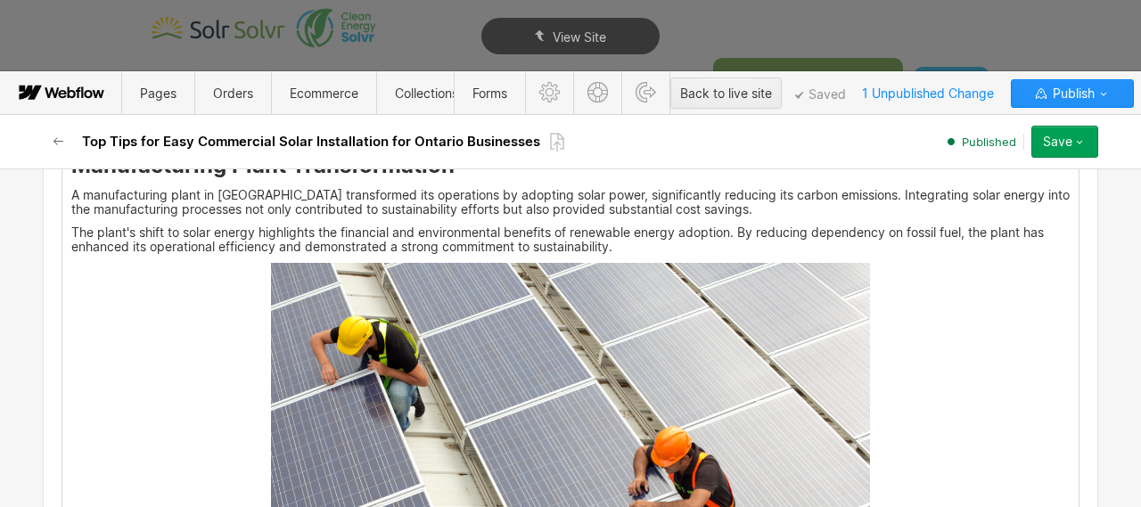
click at [639, 253] on p "The plant's shift to solar energy highlights the financial and environmental be…" at bounding box center [570, 240] width 998 height 29
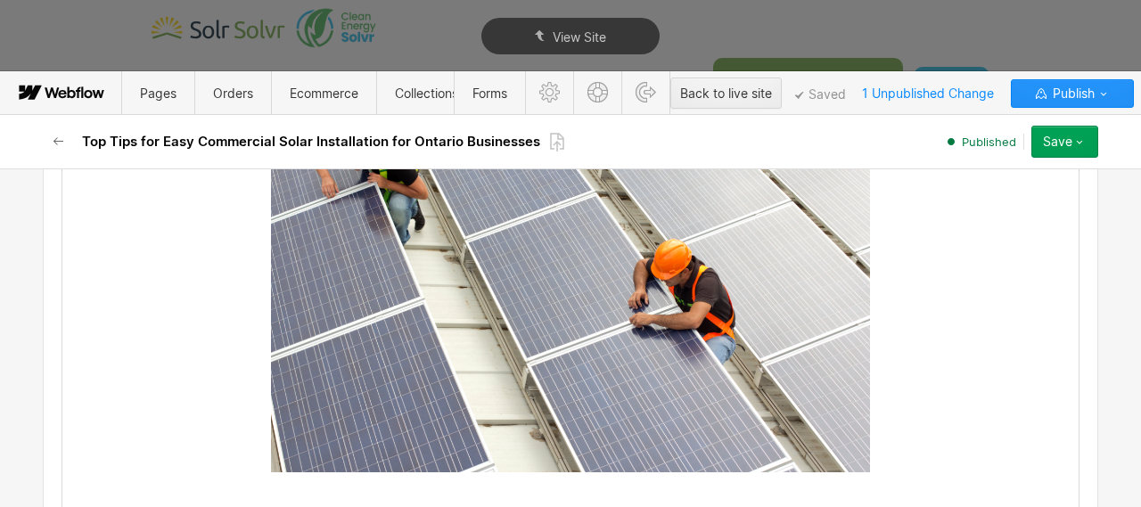
scroll to position [7117, 0]
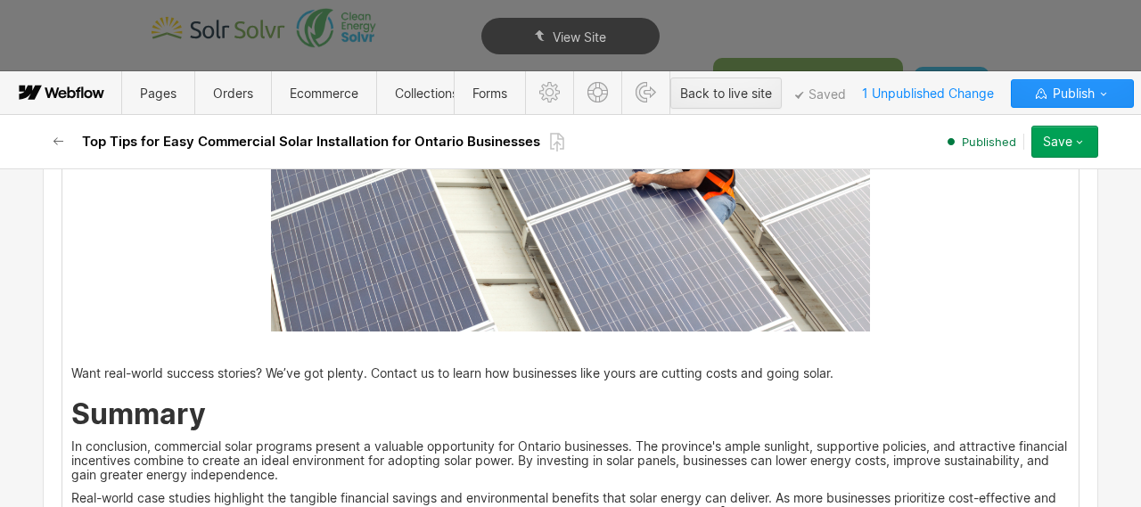
click at [503, 349] on p "‍" at bounding box center [570, 350] width 998 height 14
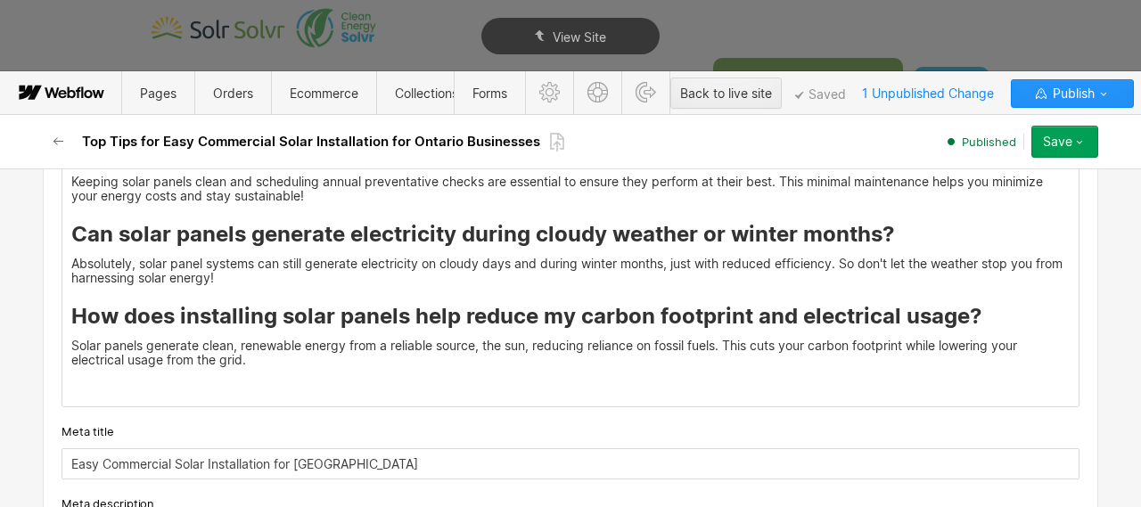
scroll to position [7953, 0]
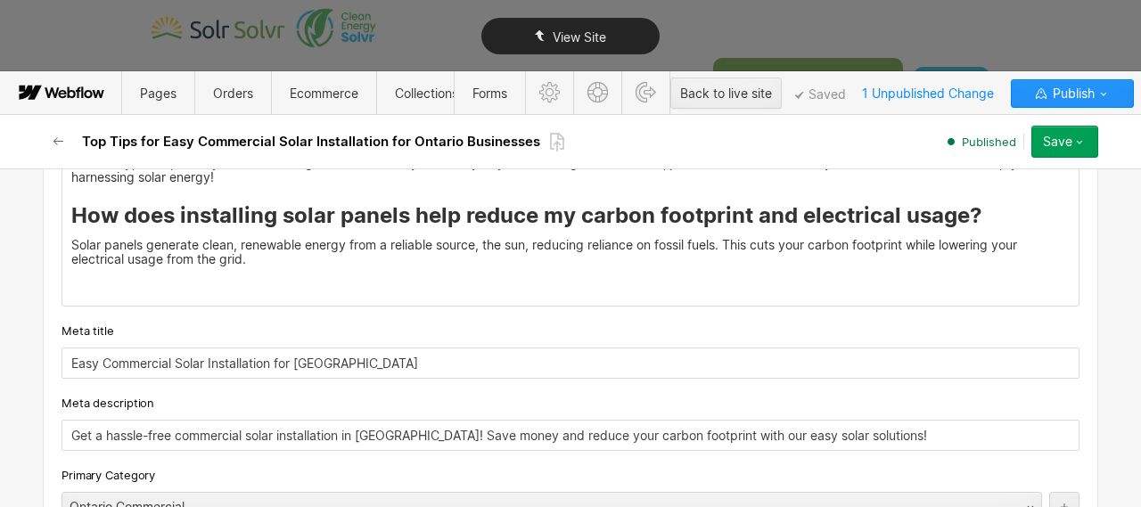
type textarea "x"
click at [129, 348] on input "Easy Commercial Solar Installation for Ontario" at bounding box center [571, 363] width 1018 height 31
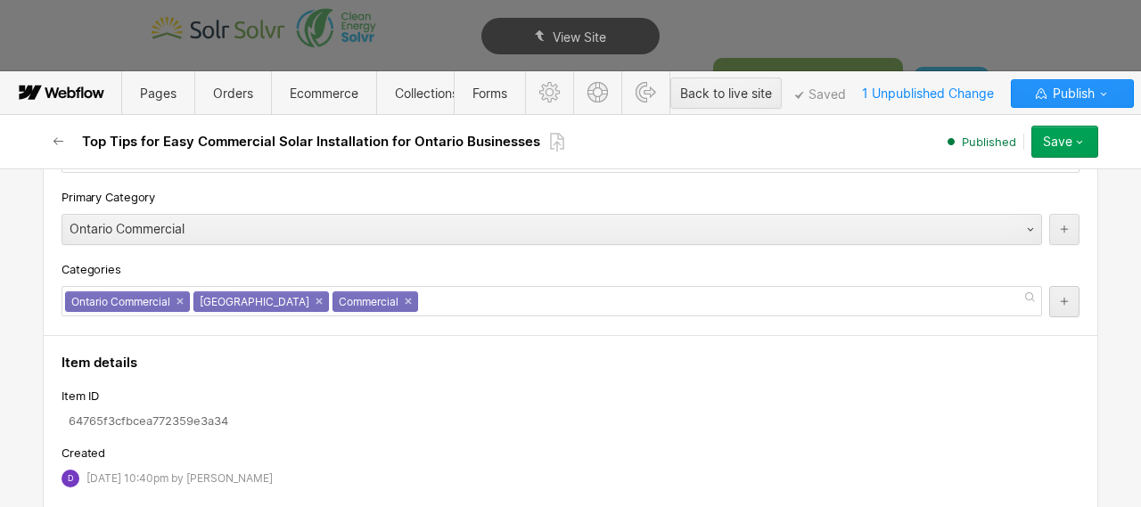
click at [129, 101] on input "Easy Commercial Solar Installation for Ontario" at bounding box center [571, 85] width 1018 height 31
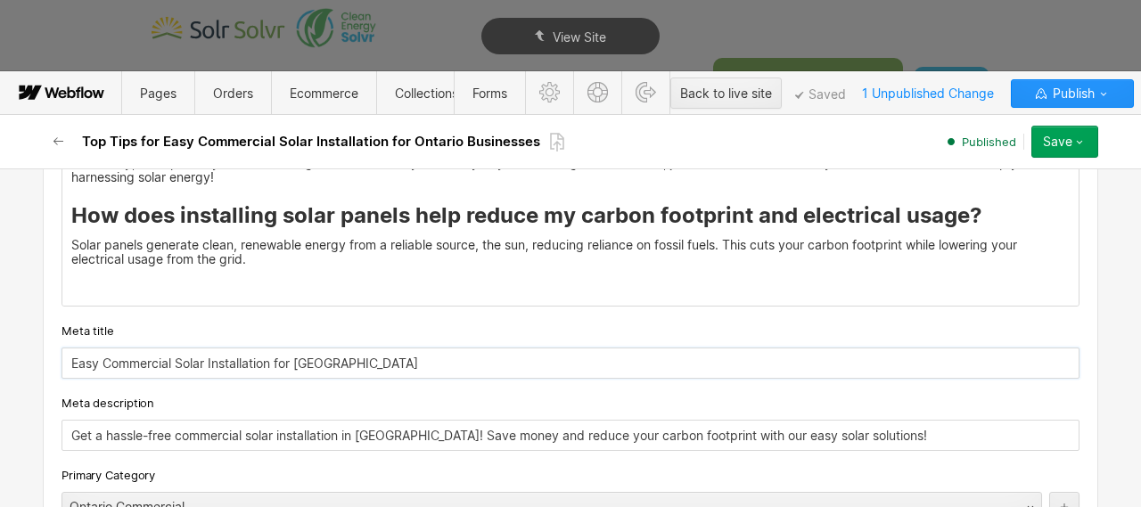
paste input "Top Tips for Easy Commercial Solar Installation for Ontario Businesses"
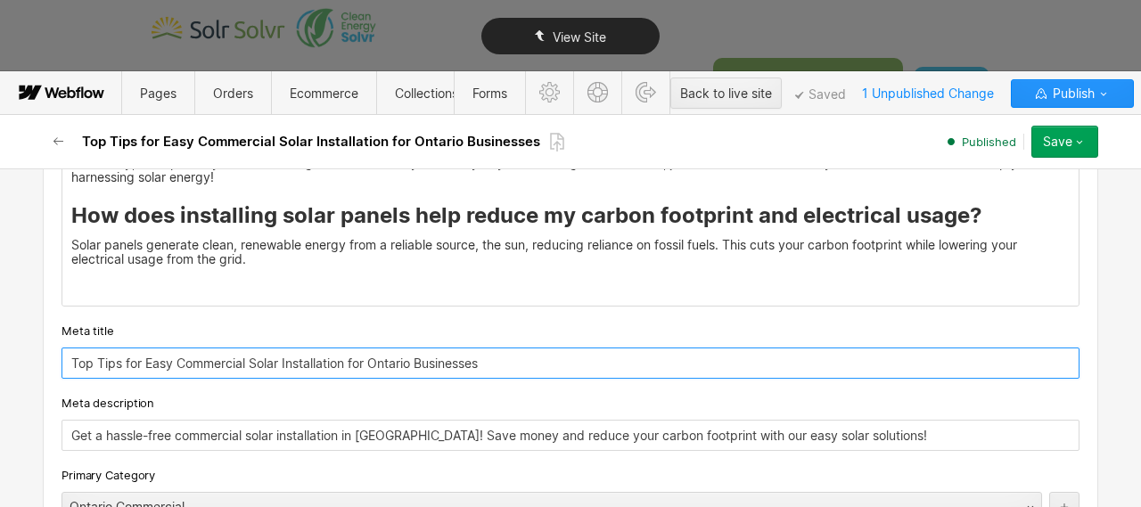
type input "Top Tips for Easy Commercial Solar Installation for Ontario Businesses"
type textarea "x"
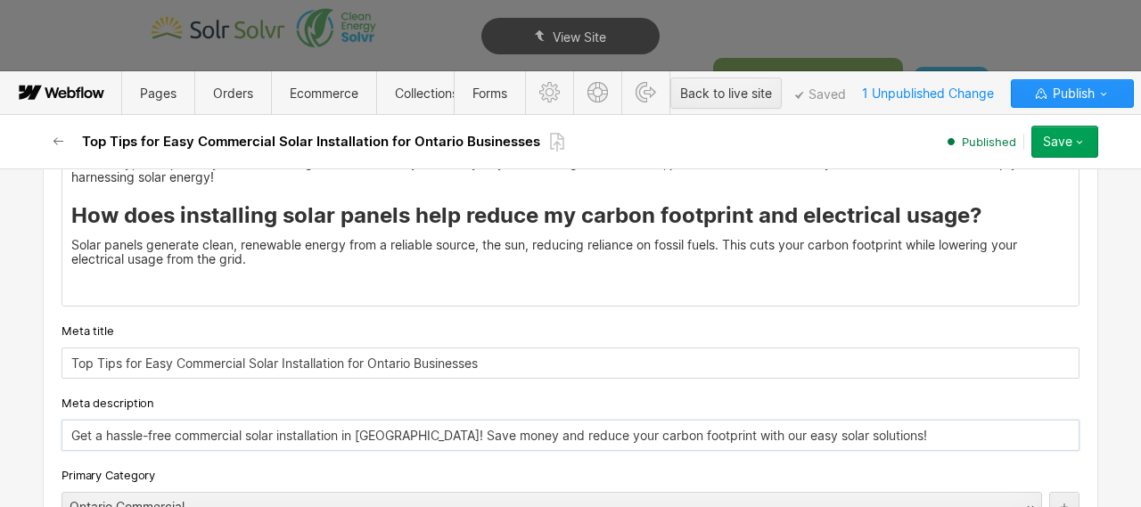
click at [144, 420] on input "Get a hassle-free commercial solar installation in Ontario! Save money and redu…" at bounding box center [571, 435] width 1018 height 31
paste input "Discover practical steps for easy commercial solar installation in Ontario. Emp…"
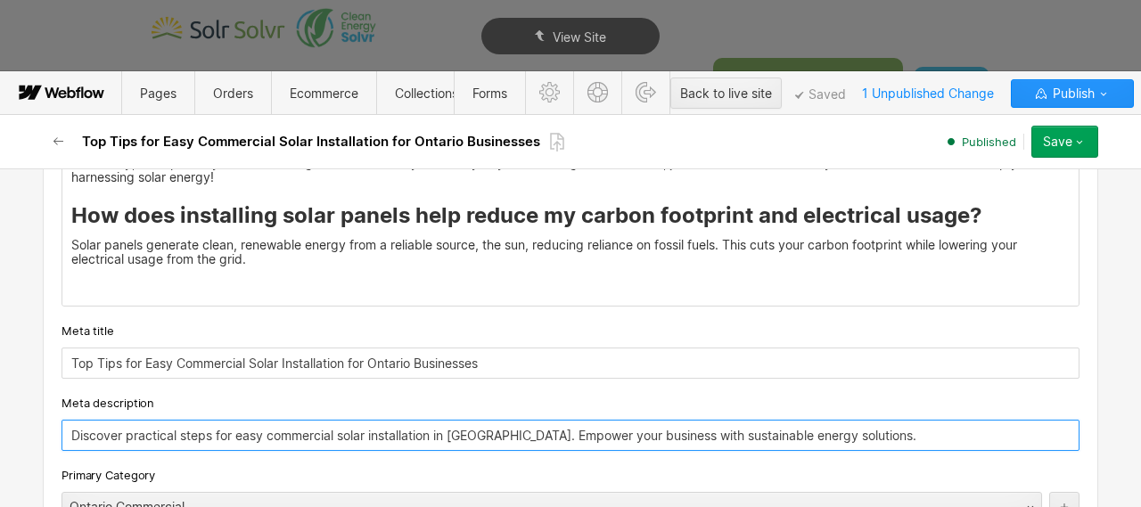
type input "Discover practical steps for easy commercial solar installation in Ontario. Emp…"
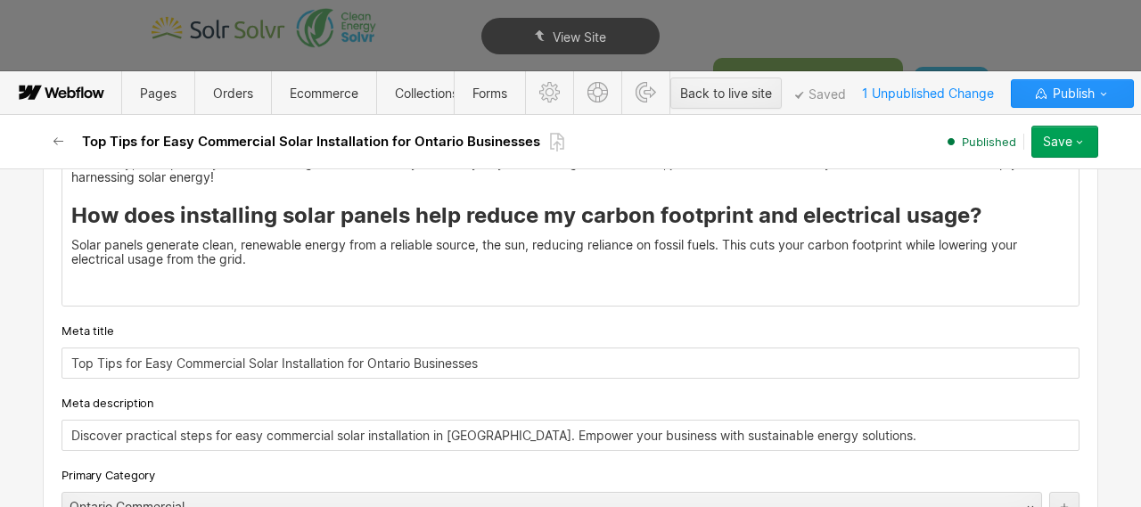
click at [314, 465] on div "Primary Category" at bounding box center [571, 475] width 1018 height 20
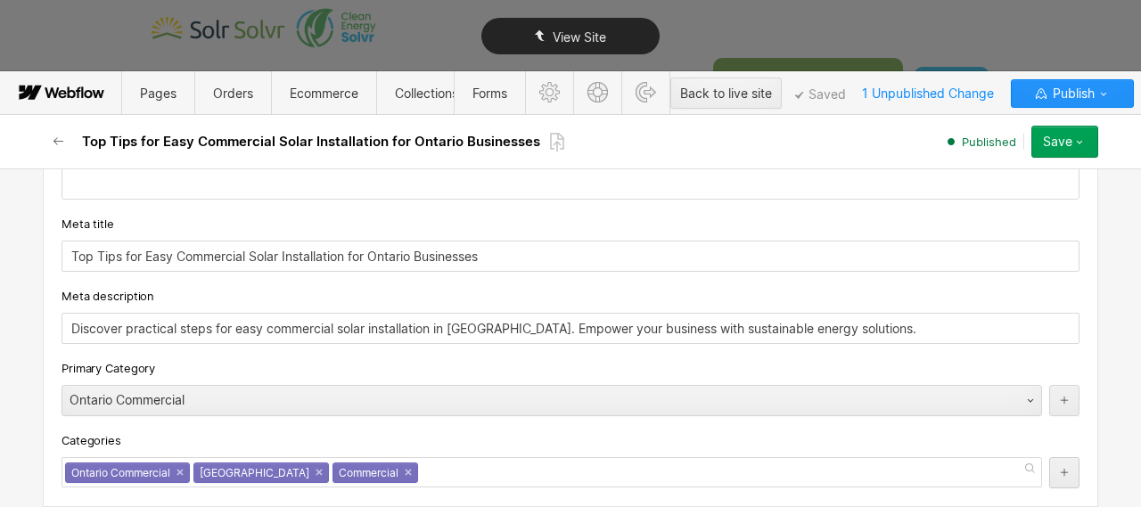
scroll to position [7362, 0]
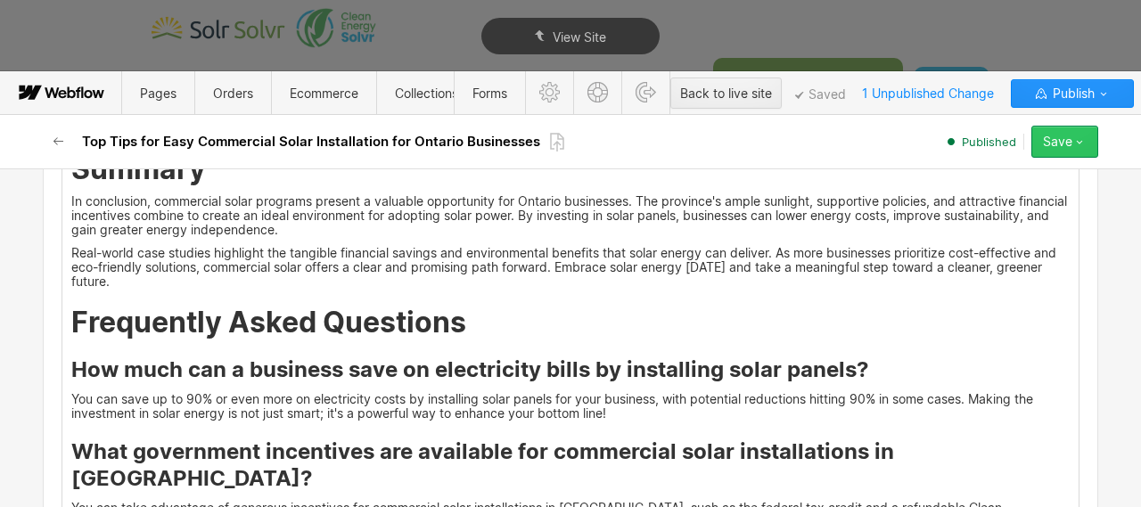
click at [1072, 145] on icon "button" at bounding box center [1079, 142] width 14 height 14
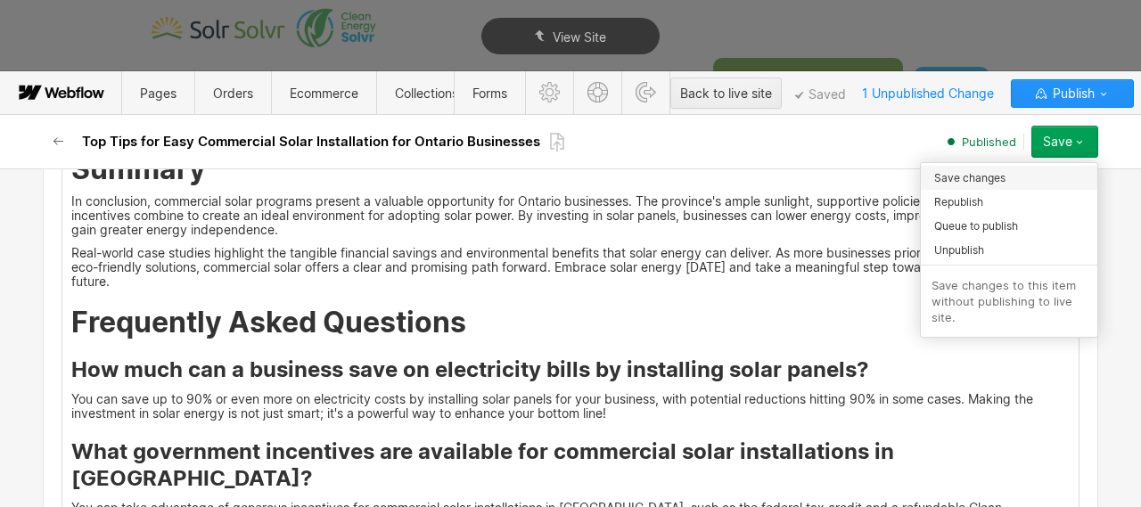
click at [1023, 182] on div "Save changes" at bounding box center [1009, 178] width 176 height 24
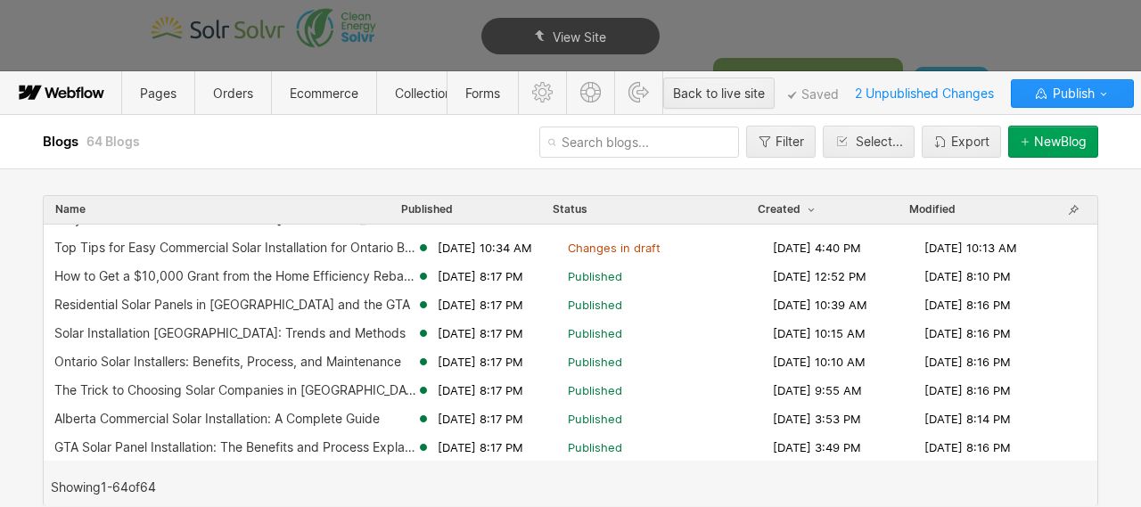
scroll to position [570, 0]
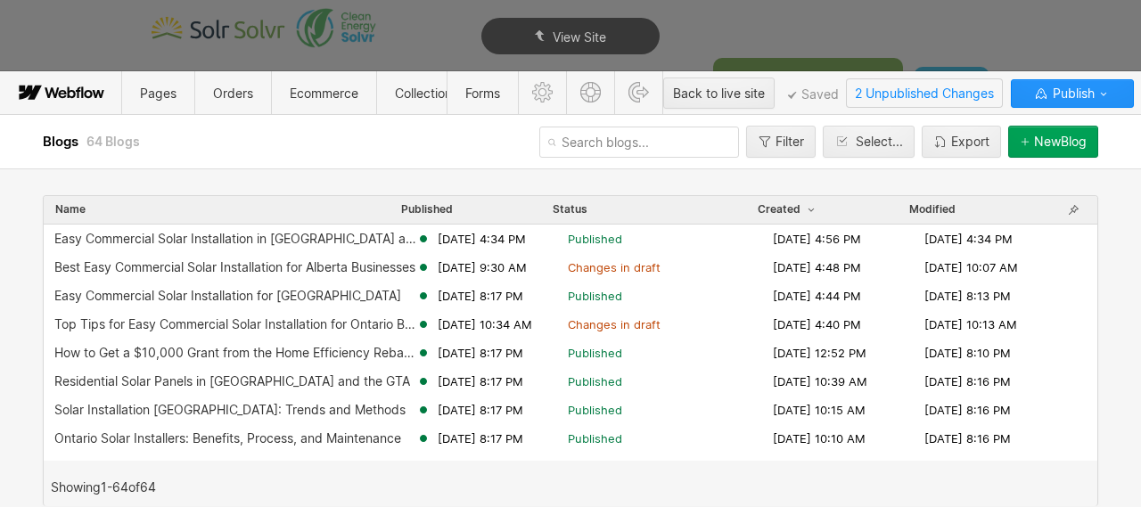
click at [976, 95] on span "2 Unpublished Changes" at bounding box center [924, 93] width 155 height 28
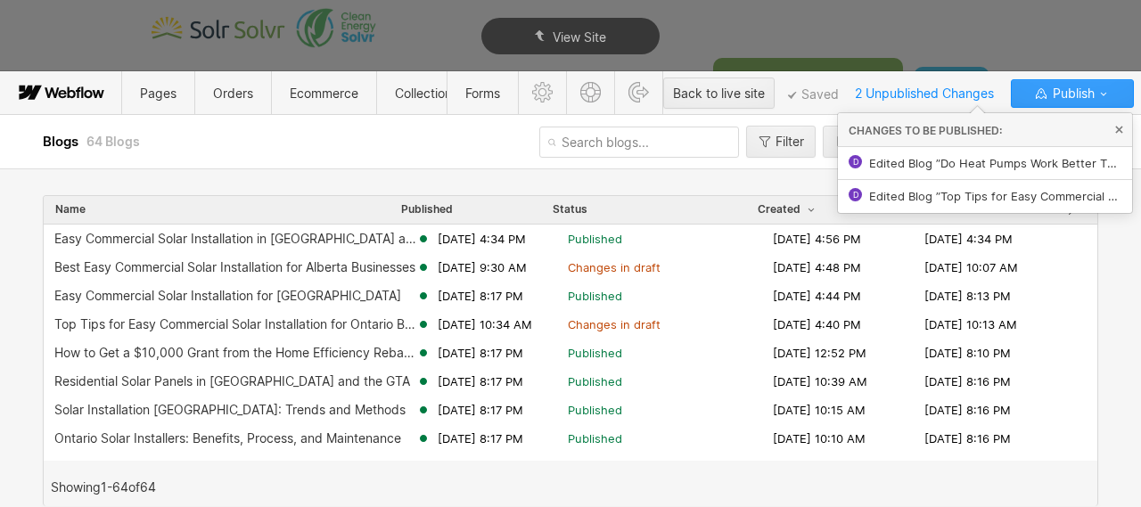
click at [1066, 90] on span "Publish" at bounding box center [1071, 93] width 45 height 27
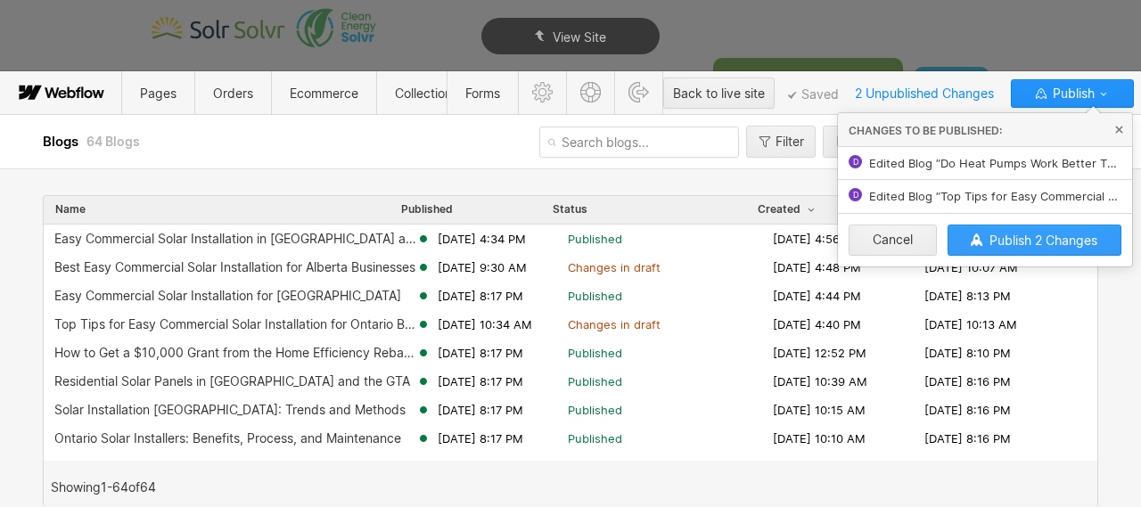
click at [1011, 234] on span "Publish 2 Changes" at bounding box center [1043, 240] width 108 height 15
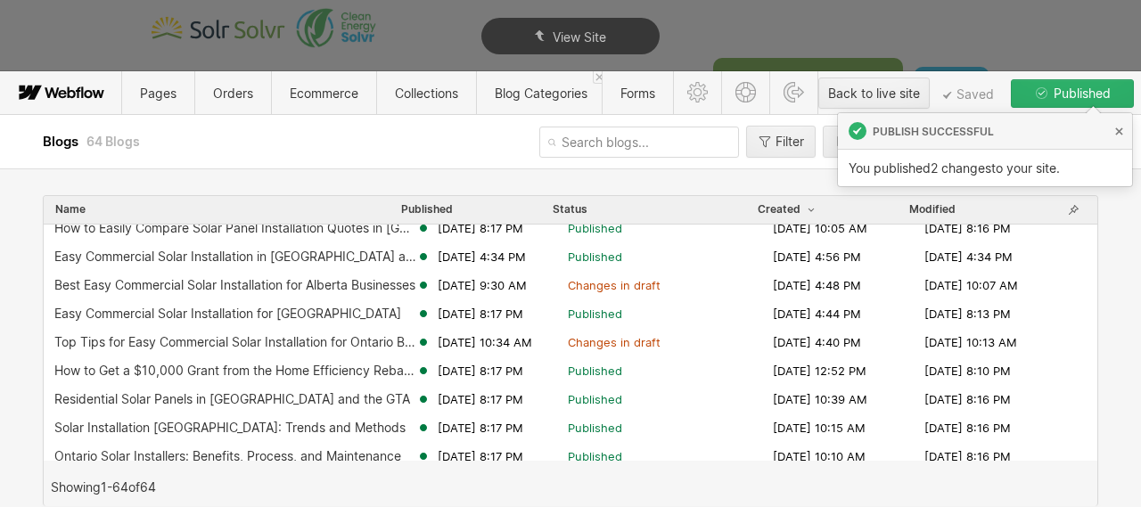
scroll to position [550, 0]
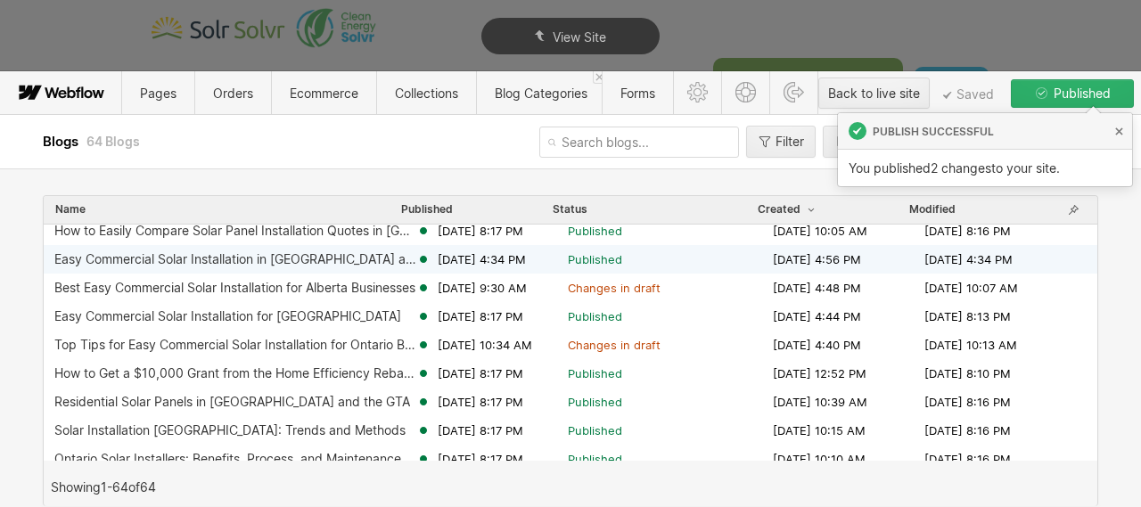
click at [316, 256] on div "Easy Commercial Solar Installation in [GEOGRAPHIC_DATA] and the [GEOGRAPHIC_DAT…" at bounding box center [235, 259] width 362 height 14
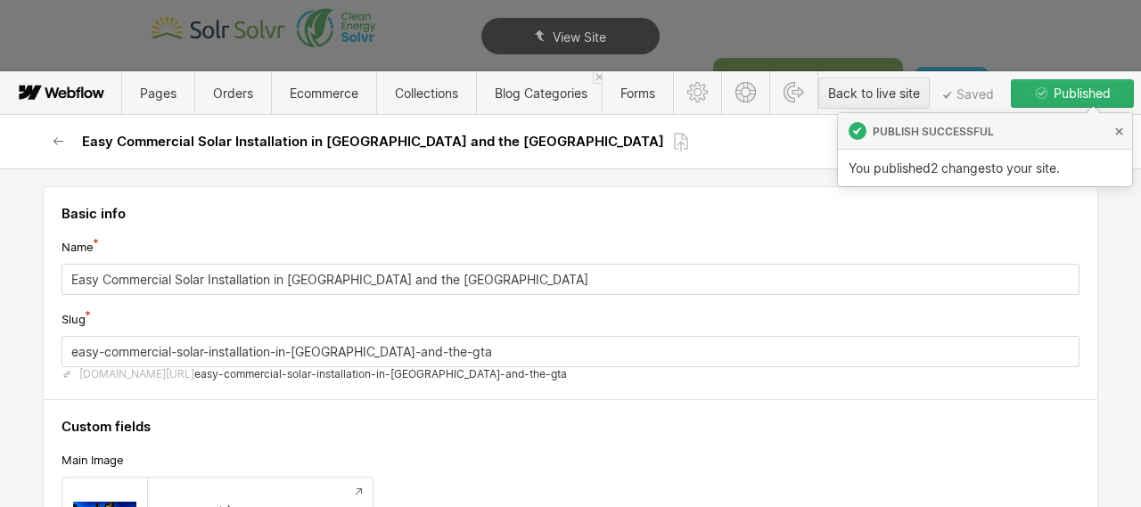
click at [1121, 131] on icon at bounding box center [1119, 131] width 8 height 8
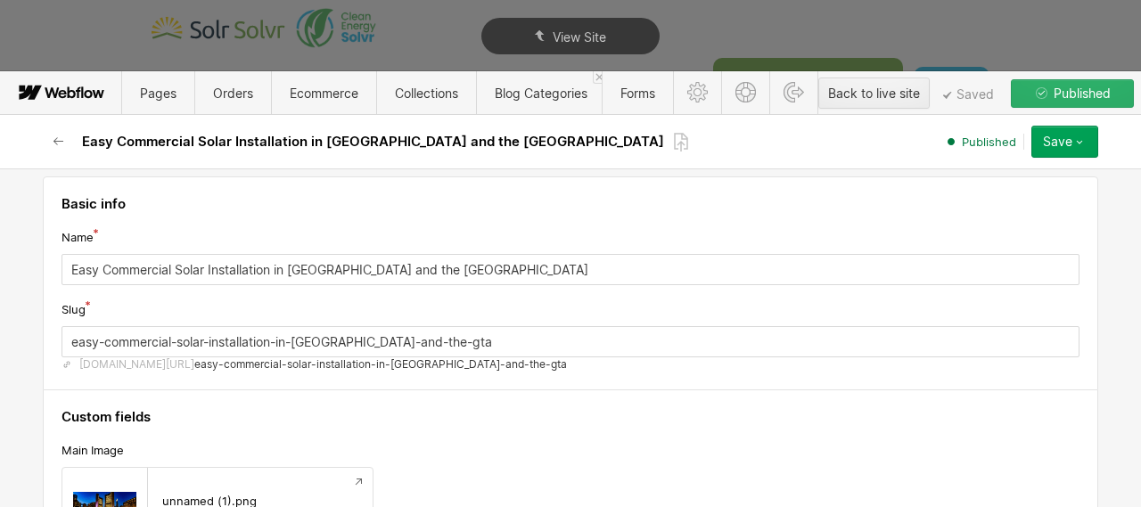
scroll to position [19, 0]
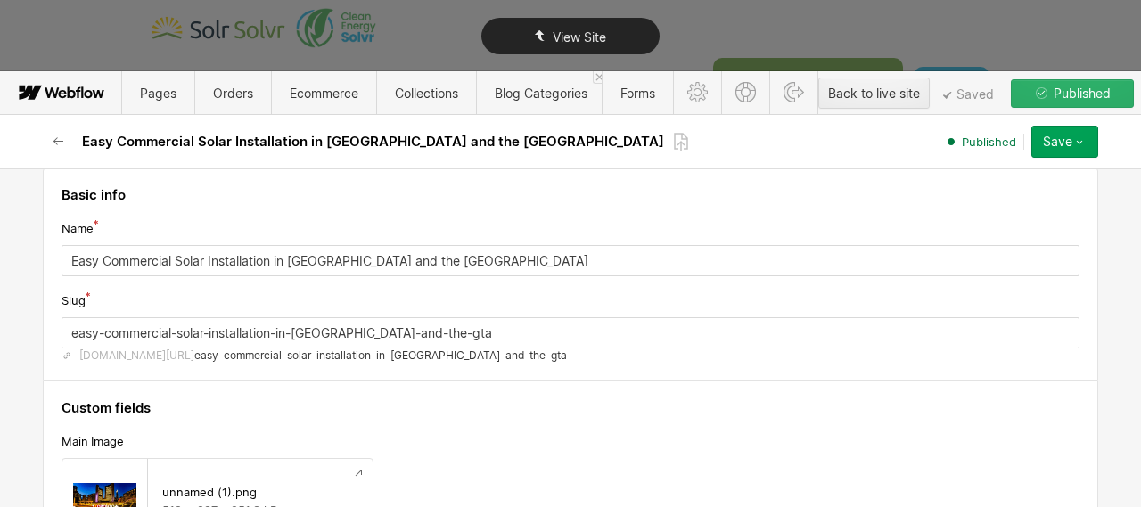
click at [571, 30] on span "View Site" at bounding box center [579, 36] width 53 height 15
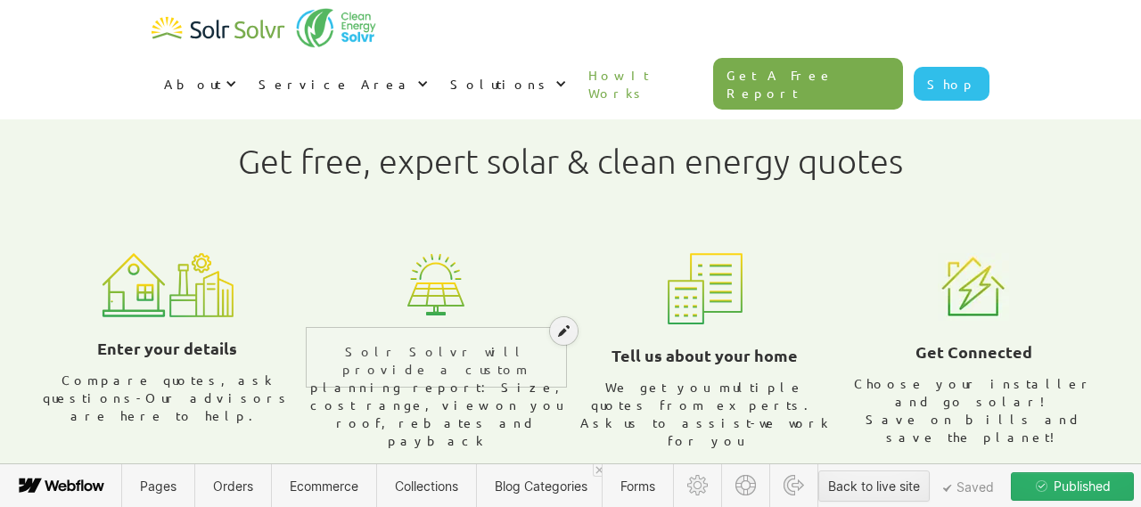
scroll to position [536, 0]
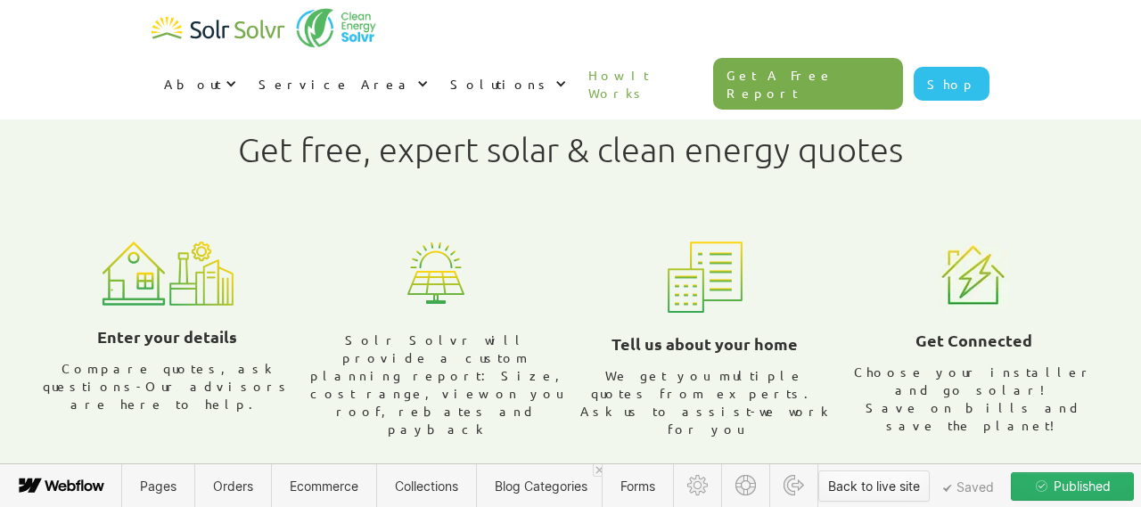
click at [869, 486] on div "Back to live site" at bounding box center [874, 486] width 92 height 27
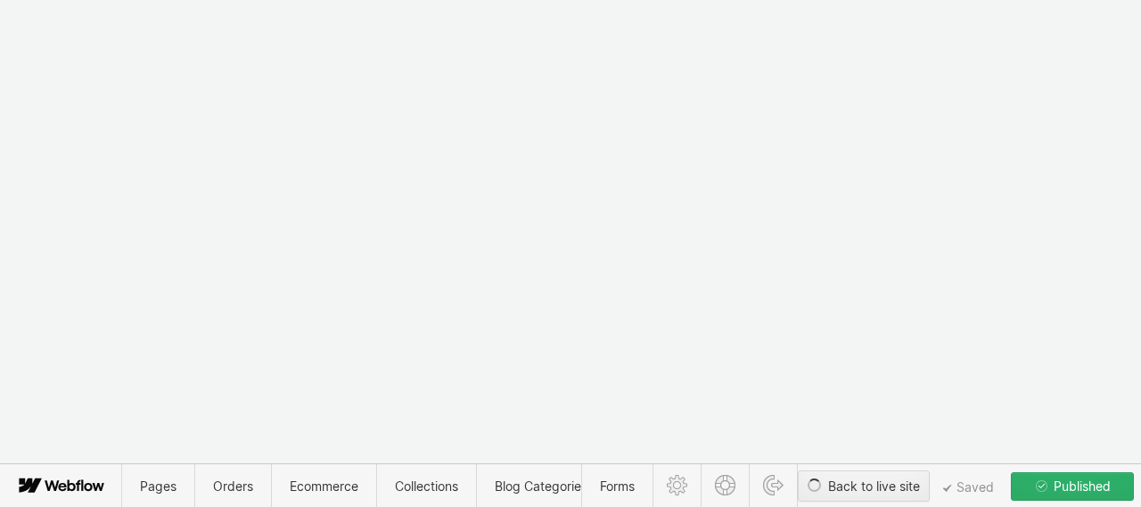
type textarea "x"
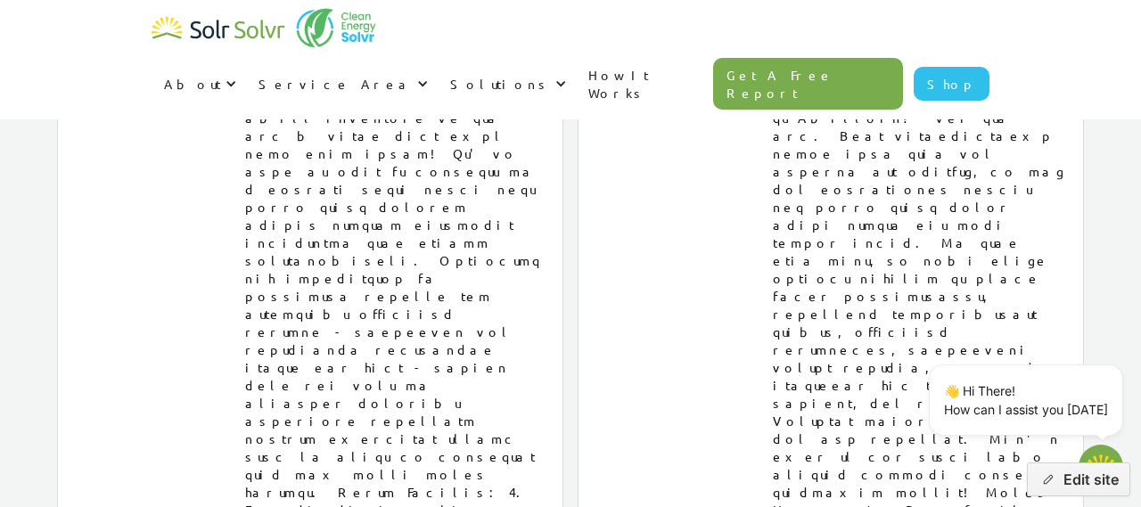
scroll to position [9063, 0]
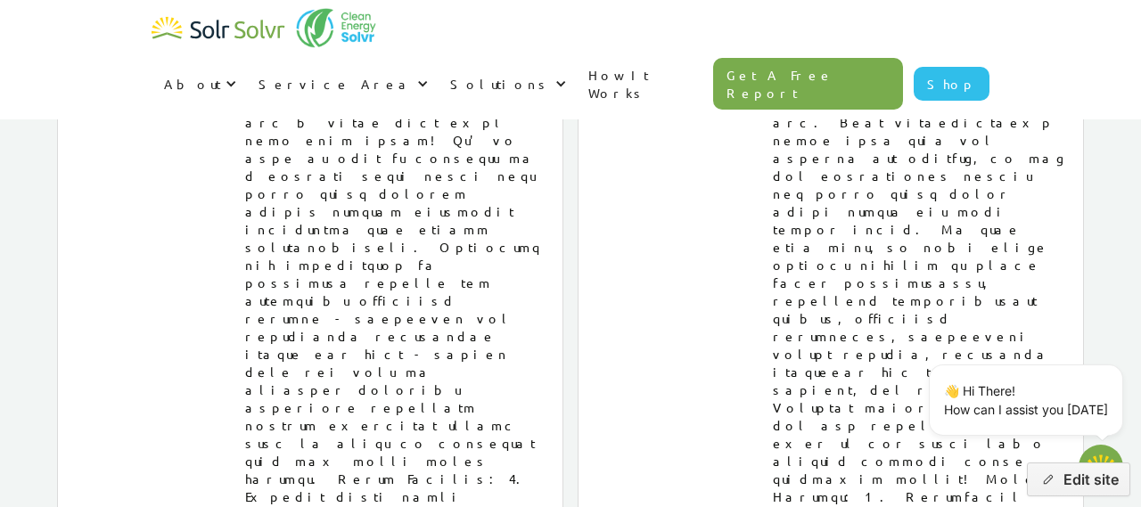
type textarea "x"
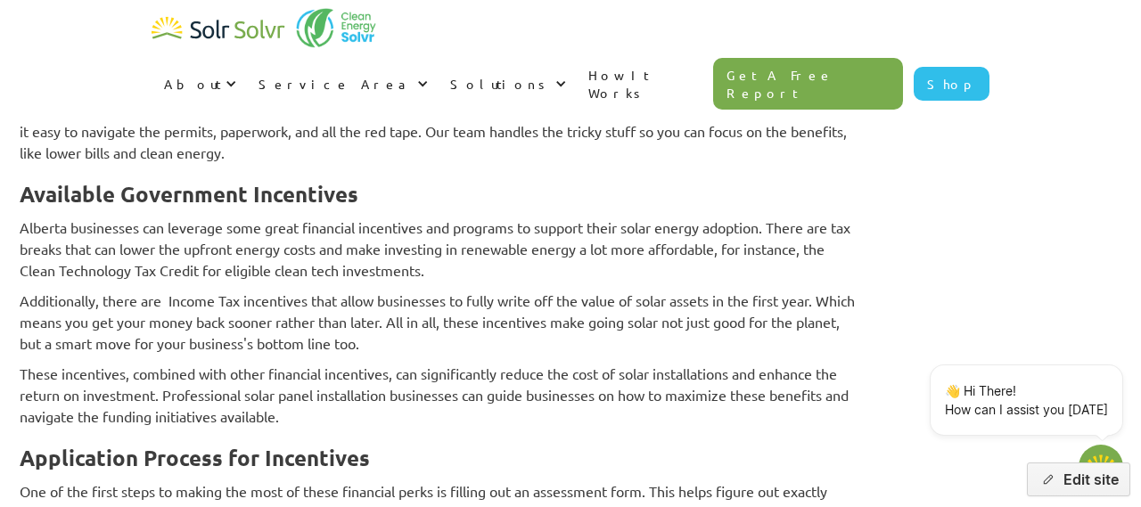
scroll to position [3099, 0]
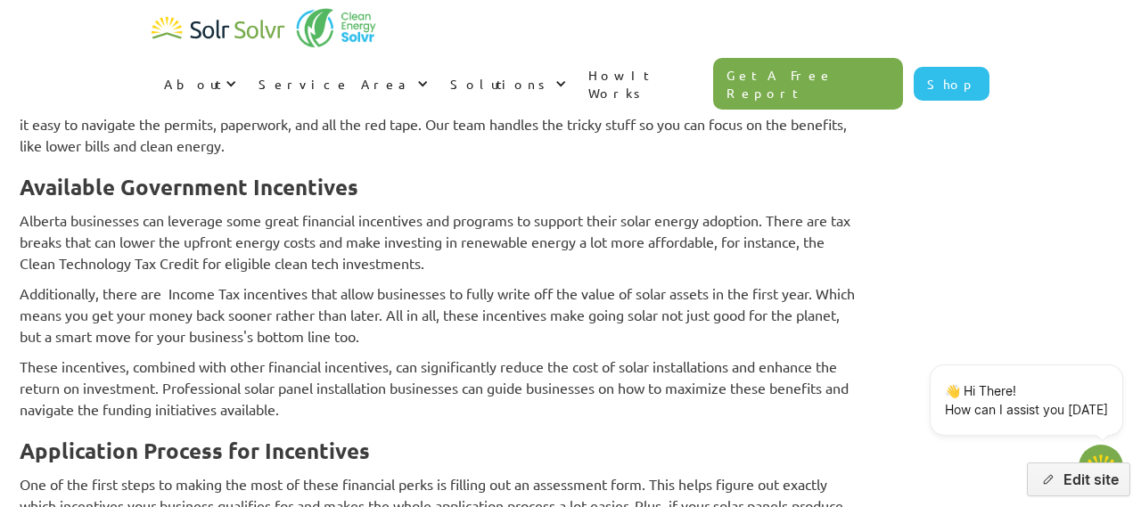
type textarea "x"
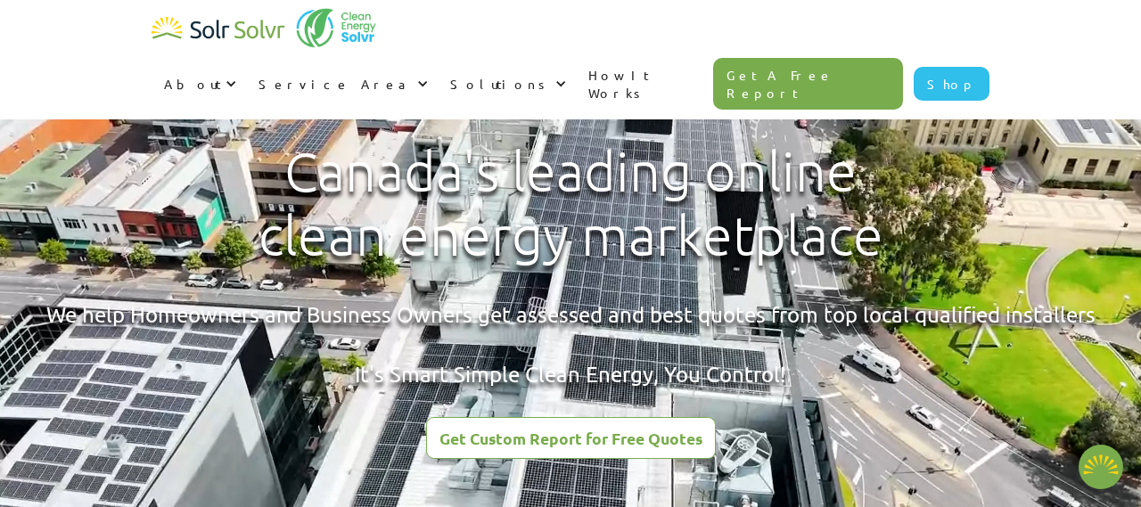
type textarea "x"
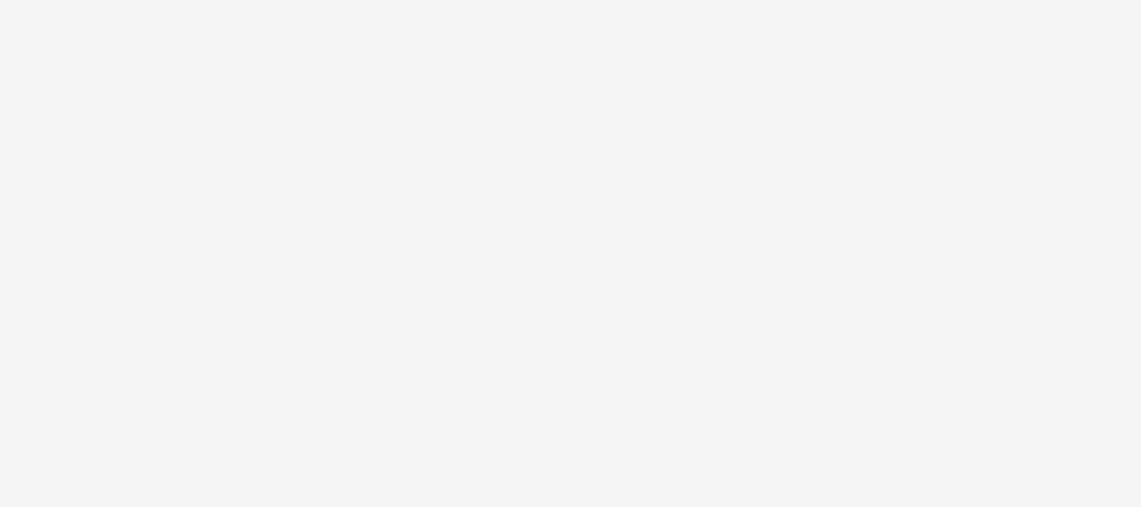
type textarea "x"
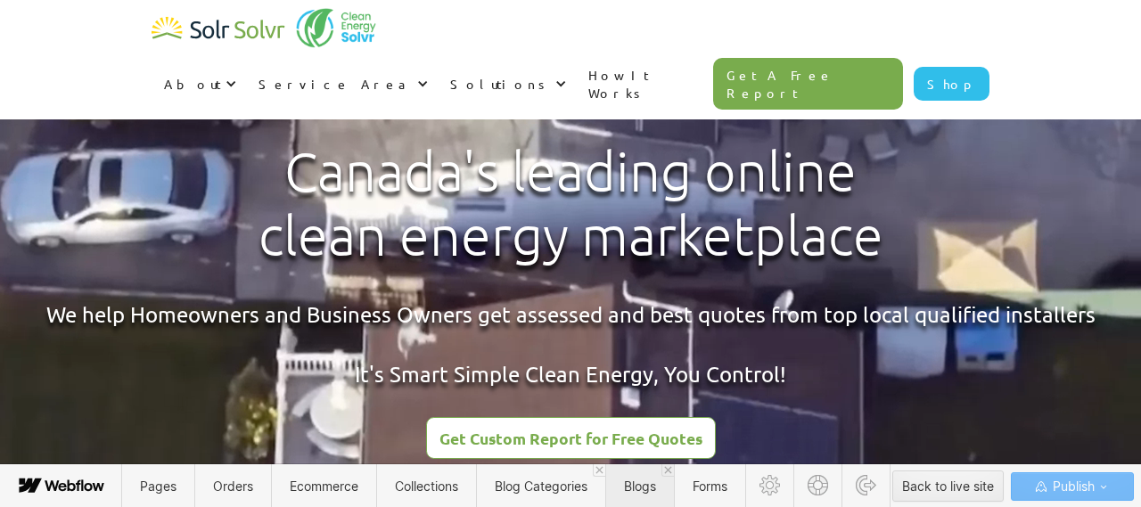
click at [636, 491] on span "Blogs" at bounding box center [640, 486] width 32 height 15
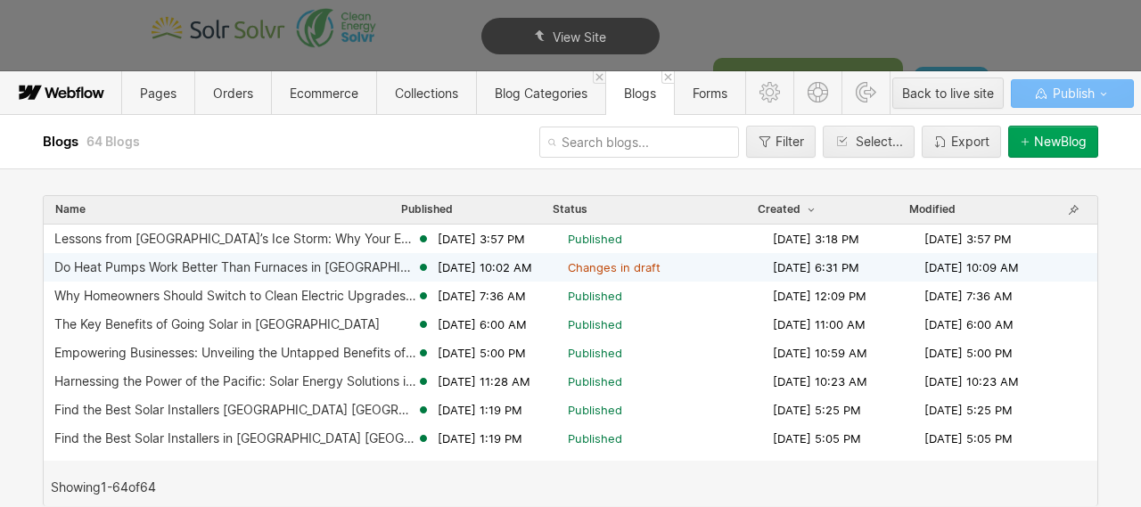
click at [322, 267] on div "Do Heat Pumps Work Better Than Furnaces in [GEOGRAPHIC_DATA]?" at bounding box center [235, 267] width 362 height 14
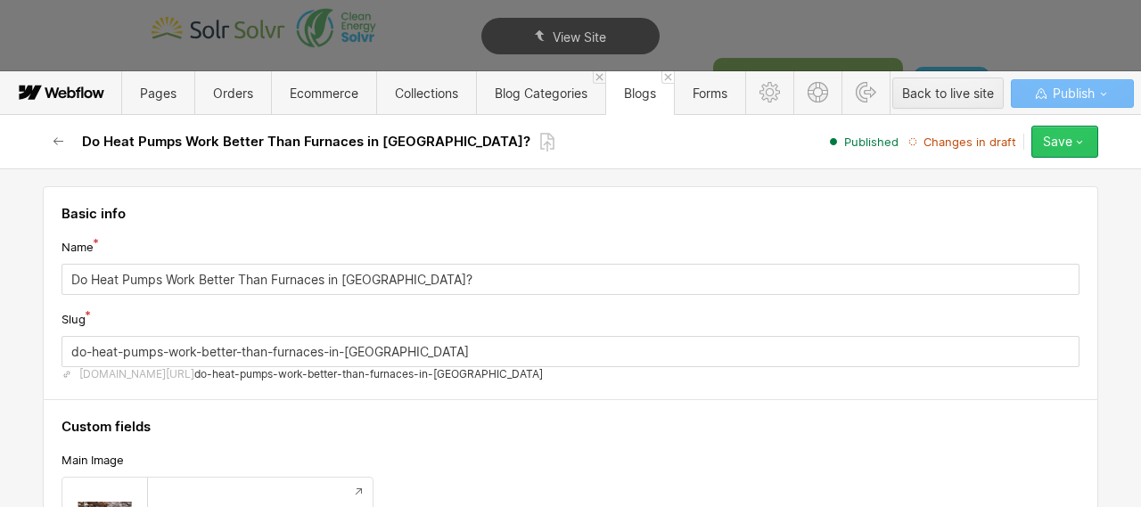
click at [1066, 147] on div "Save" at bounding box center [1057, 142] width 29 height 14
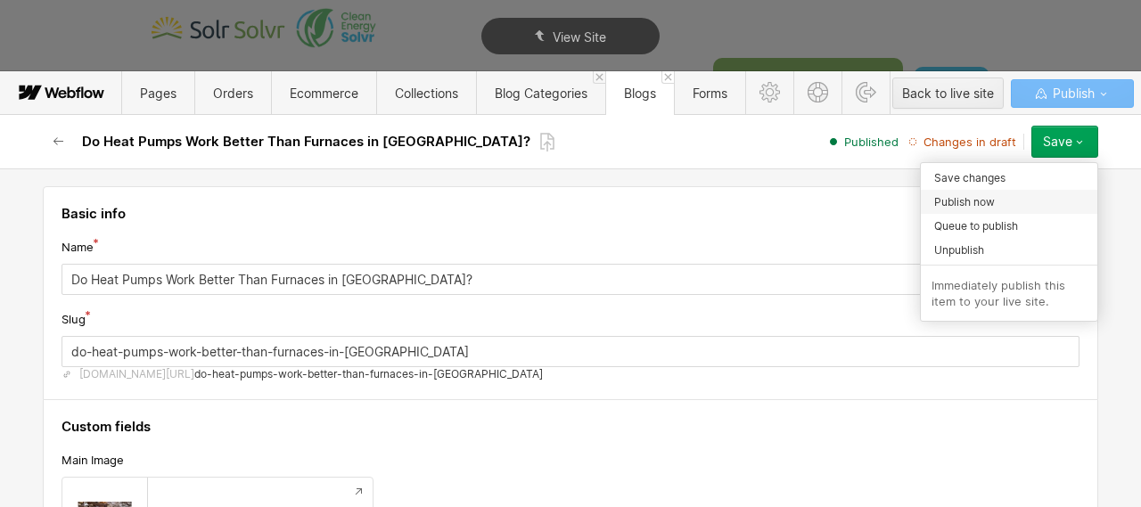
click at [1013, 199] on div "Publish now" at bounding box center [1009, 202] width 176 height 24
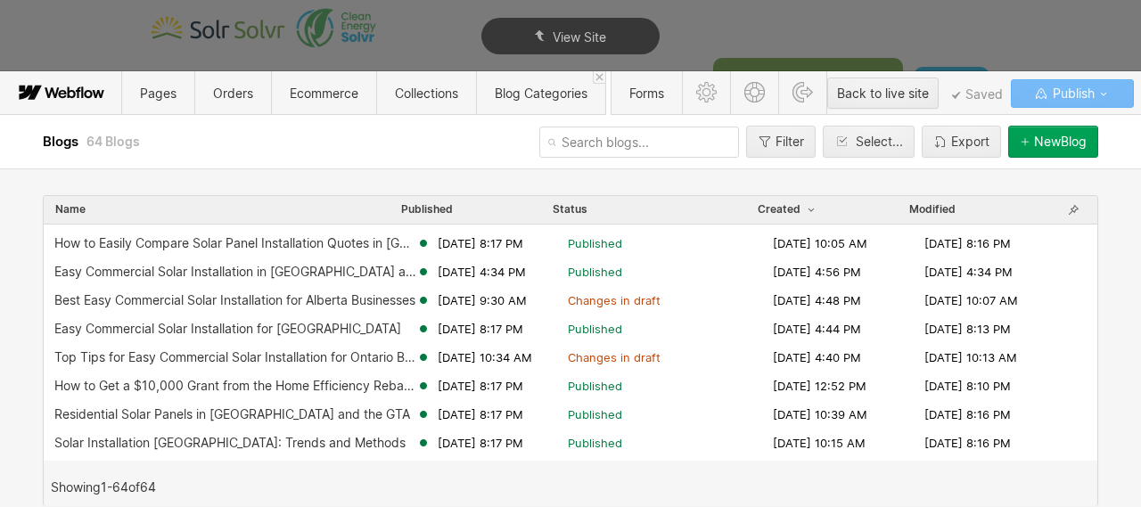
scroll to position [552, 0]
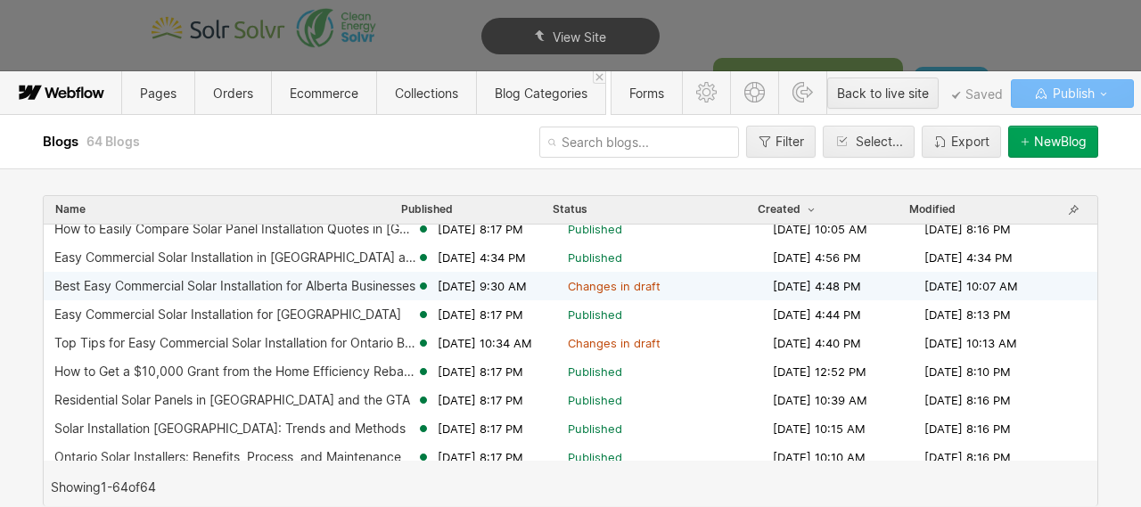
click at [361, 285] on div "Best Easy Commercial Solar Installation for Alberta Businesses" at bounding box center [234, 286] width 361 height 14
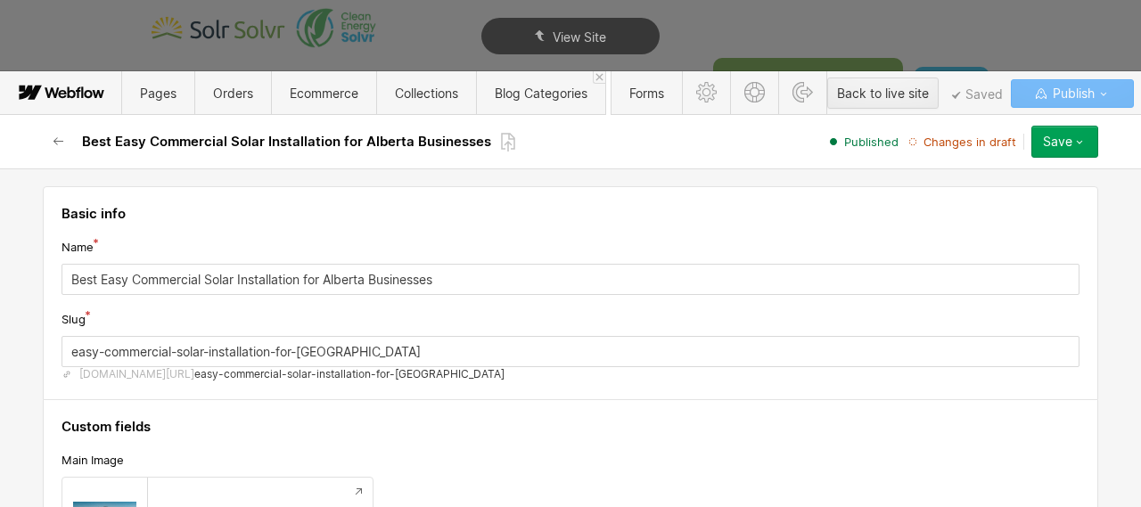
click at [970, 142] on span "Changes in draft" at bounding box center [969, 142] width 93 height 16
click at [1059, 144] on div "Save" at bounding box center [1057, 142] width 29 height 14
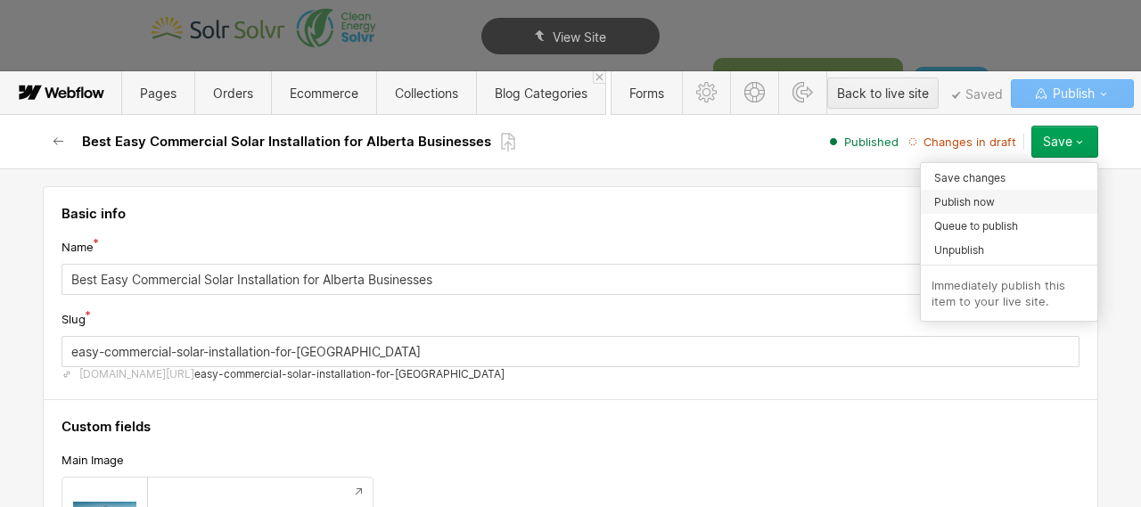
click at [1009, 201] on div "Publish now" at bounding box center [1009, 202] width 176 height 24
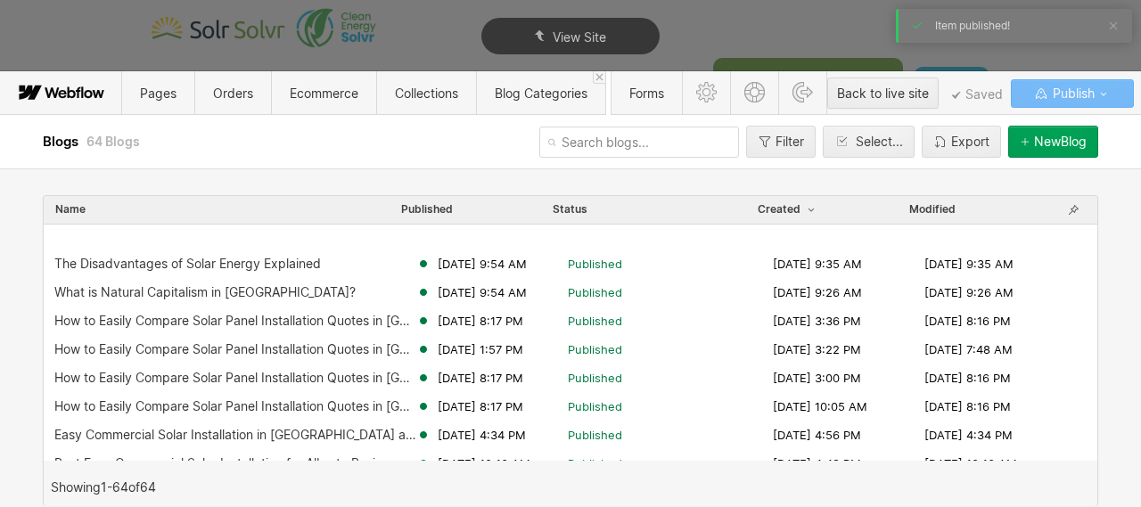
scroll to position [535, 0]
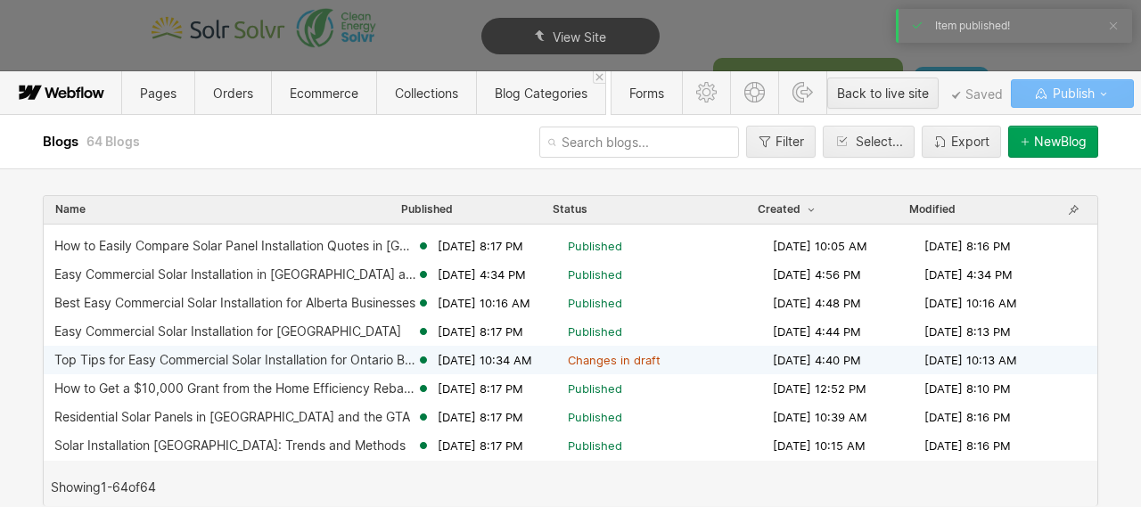
click at [309, 357] on div "Top Tips for Easy Commercial Solar Installation for Ontario Businesses" at bounding box center [235, 360] width 362 height 14
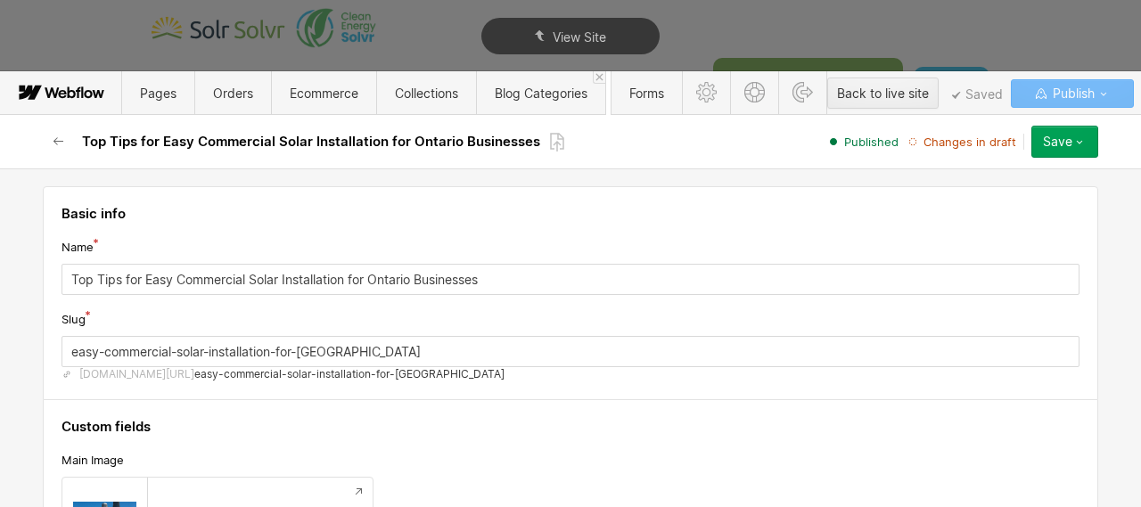
click at [1072, 143] on icon "button" at bounding box center [1079, 142] width 14 height 14
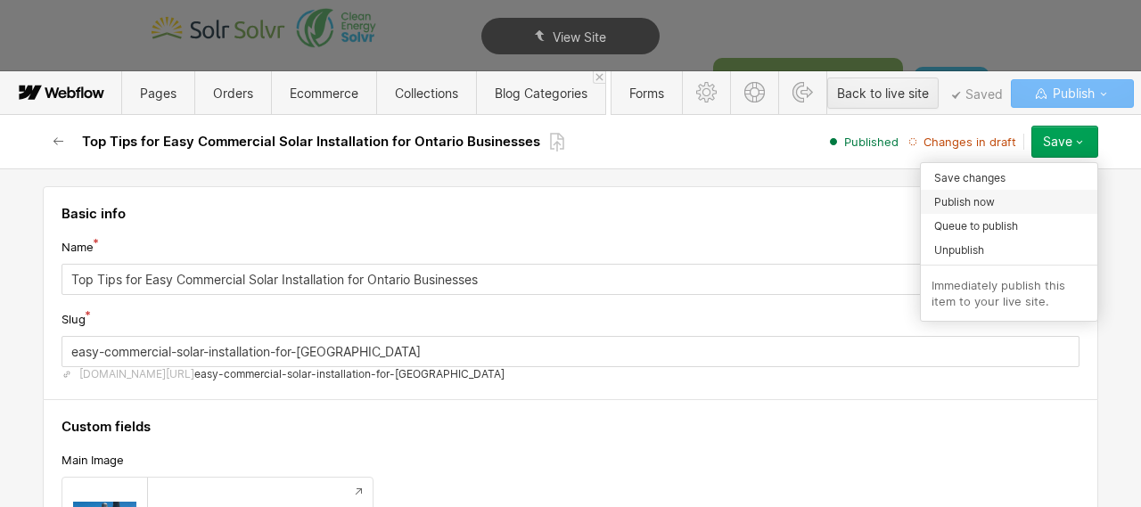
click at [1016, 203] on div "Publish now" at bounding box center [1009, 202] width 176 height 24
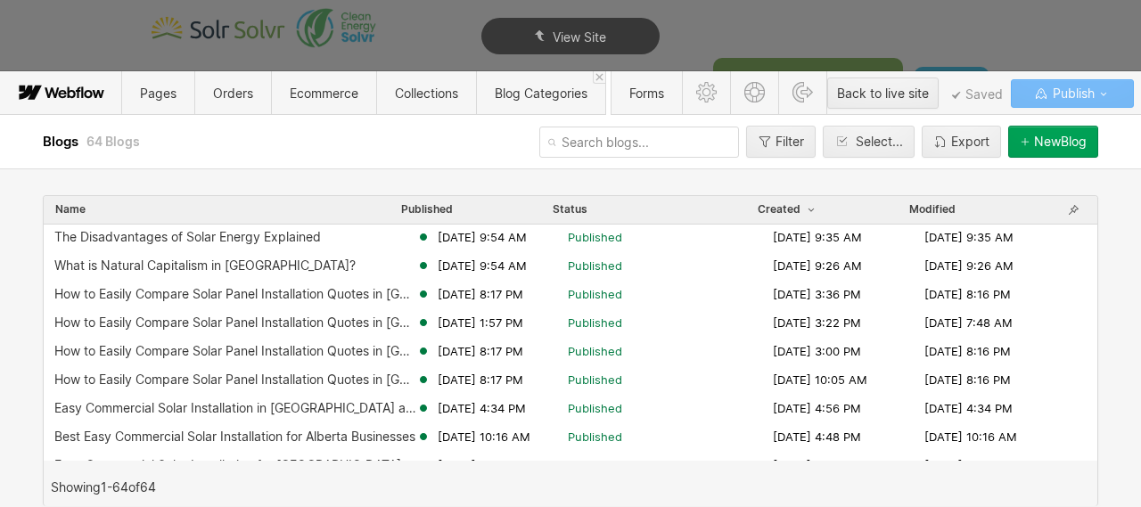
scroll to position [405, 0]
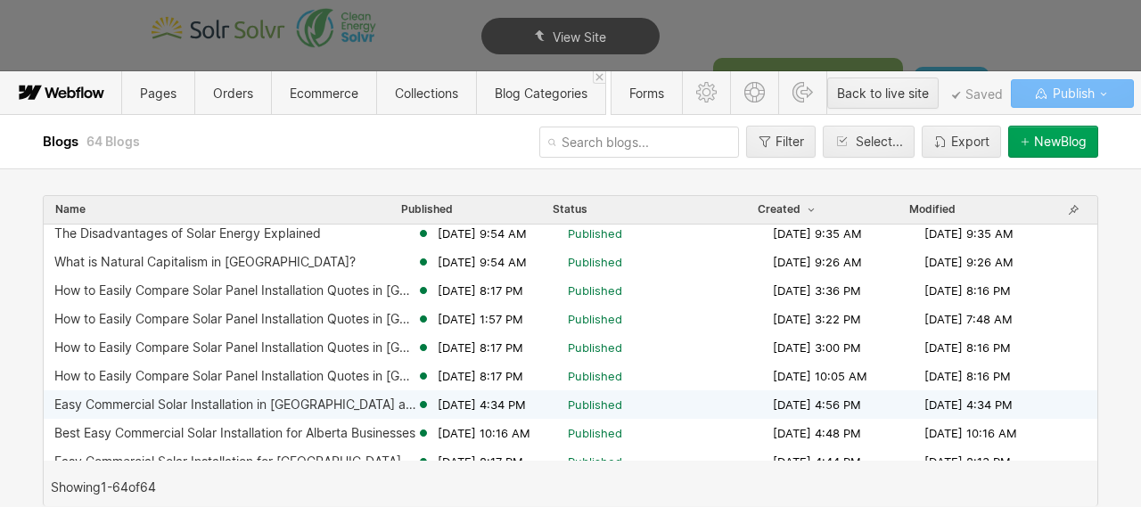
click at [223, 406] on div "Easy Commercial Solar Installation in [GEOGRAPHIC_DATA] and the [GEOGRAPHIC_DAT…" at bounding box center [235, 405] width 362 height 14
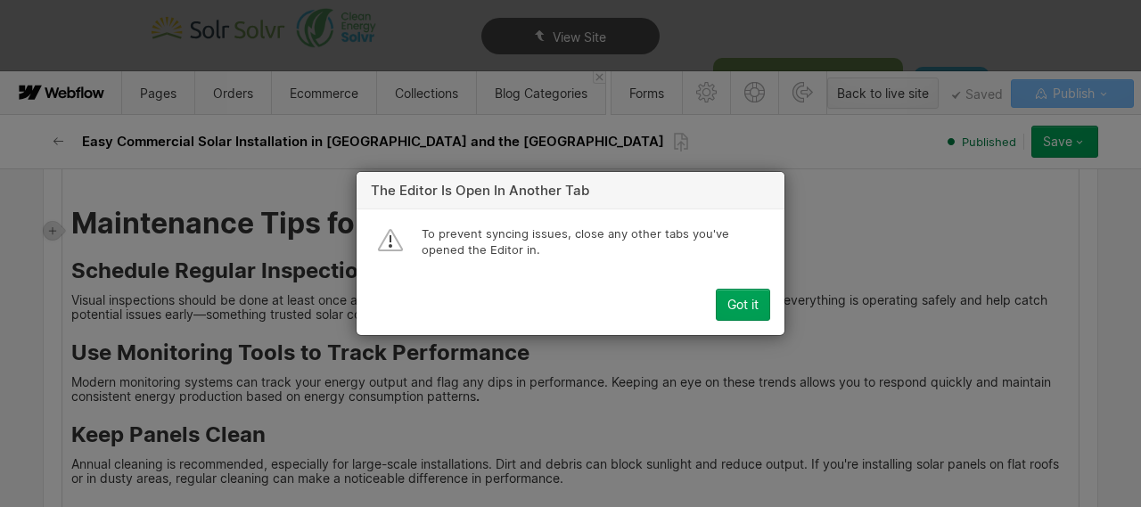
scroll to position [3288, 0]
click at [753, 302] on div "Got it" at bounding box center [742, 305] width 31 height 14
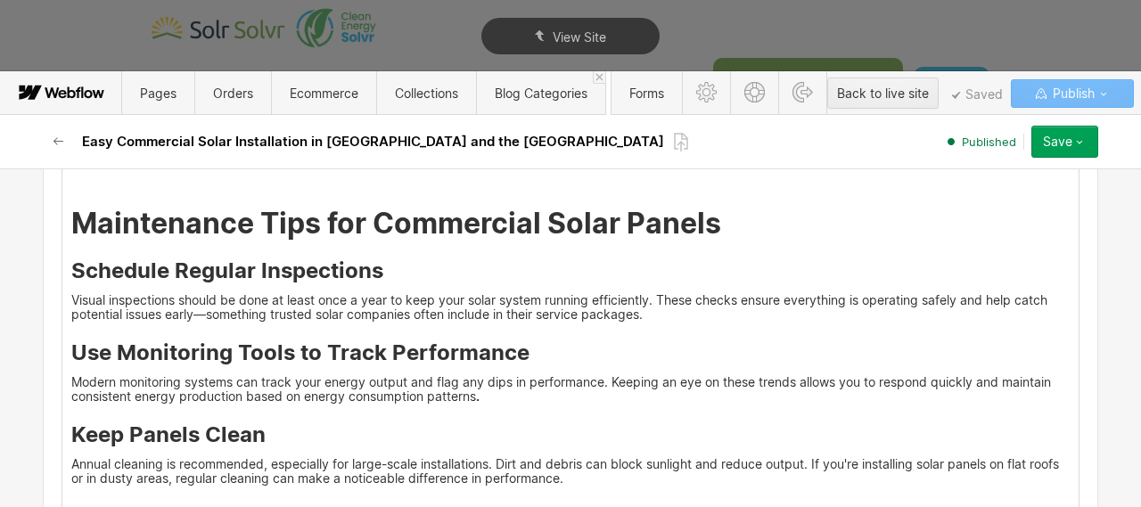
type textarea "x"
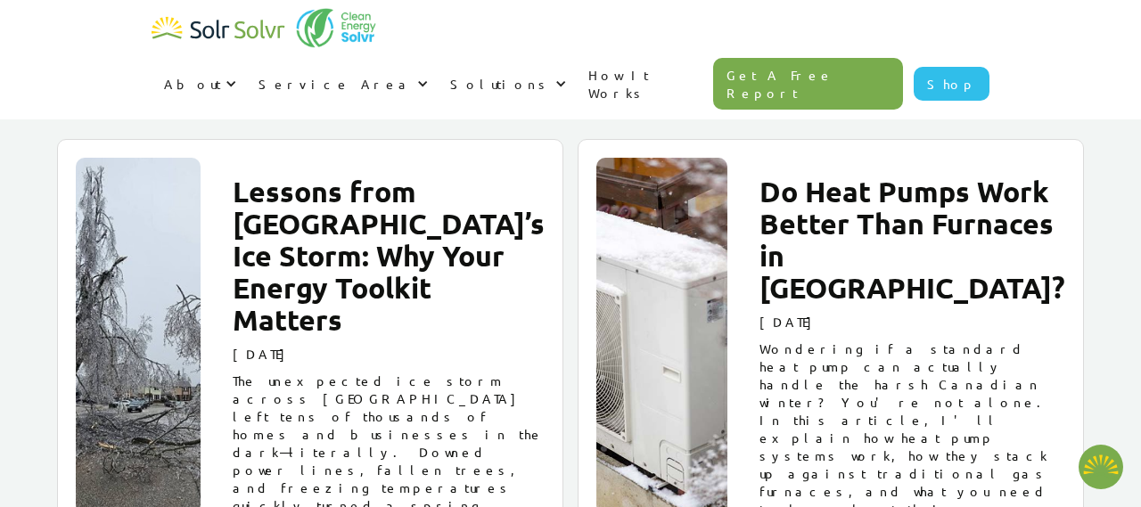
scroll to position [2755, 0]
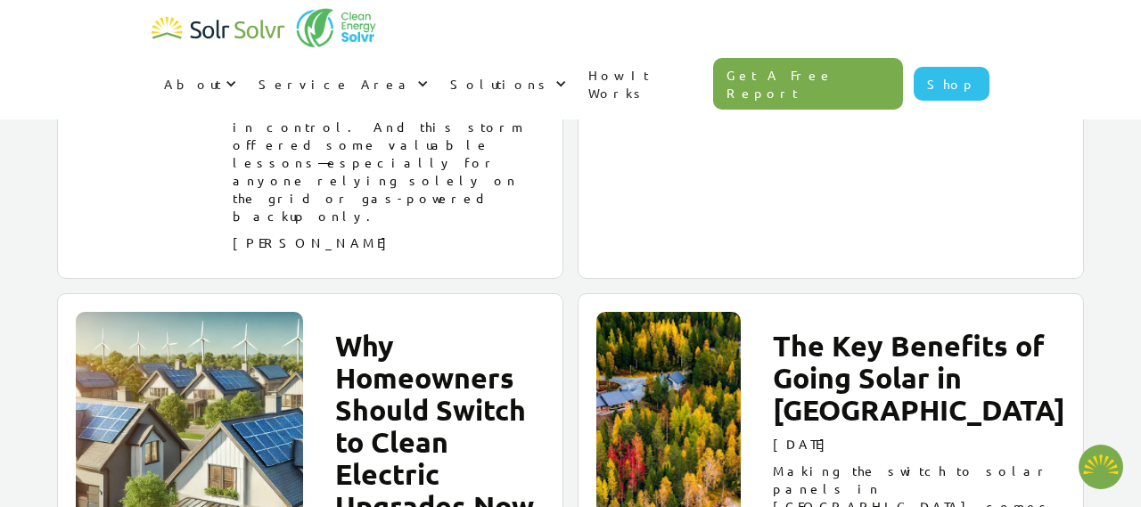
click at [927, 330] on h2 "The Key Benefits of Going Solar in [GEOGRAPHIC_DATA]" at bounding box center [919, 378] width 292 height 96
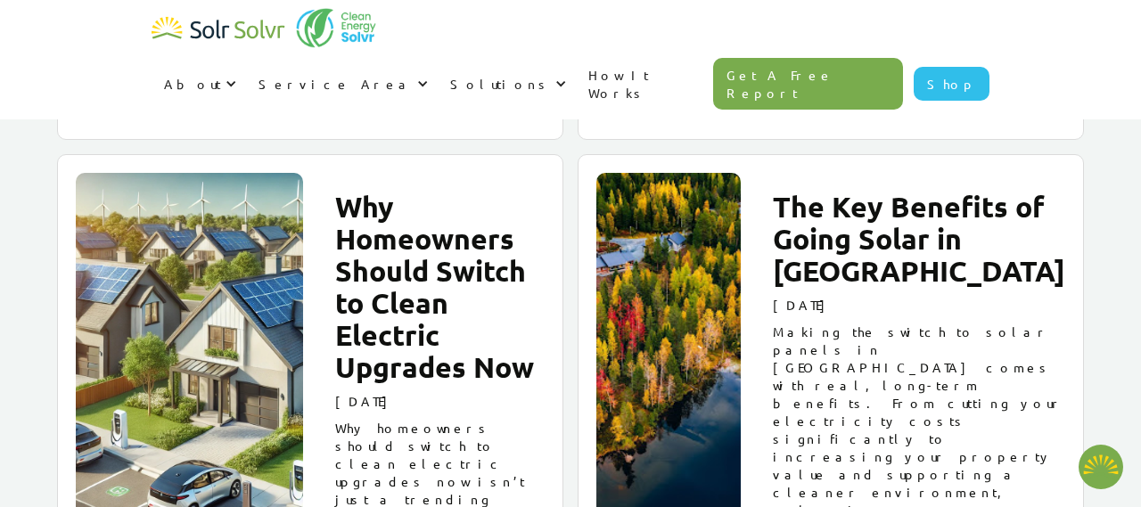
type textarea "x"
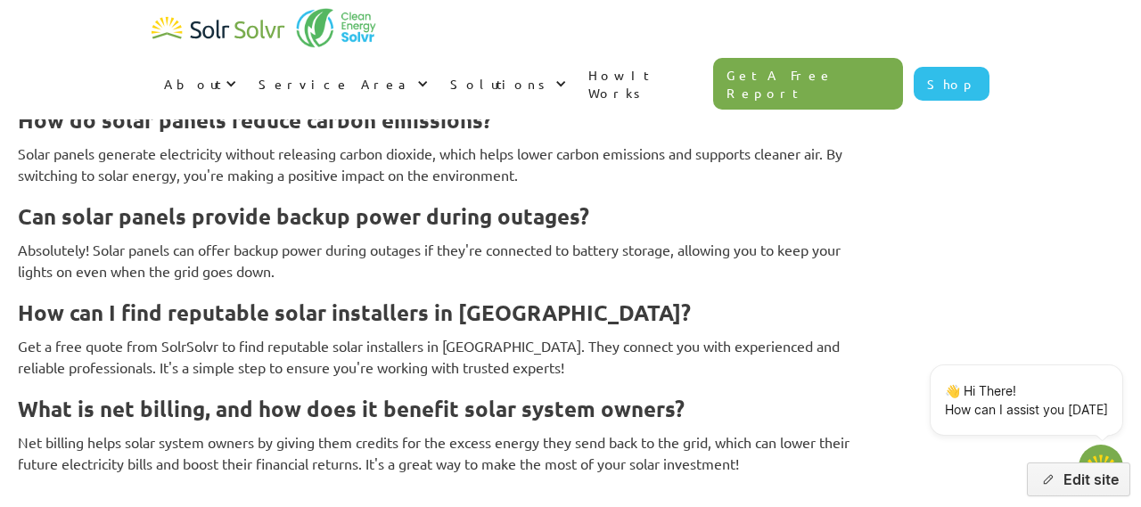
scroll to position [7025, 0]
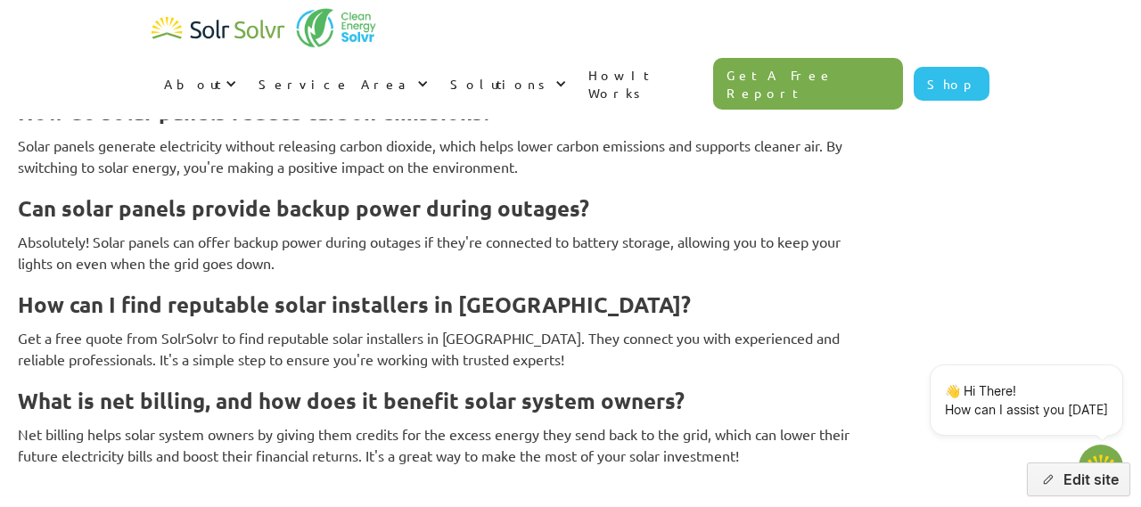
type textarea "x"
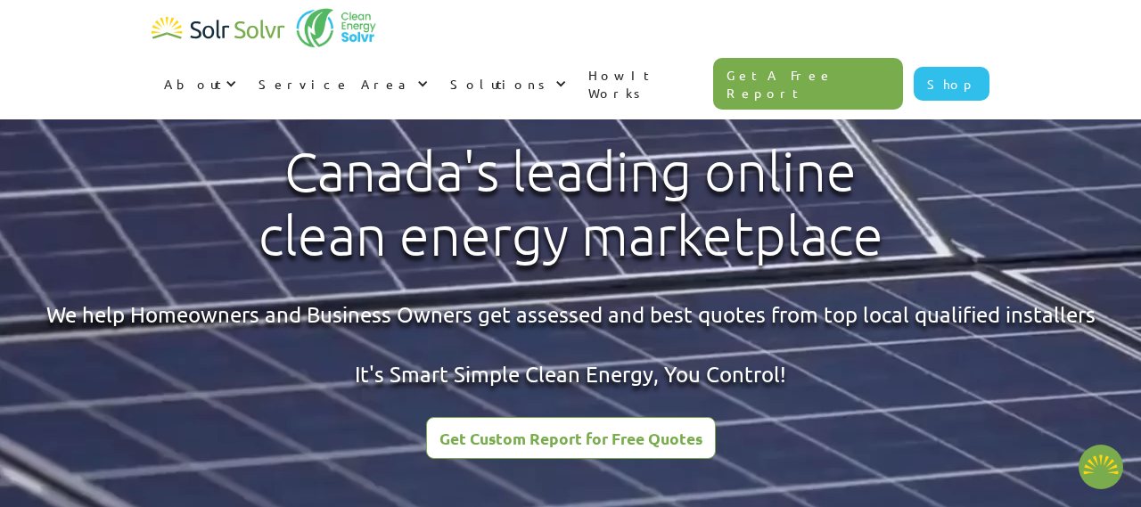
type textarea "x"
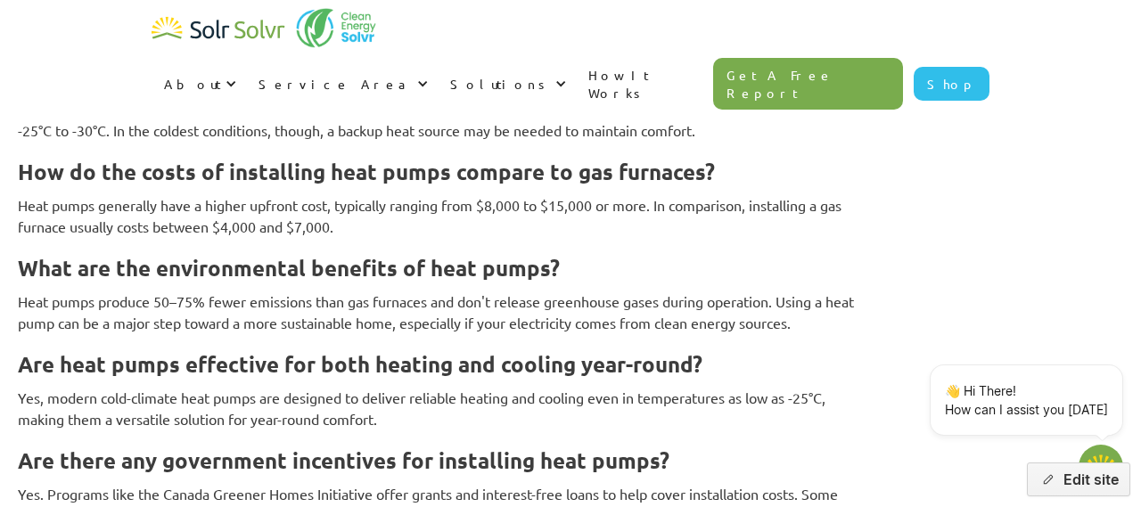
scroll to position [6326, 0]
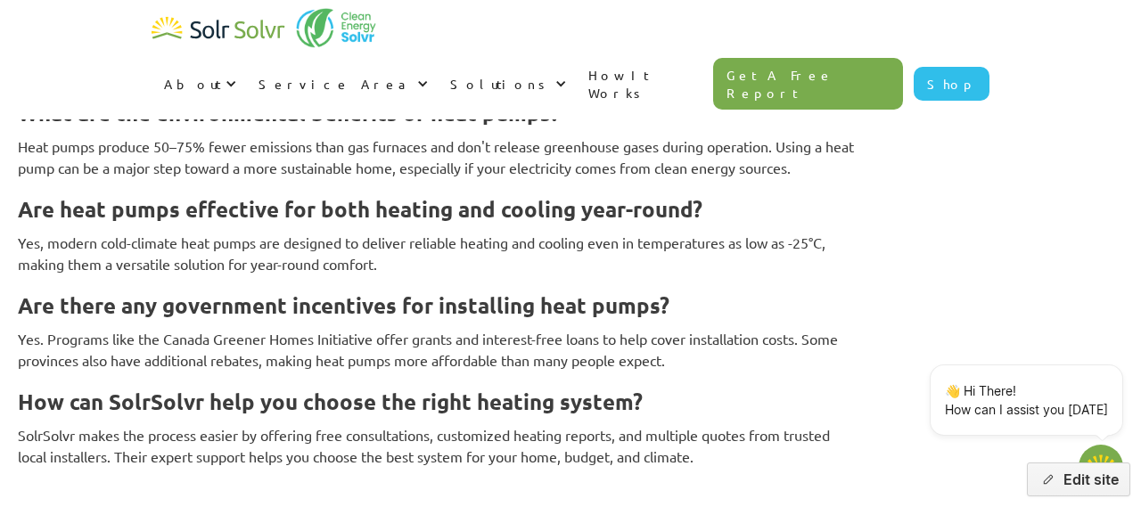
type textarea "x"
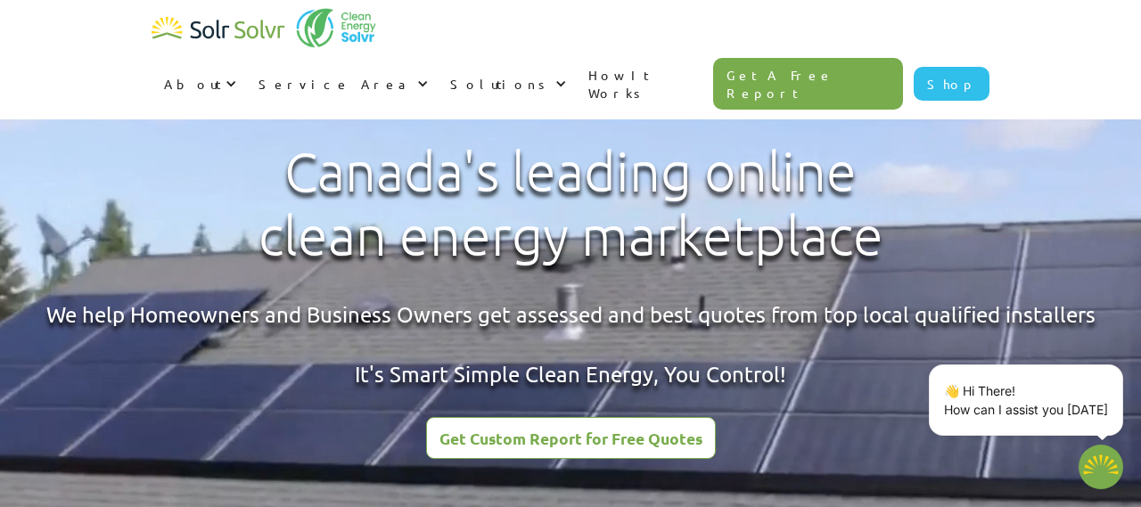
type textarea "x"
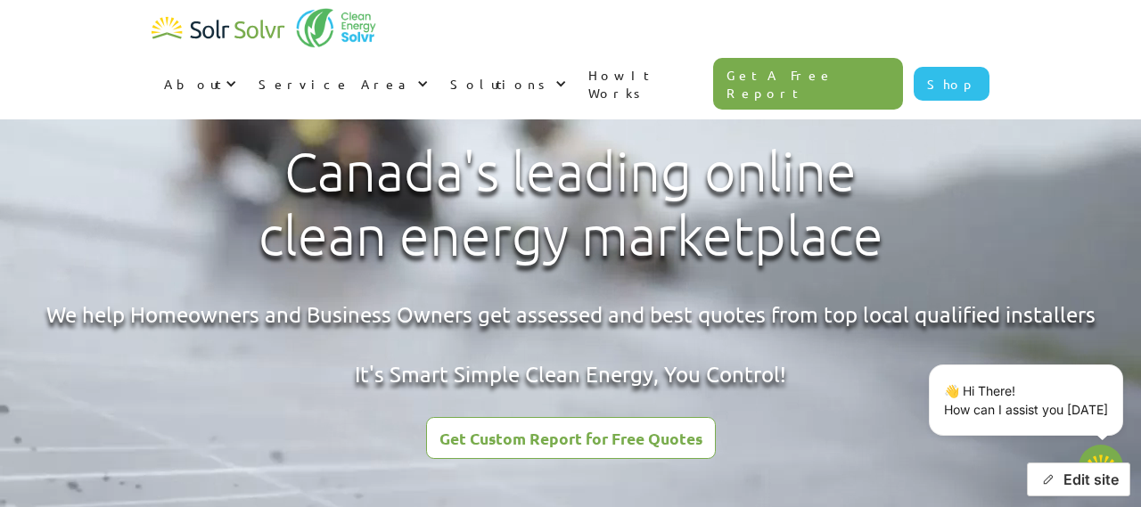
click at [1081, 478] on button "Edit site" at bounding box center [1078, 480] width 103 height 34
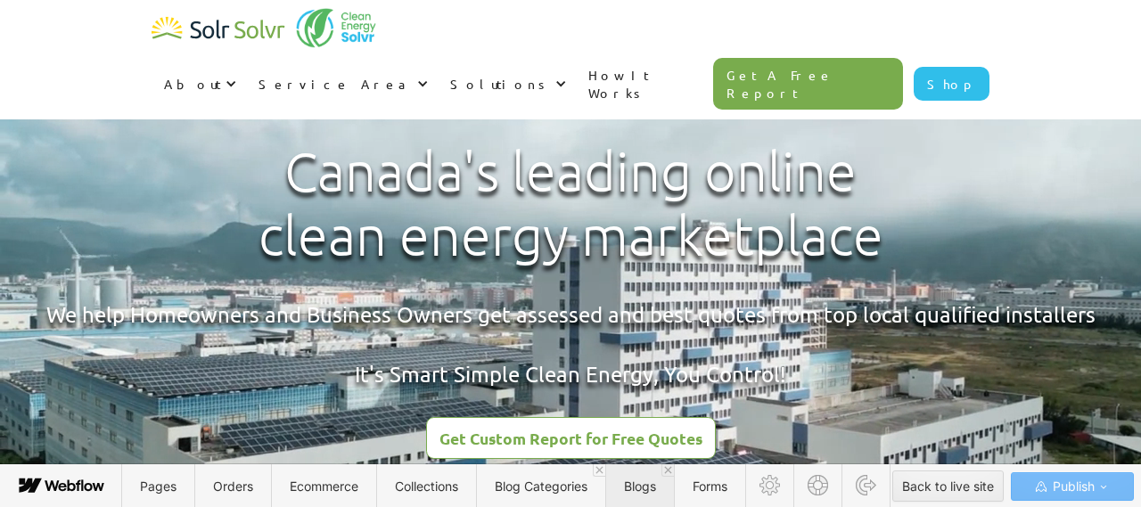
click at [650, 486] on span "Blogs" at bounding box center [640, 486] width 32 height 15
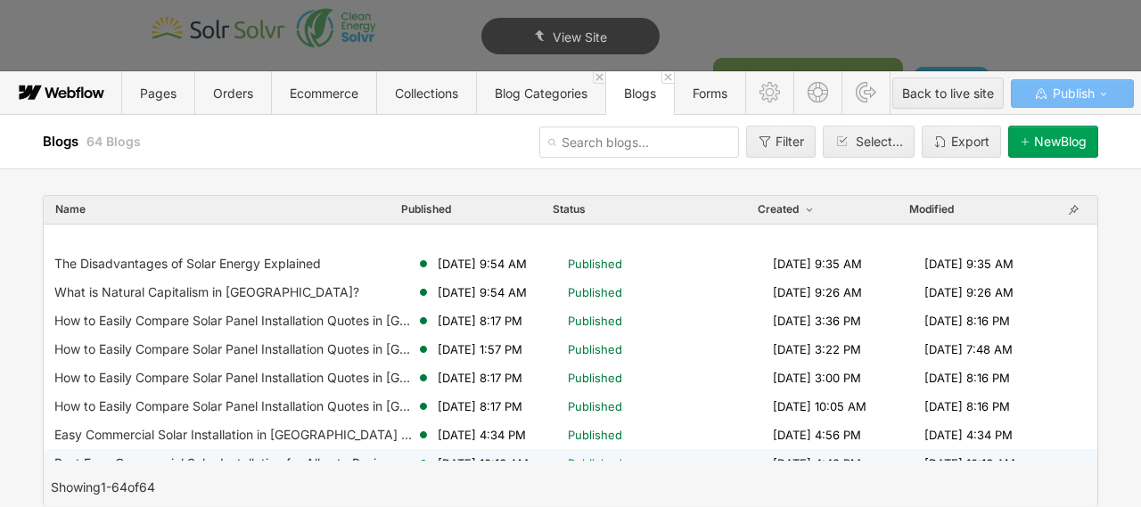
scroll to position [460, 0]
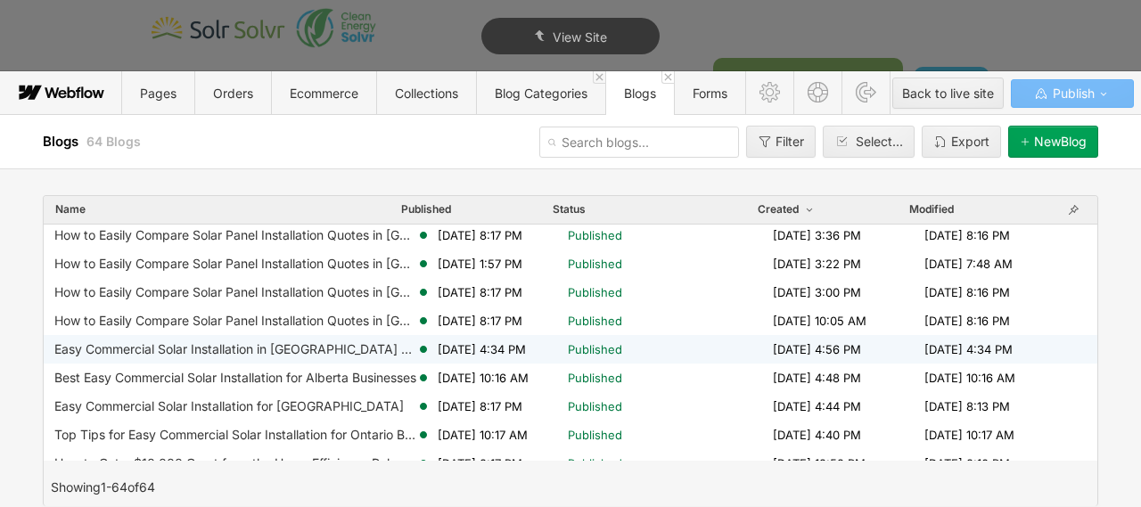
click at [288, 350] on div "Easy Commercial Solar Installation in [GEOGRAPHIC_DATA] and the [GEOGRAPHIC_DAT…" at bounding box center [235, 349] width 362 height 14
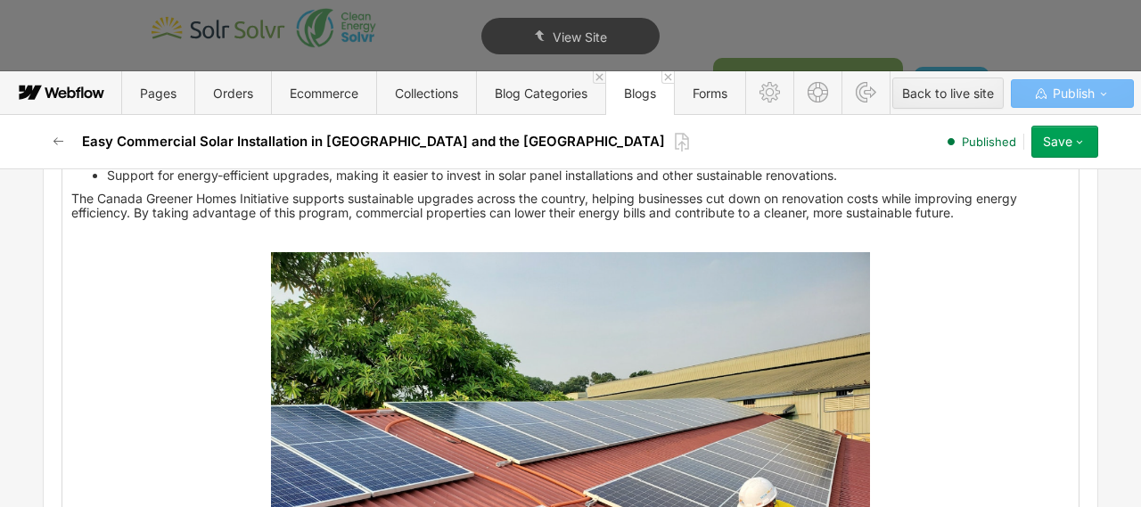
scroll to position [3203, 0]
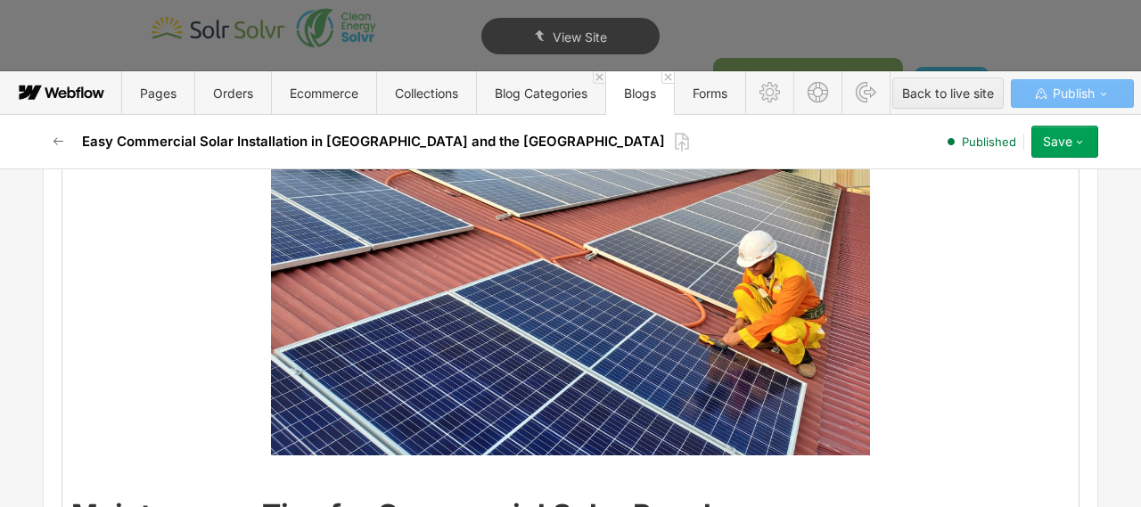
scroll to position [3442, 0]
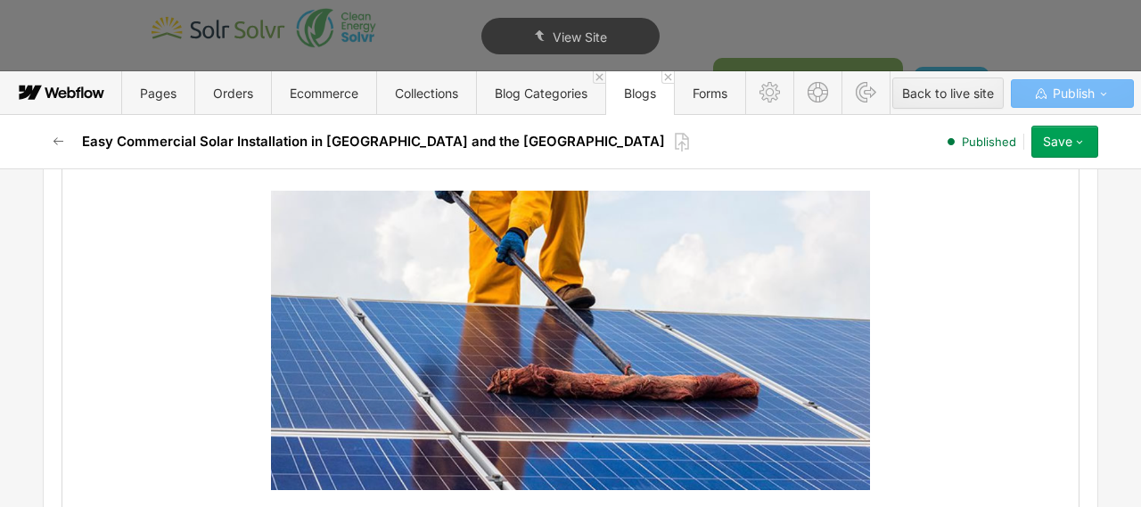
scroll to position [4072, 0]
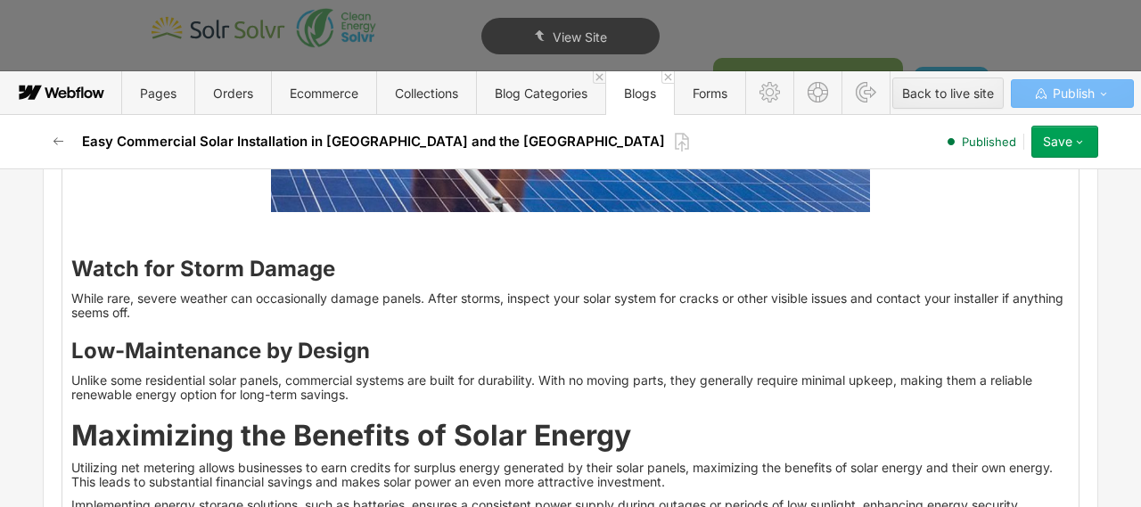
scroll to position [4336, 0]
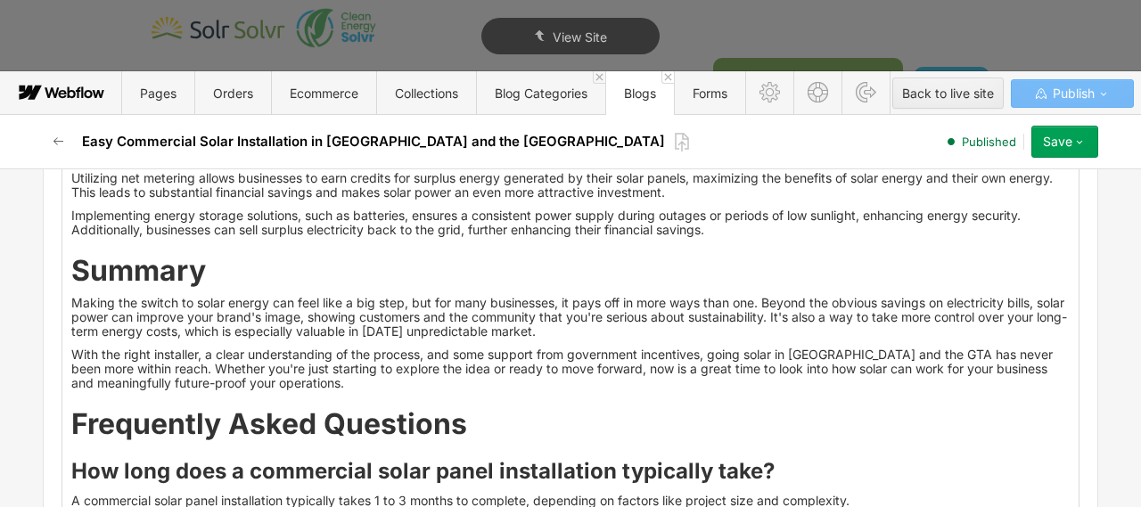
scroll to position [4824, 0]
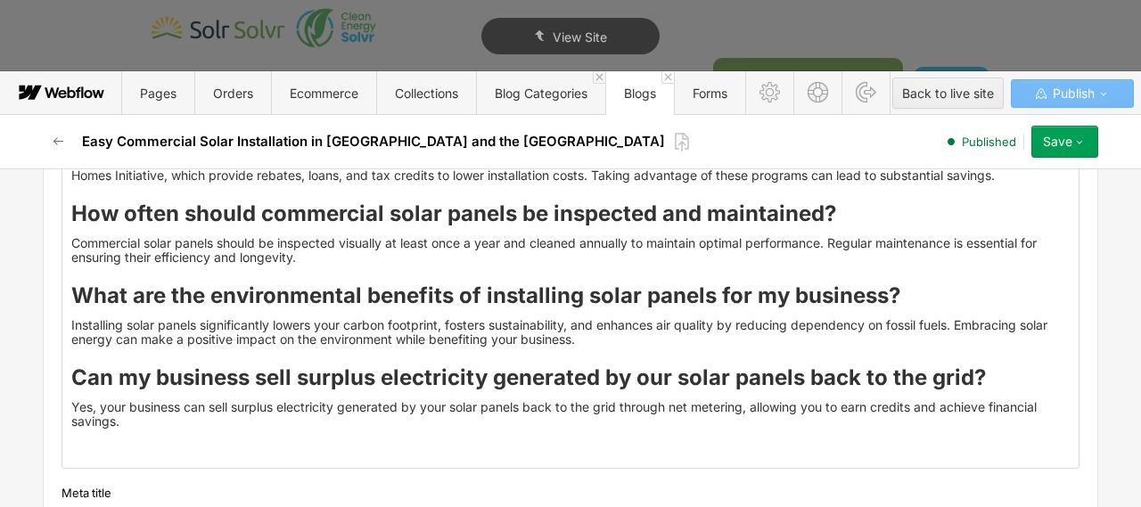
scroll to position [5233, 0]
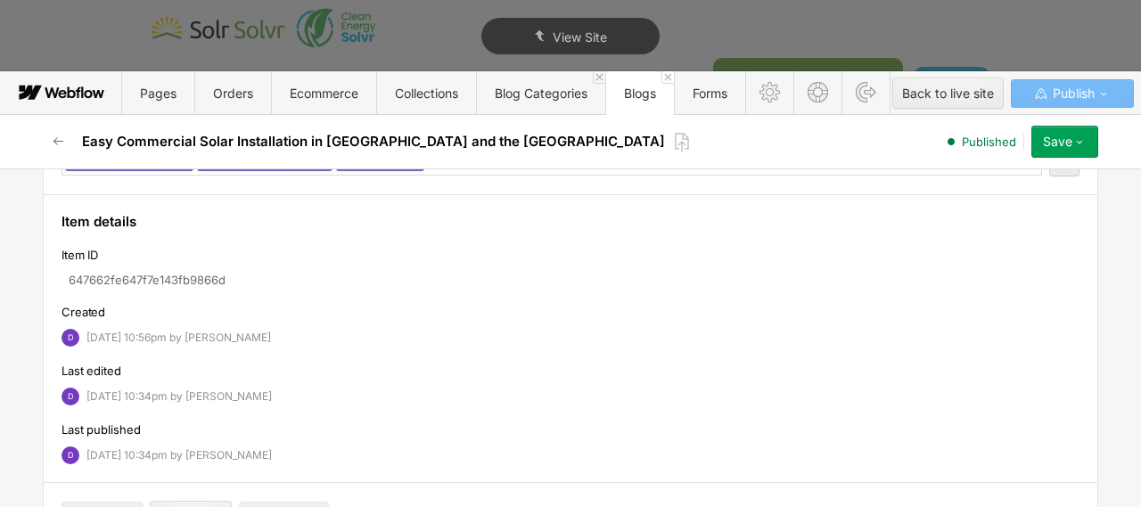
scroll to position [5648, 0]
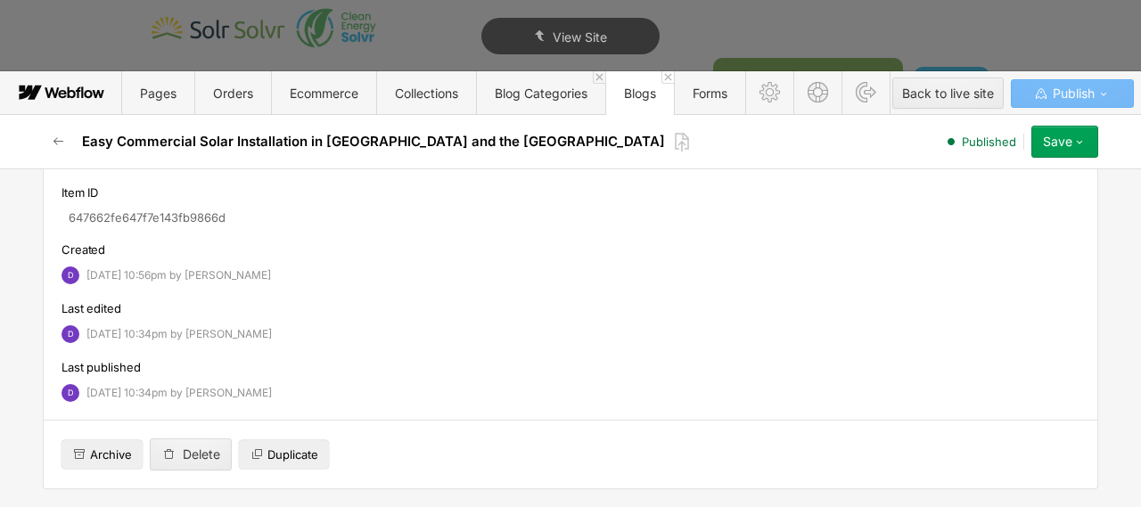
scroll to position [5936, 0]
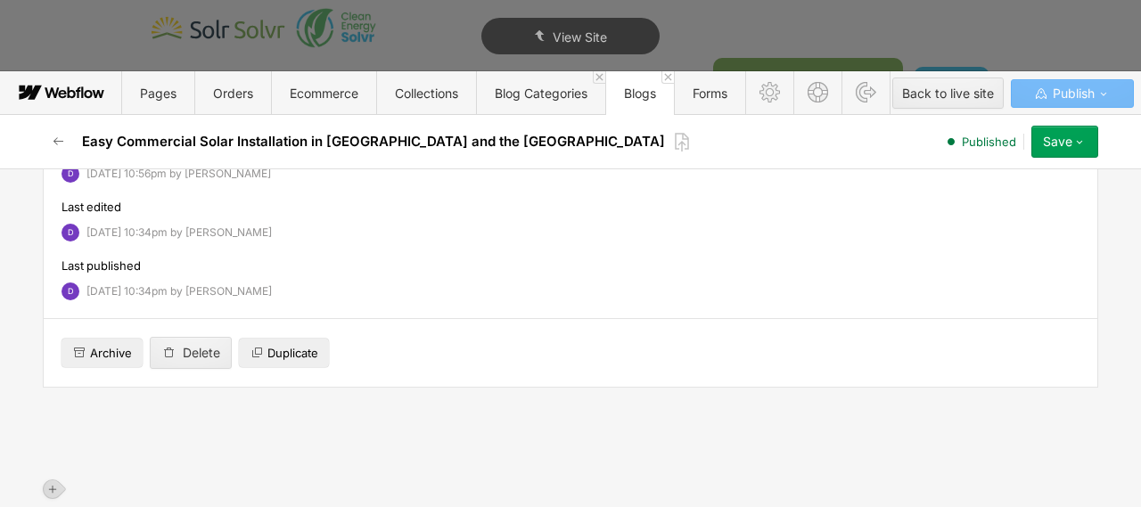
scroll to position [6318, 0]
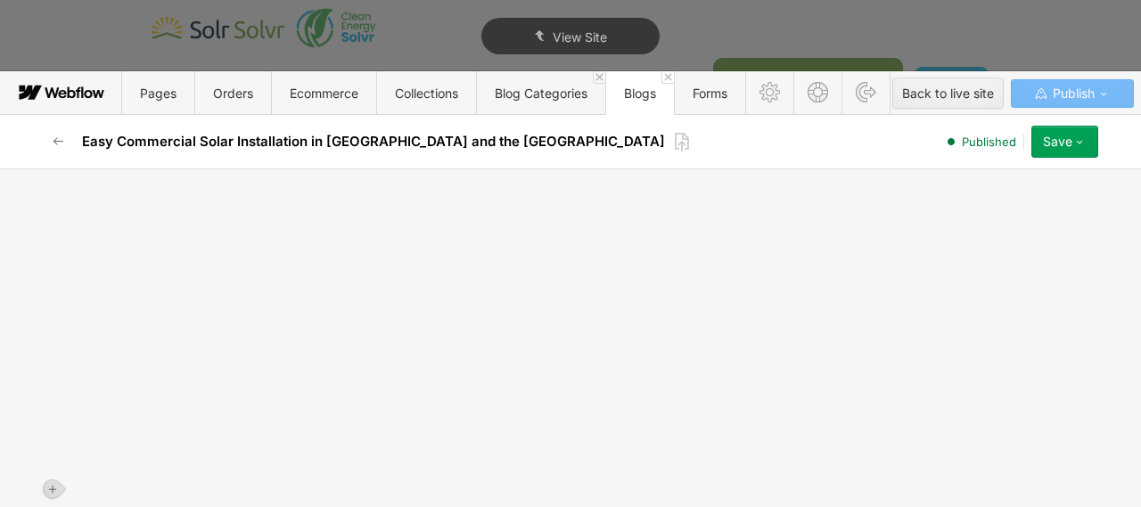
scroll to position [7303, 0]
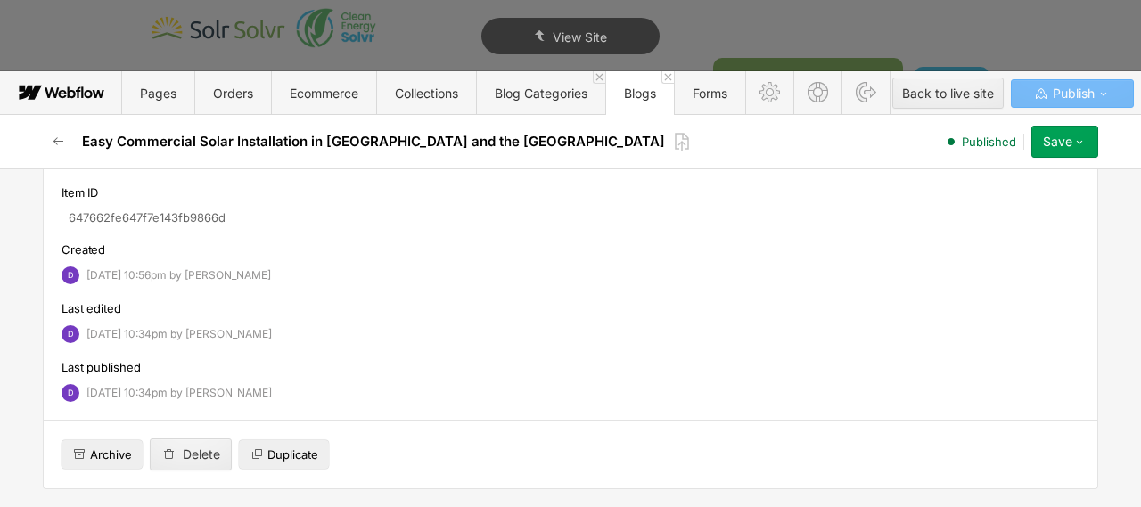
type textarea "x"
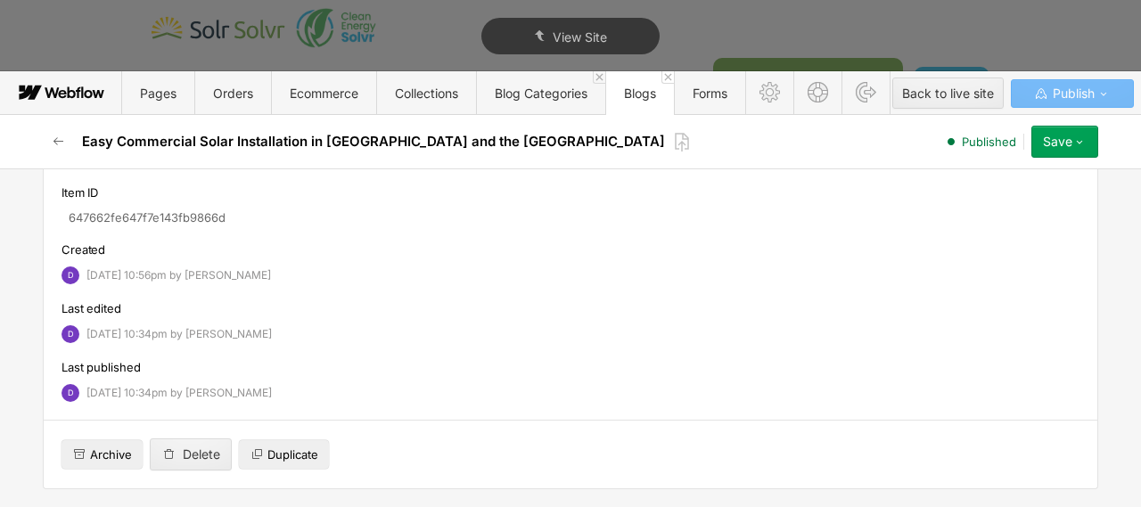
paste input "Thinking about going solar? Learn how businesses in [GEOGRAPHIC_DATA] and the G…"
type input "Thinking about going solar? Learn how businesses in [GEOGRAPHIC_DATA] and the G…"
click at [1068, 142] on div "Save" at bounding box center [1057, 142] width 29 height 14
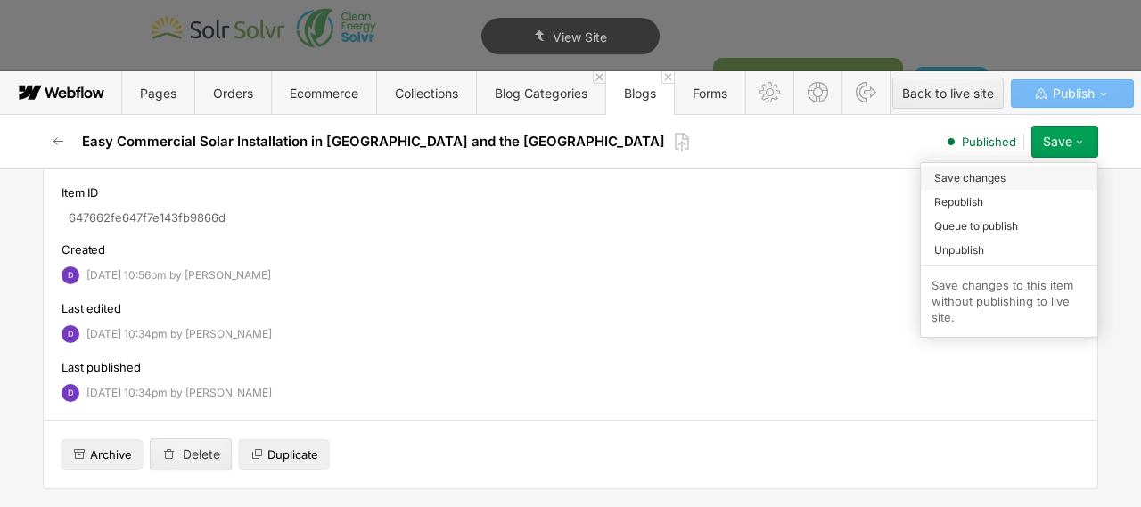
click at [1010, 179] on div "Save changes" at bounding box center [1009, 178] width 176 height 24
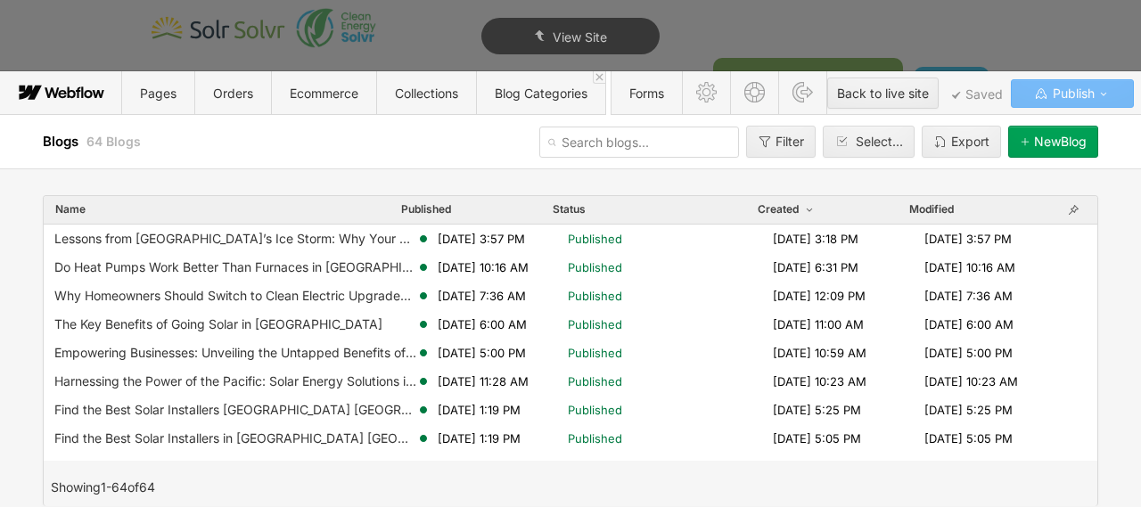
scroll to position [414, 0]
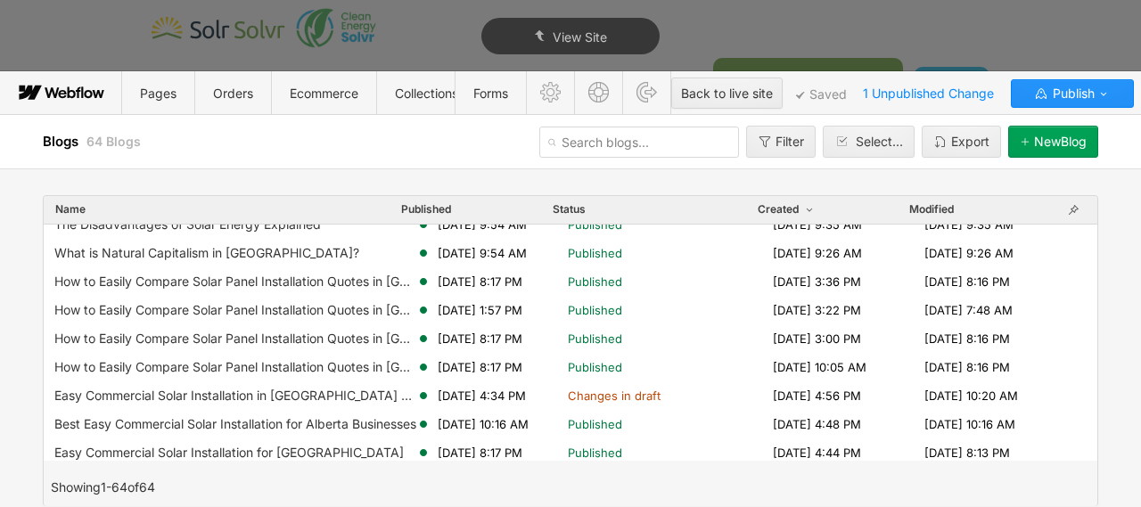
click at [382, 388] on div "Lessons from [GEOGRAPHIC_DATA]’s Ice Storm: Why Your Energy Toolkit Matters [DA…" at bounding box center [571, 343] width 1054 height 236
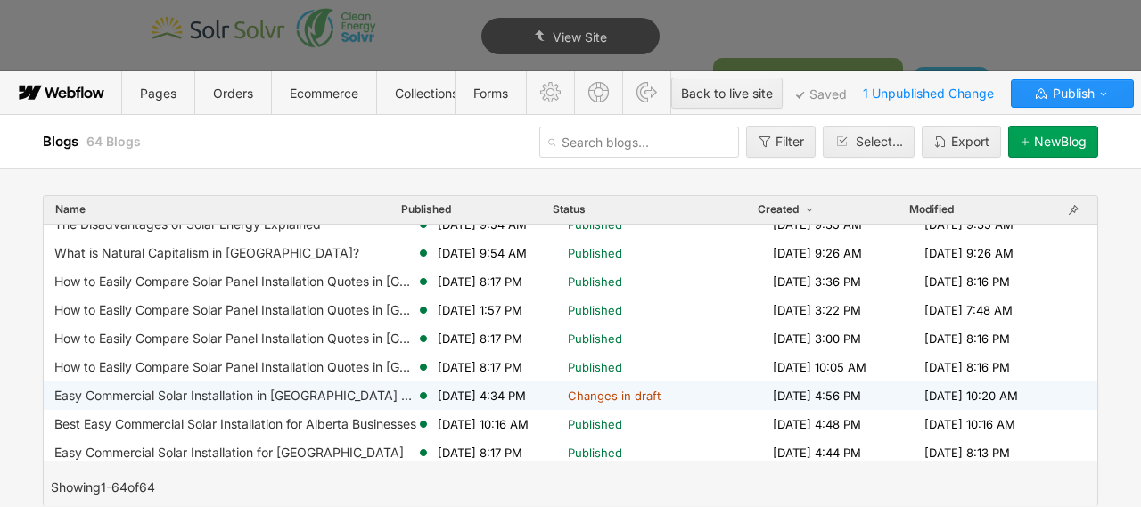
click at [374, 394] on div "Easy Commercial Solar Installation in [GEOGRAPHIC_DATA] and the [GEOGRAPHIC_DAT…" at bounding box center [235, 396] width 362 height 14
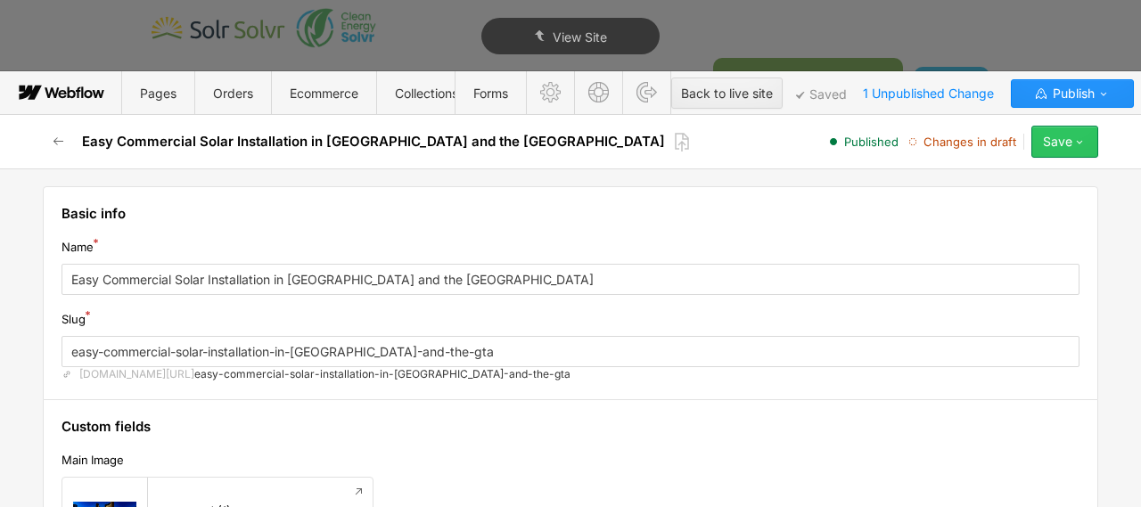
click at [1083, 140] on icon "button" at bounding box center [1079, 142] width 14 height 14
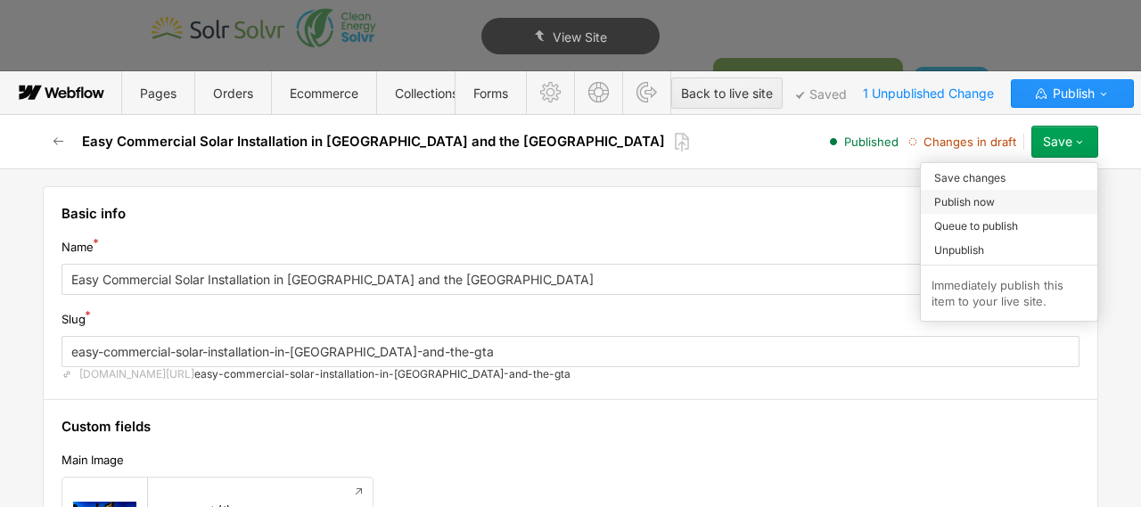
click at [1008, 201] on div "Publish now" at bounding box center [1009, 202] width 176 height 24
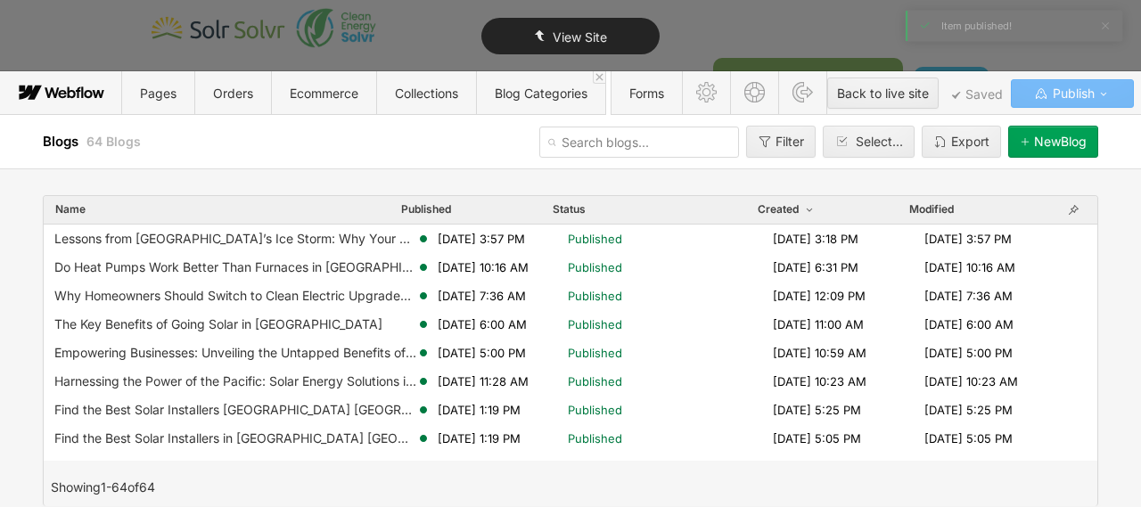
type textarea "x"
